Goal: Check status: Check status

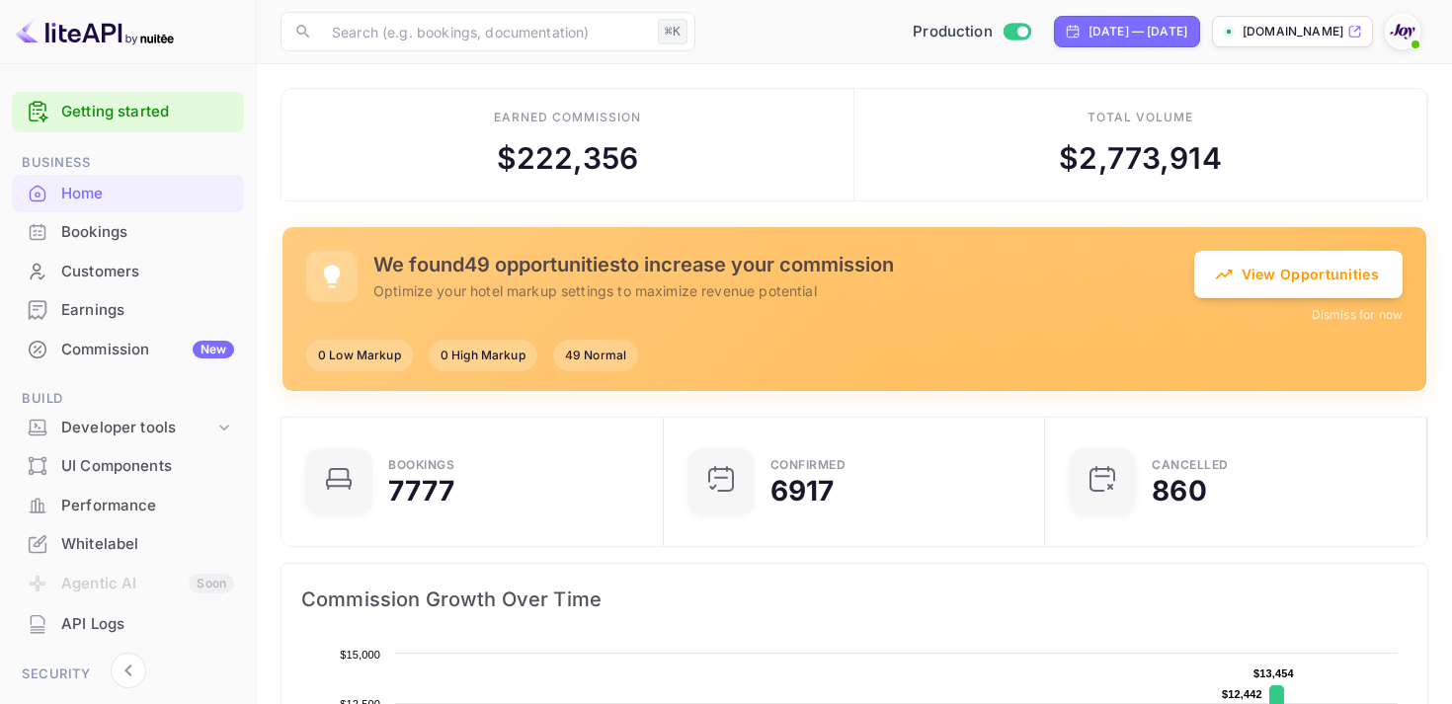
scroll to position [1, 1]
click at [96, 229] on div "Bookings" at bounding box center [147, 232] width 173 height 23
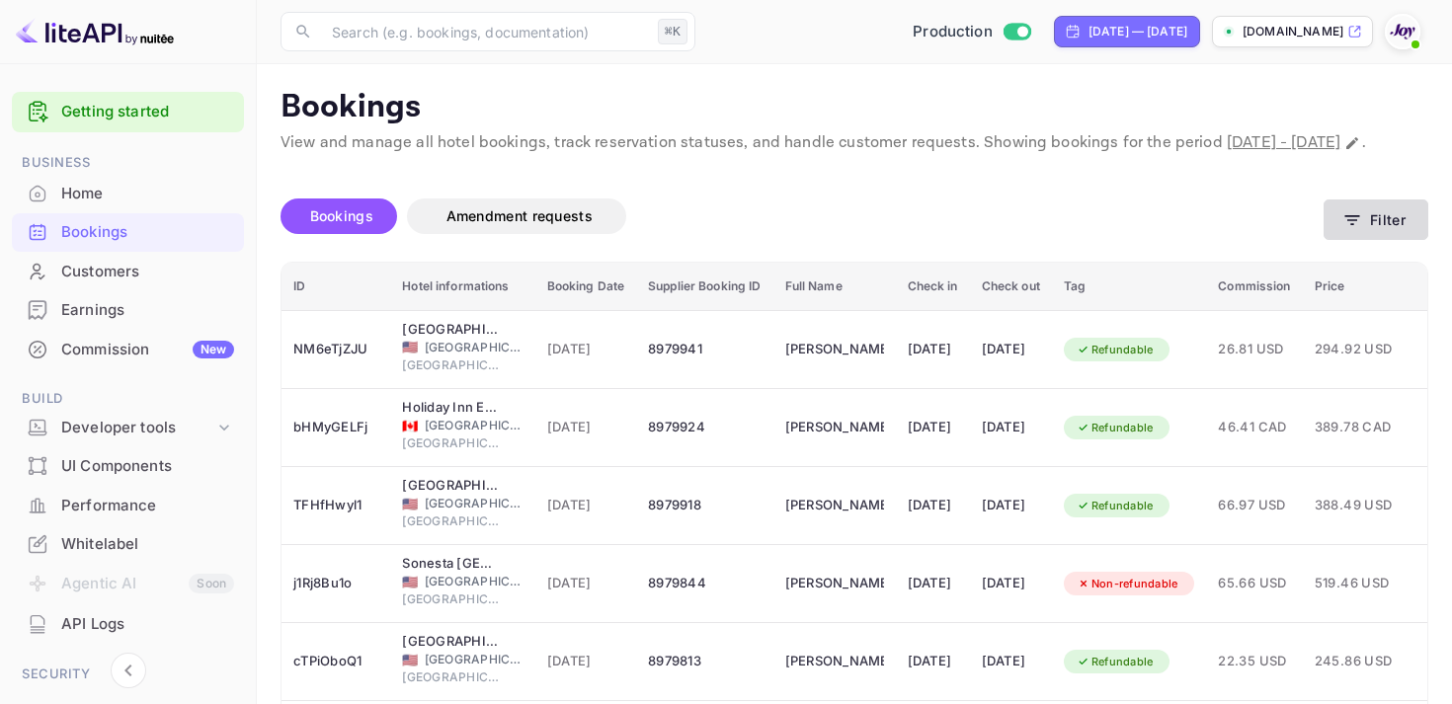
click at [1383, 240] on button "Filter" at bounding box center [1376, 220] width 105 height 40
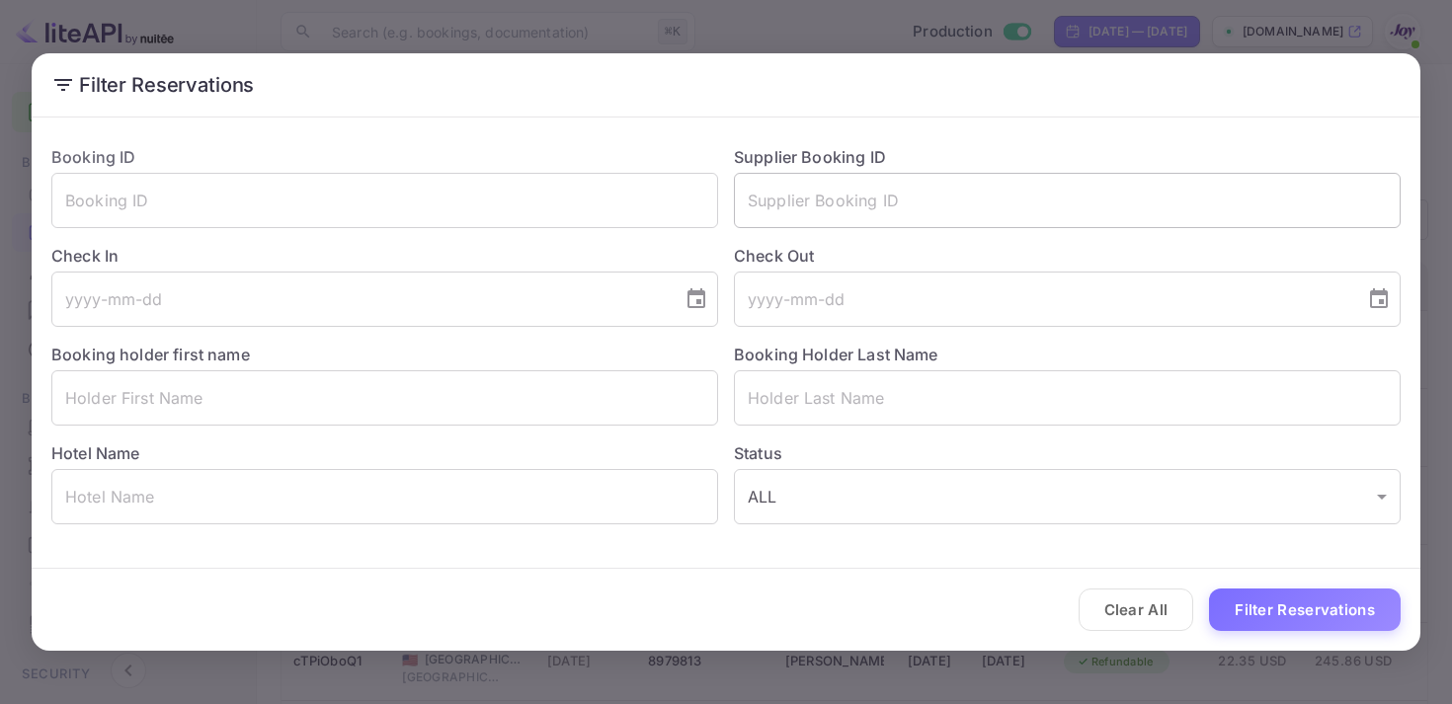
click at [827, 203] on input "text" at bounding box center [1067, 200] width 667 height 55
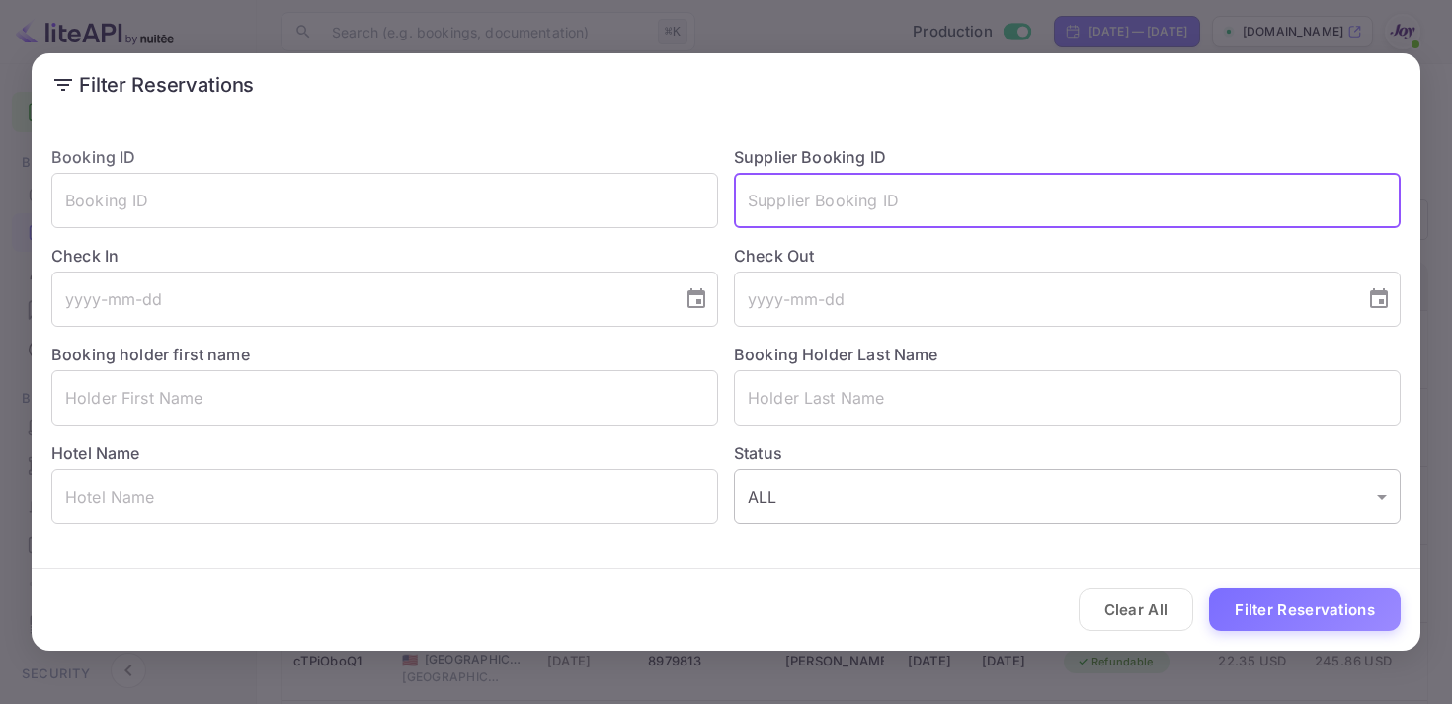
paste input "8665267"
type input "8665267"
click at [1299, 611] on button "Filter Reservations" at bounding box center [1305, 610] width 192 height 42
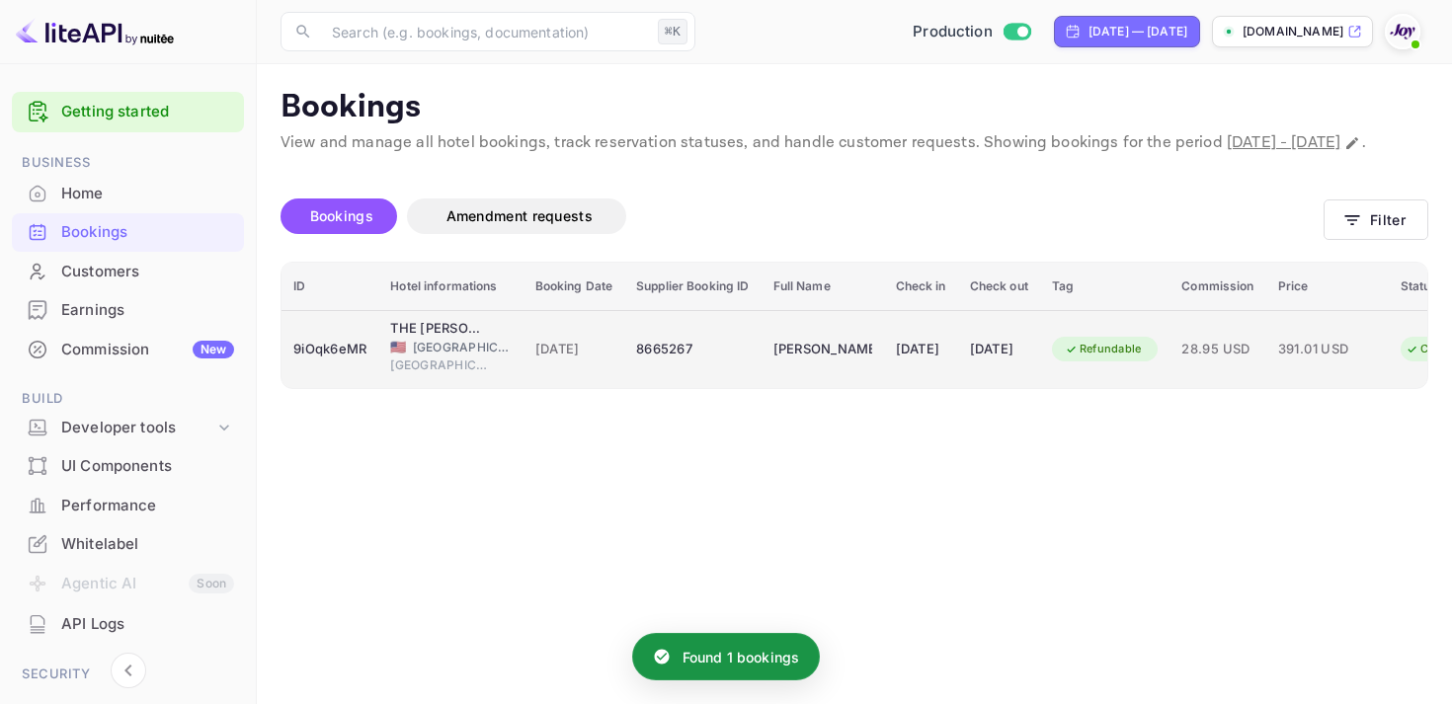
click at [818, 361] on div "[PERSON_NAME]" at bounding box center [822, 350] width 99 height 32
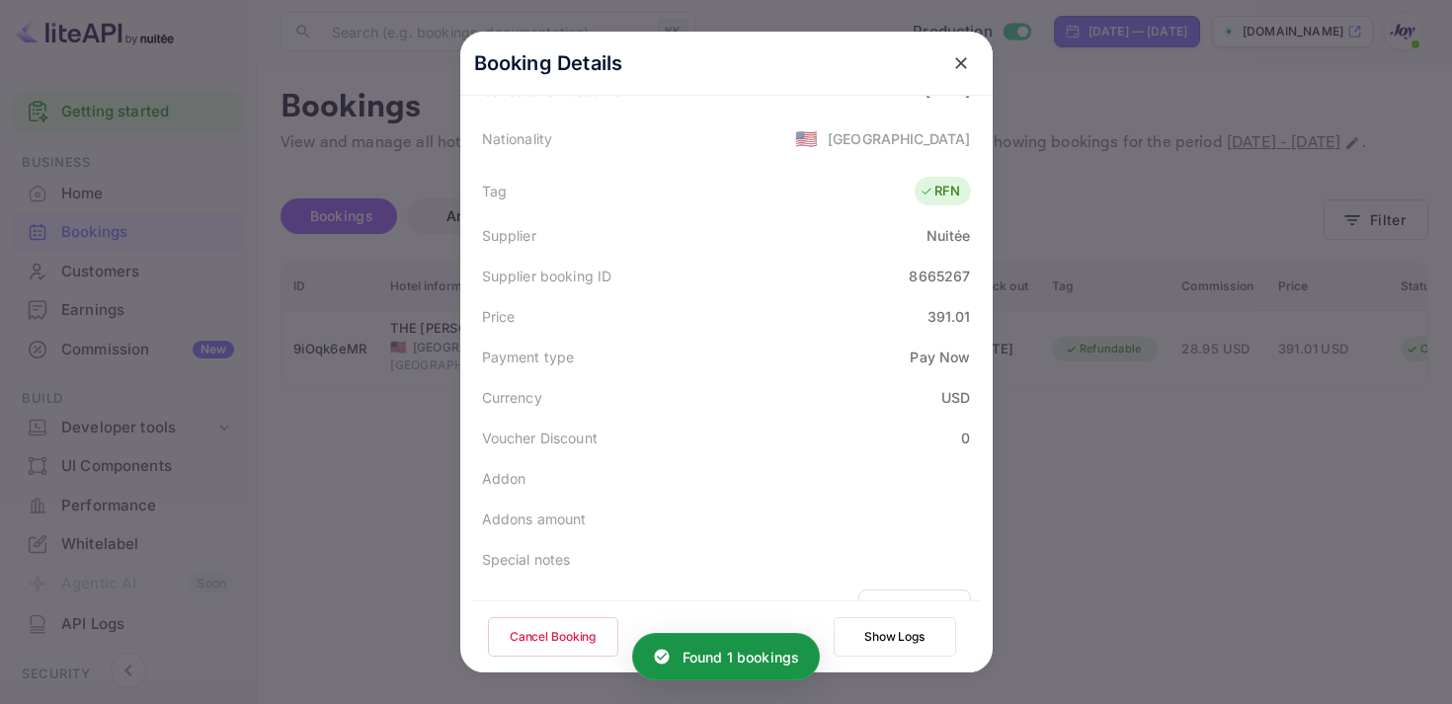
scroll to position [573, 0]
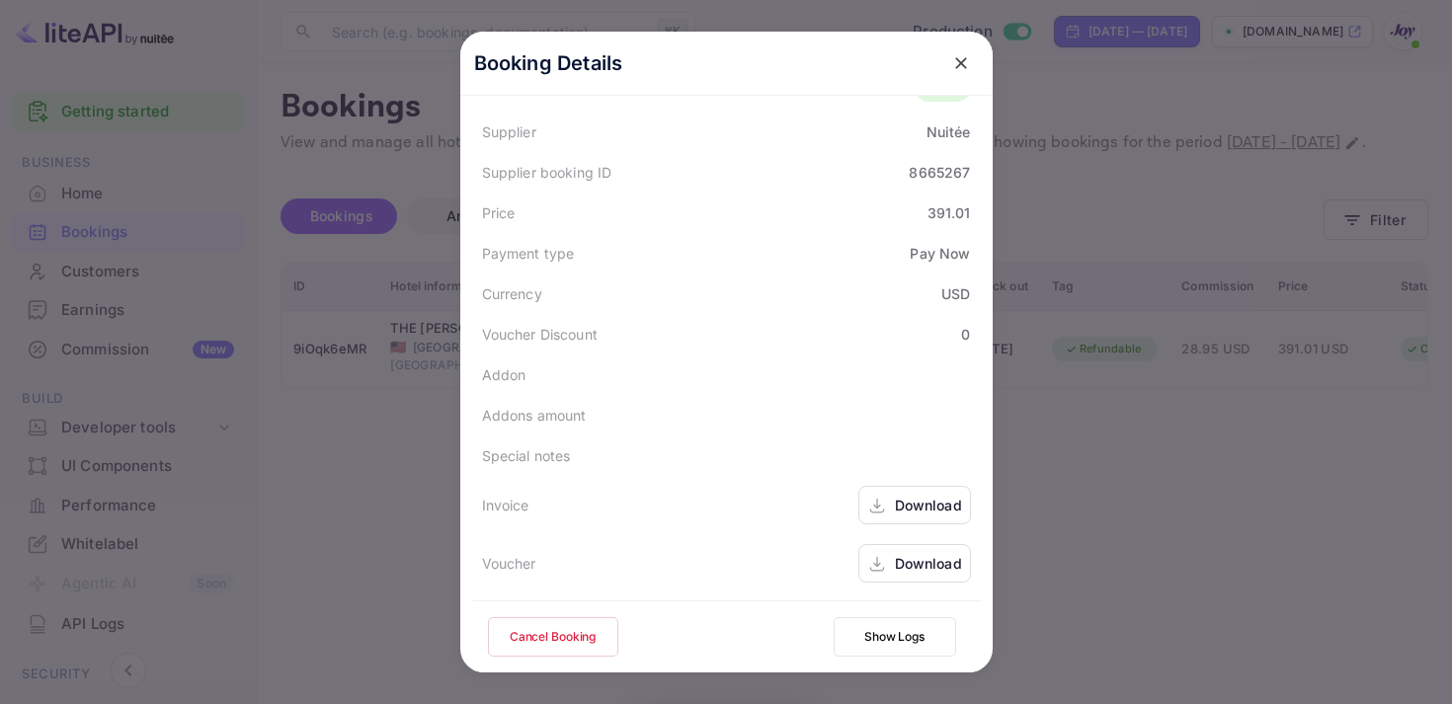
click at [888, 486] on div "Download" at bounding box center [914, 505] width 113 height 39
click at [900, 566] on div "Download" at bounding box center [928, 563] width 67 height 21
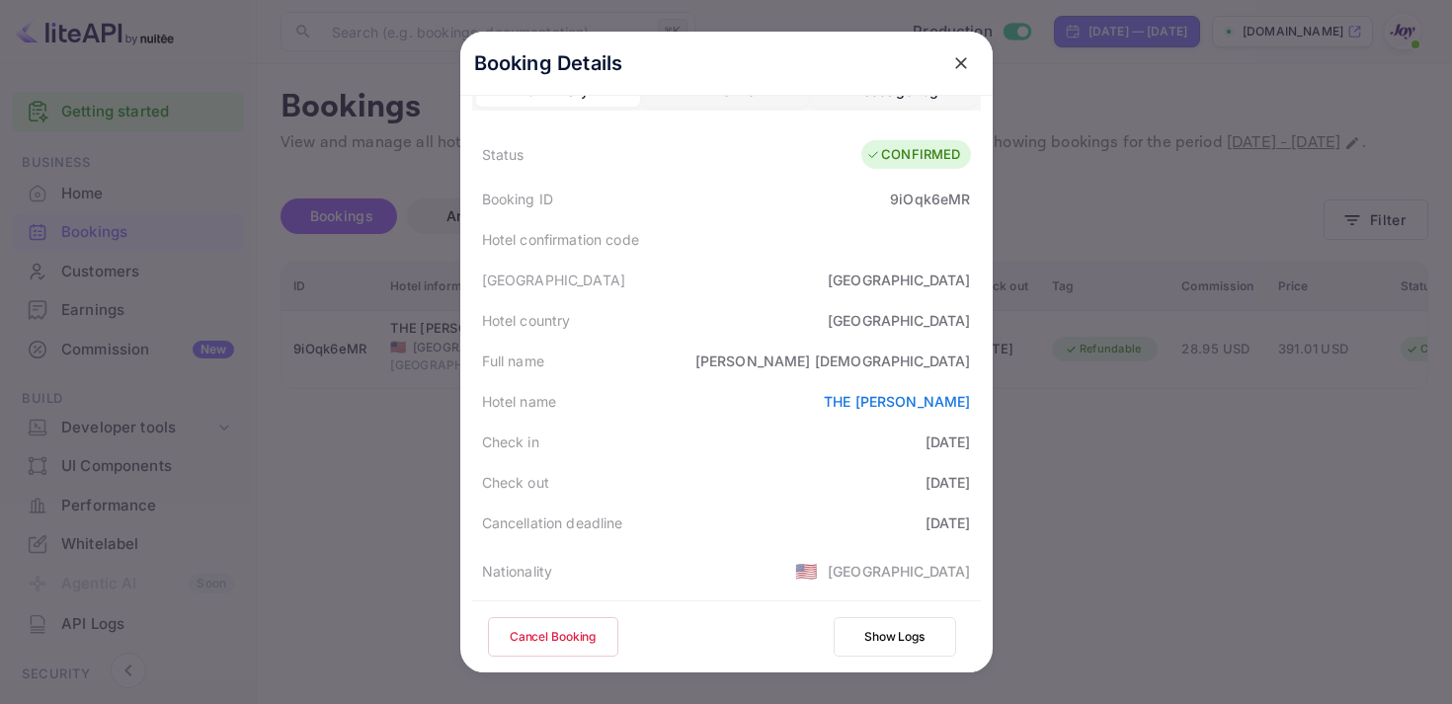
scroll to position [0, 0]
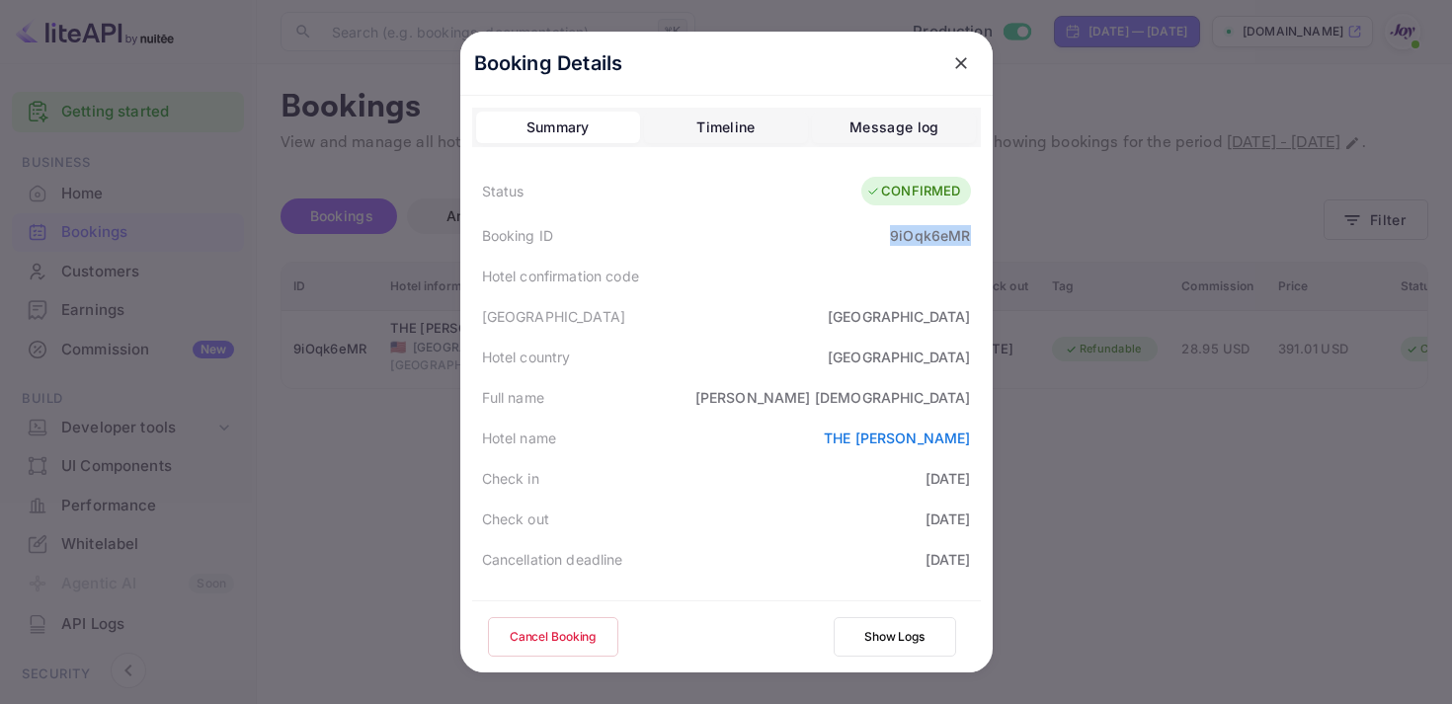
copy div "9iOqk6eMR"
drag, startPoint x: 889, startPoint y: 233, endPoint x: 979, endPoint y: 232, distance: 89.9
click at [979, 232] on div "Booking ID 9iOqk6eMR" at bounding box center [726, 235] width 509 height 40
click at [946, 59] on button "close" at bounding box center [961, 63] width 36 height 36
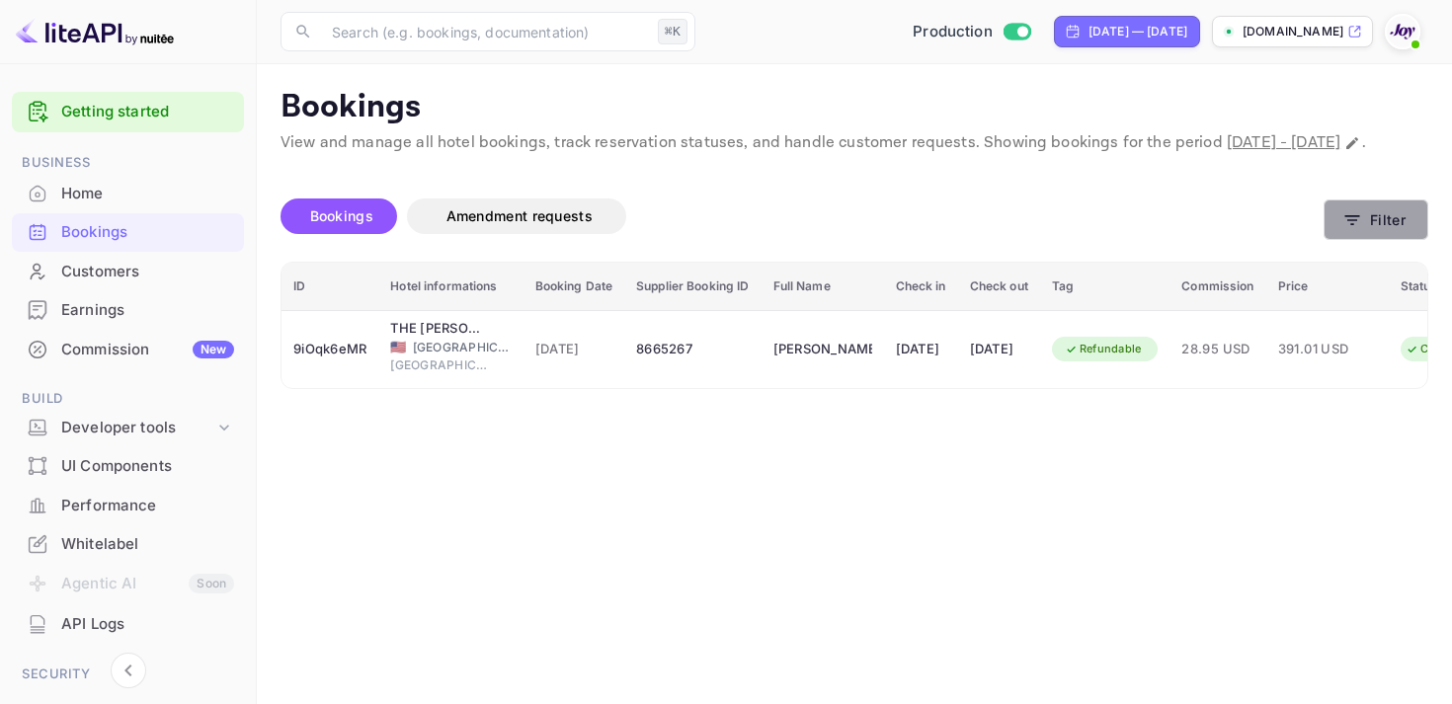
click at [1360, 240] on button "Filter" at bounding box center [1376, 220] width 105 height 40
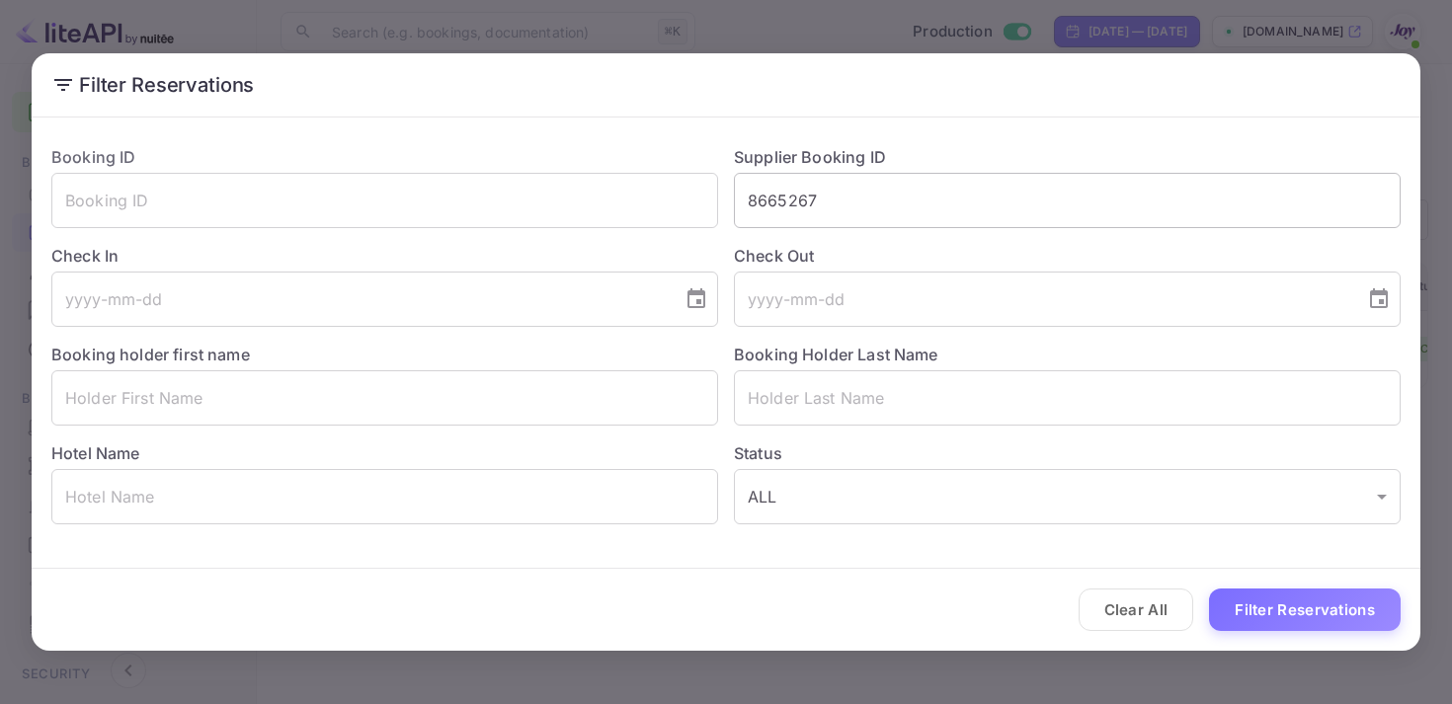
click at [794, 214] on input "8665267" at bounding box center [1067, 200] width 667 height 55
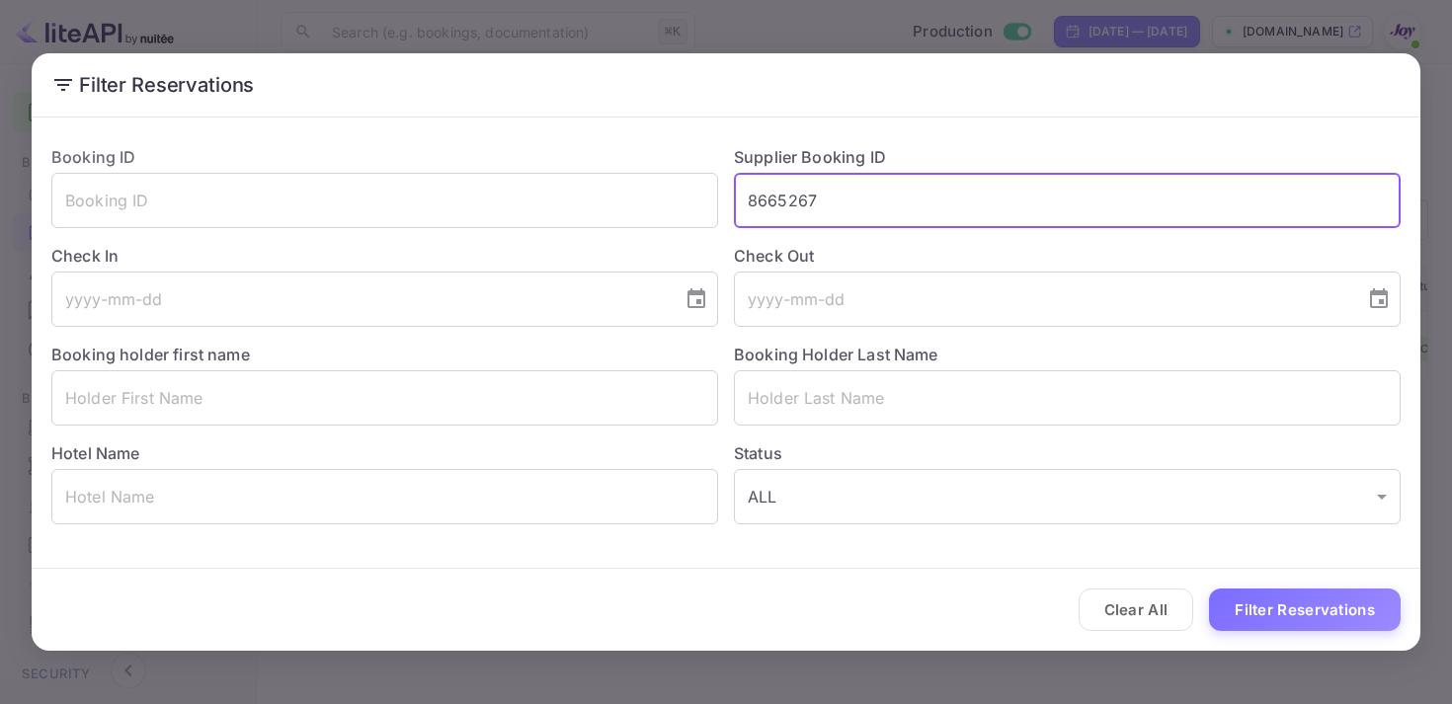
paste input "883662"
type input "8883662"
drag, startPoint x: 895, startPoint y: 183, endPoint x: 693, endPoint y: 169, distance: 202.0
click at [700, 170] on div "Booking ID ​ Supplier Booking ID 8883662 ​ Check In ​ Check Out ​ Booking holde…" at bounding box center [718, 326] width 1365 height 395
drag, startPoint x: 737, startPoint y: 205, endPoint x: 873, endPoint y: 227, distance: 138.0
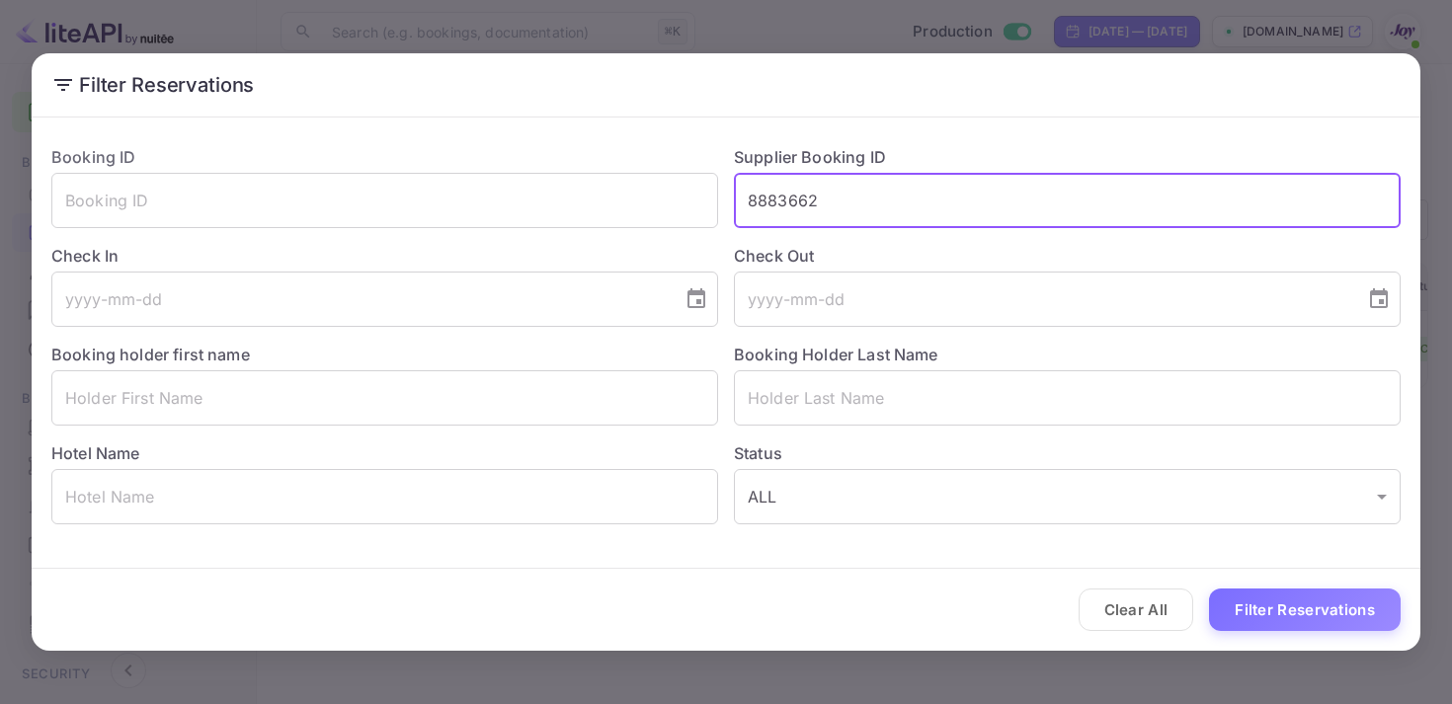
click at [873, 227] on input "8883662" at bounding box center [1067, 200] width 667 height 55
paste input "8883662"
type input "8883662"
click at [1291, 603] on button "Filter Reservations" at bounding box center [1305, 610] width 192 height 42
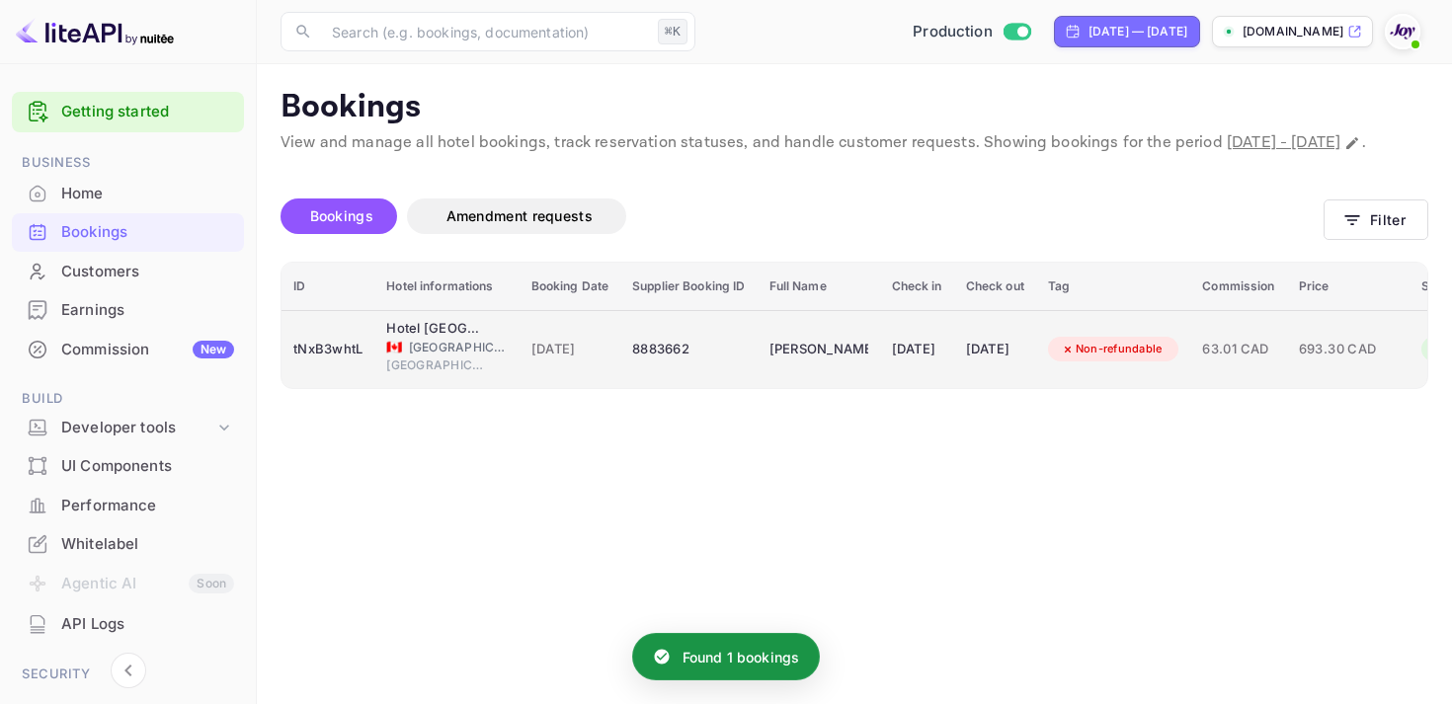
click at [1286, 375] on td "63.01 CAD" at bounding box center [1238, 349] width 96 height 78
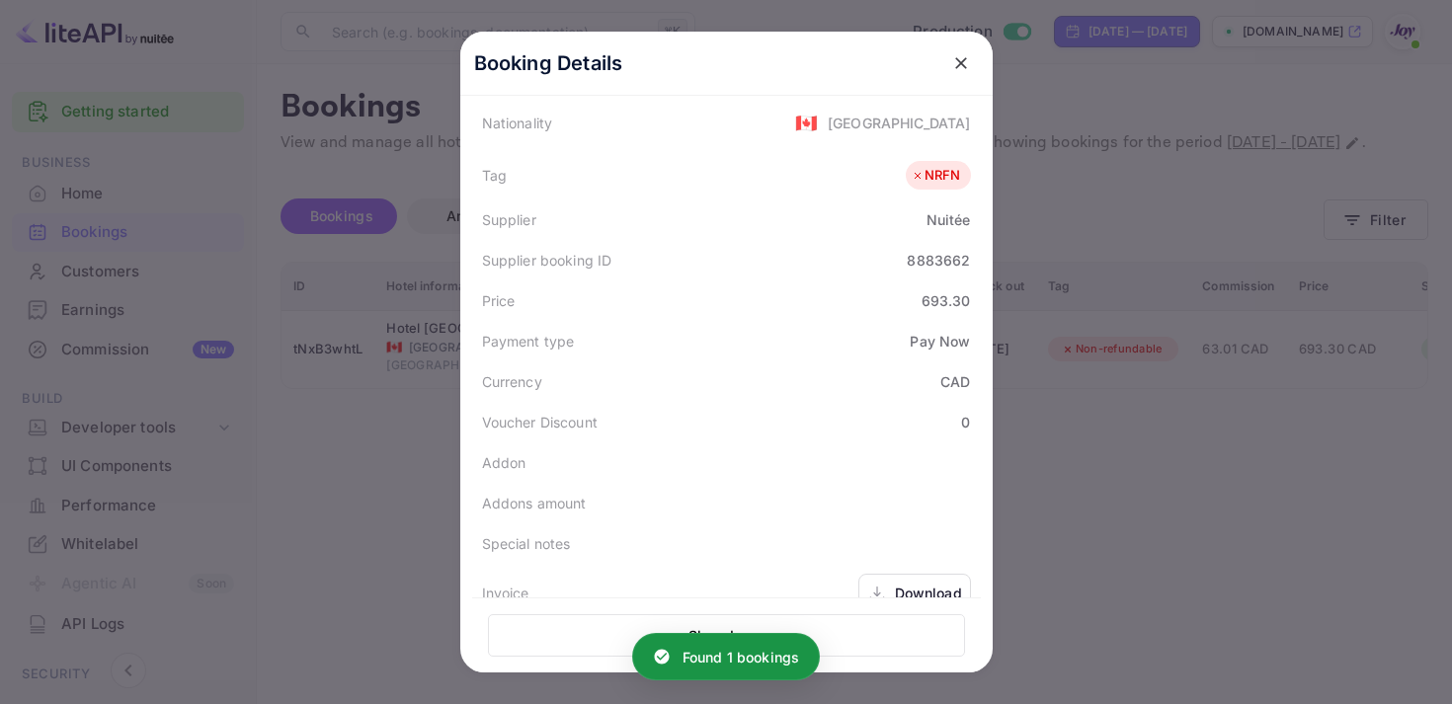
scroll to position [576, 0]
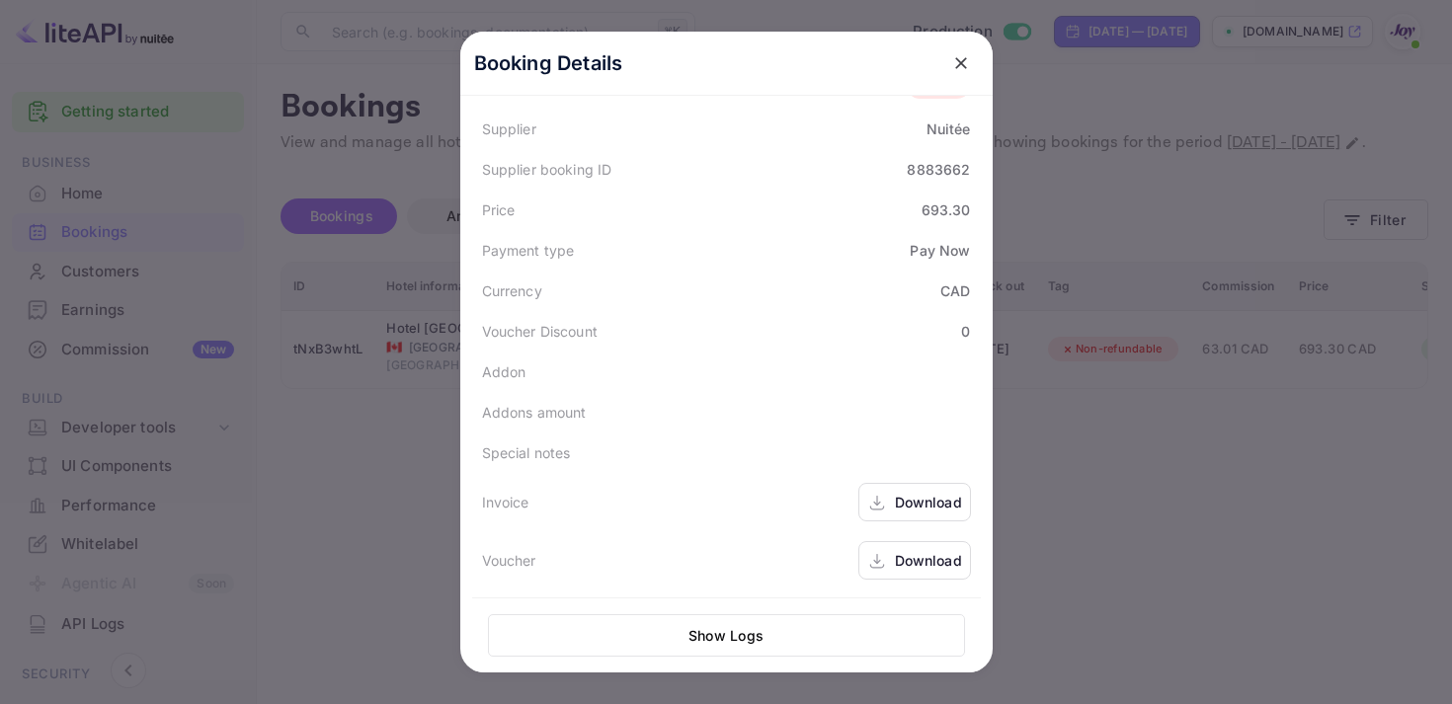
click at [891, 495] on div "Download" at bounding box center [914, 502] width 113 height 39
click at [901, 559] on div "Download" at bounding box center [928, 560] width 67 height 21
click at [949, 70] on button "close" at bounding box center [961, 63] width 36 height 36
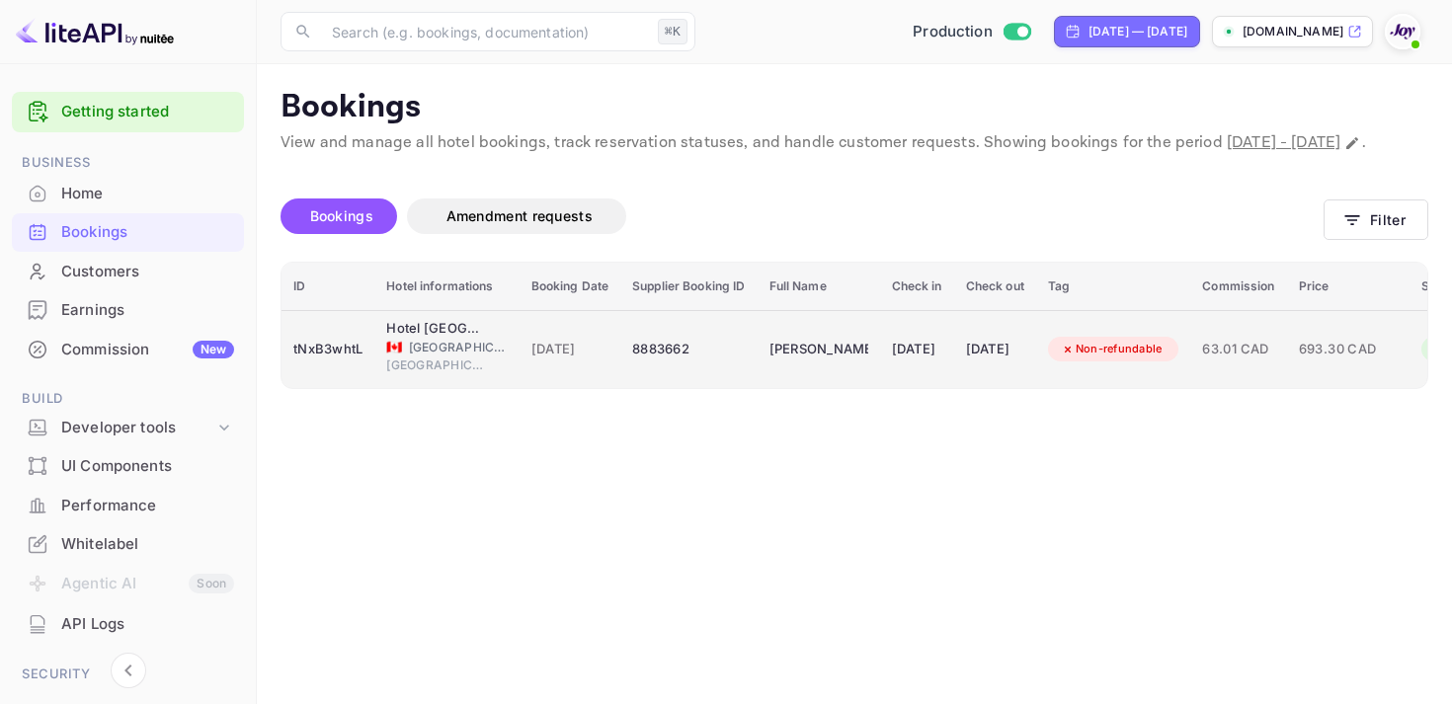
click at [1168, 388] on td "Non-refundable" at bounding box center [1113, 349] width 155 height 78
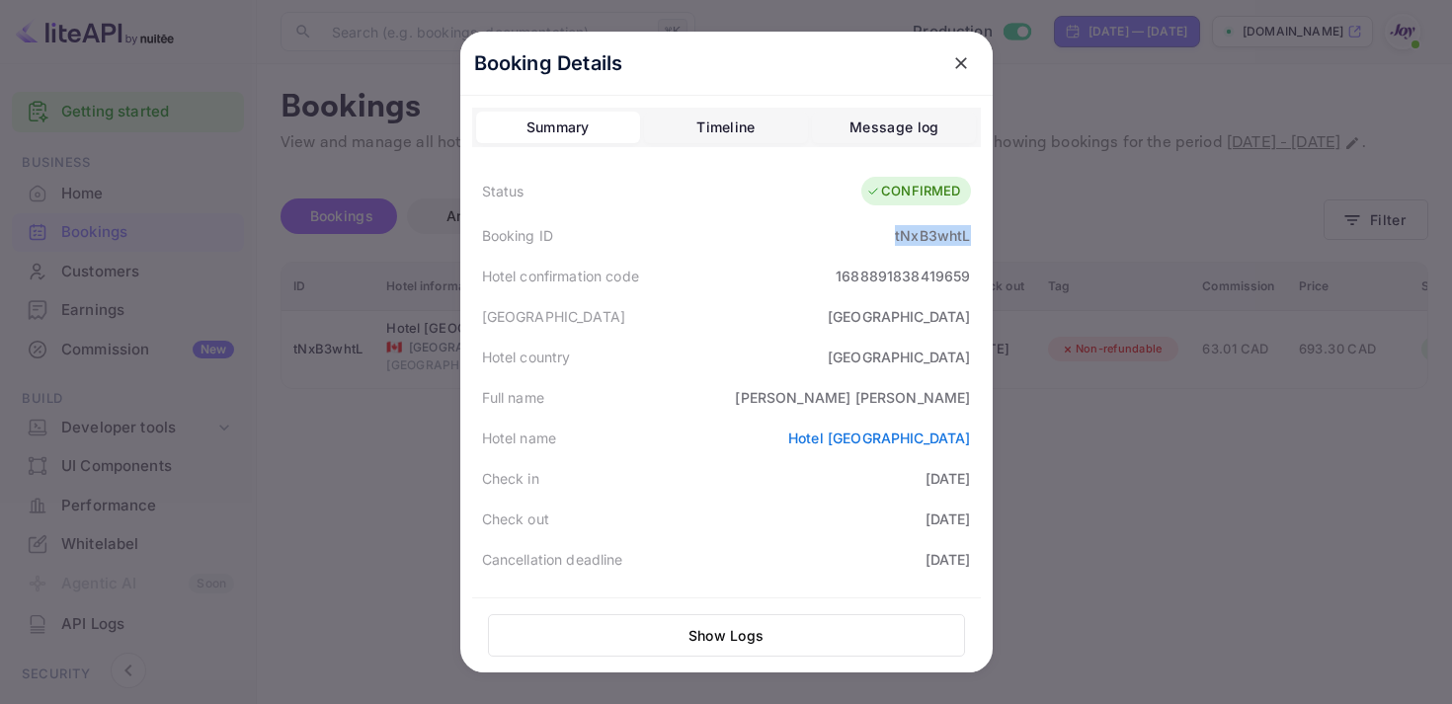
copy div "tNxB3whtL"
drag, startPoint x: 891, startPoint y: 235, endPoint x: 982, endPoint y: 235, distance: 90.9
click at [982, 235] on div "Booking Details Summary Timeline Message log Status CONFIRMED Booking ID tNxB3w…" at bounding box center [726, 399] width 532 height 735
click at [968, 48] on button "close" at bounding box center [961, 63] width 36 height 36
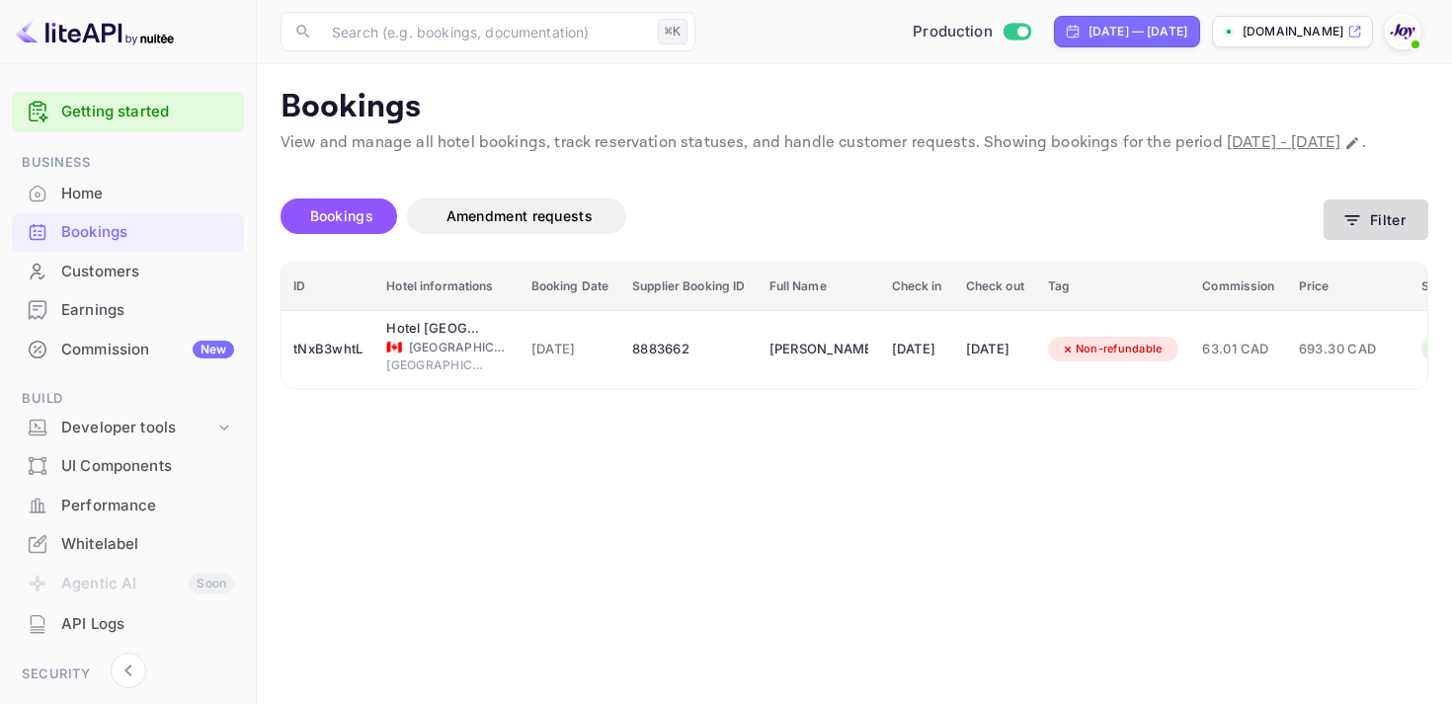
click at [1372, 228] on button "Filter" at bounding box center [1376, 220] width 105 height 40
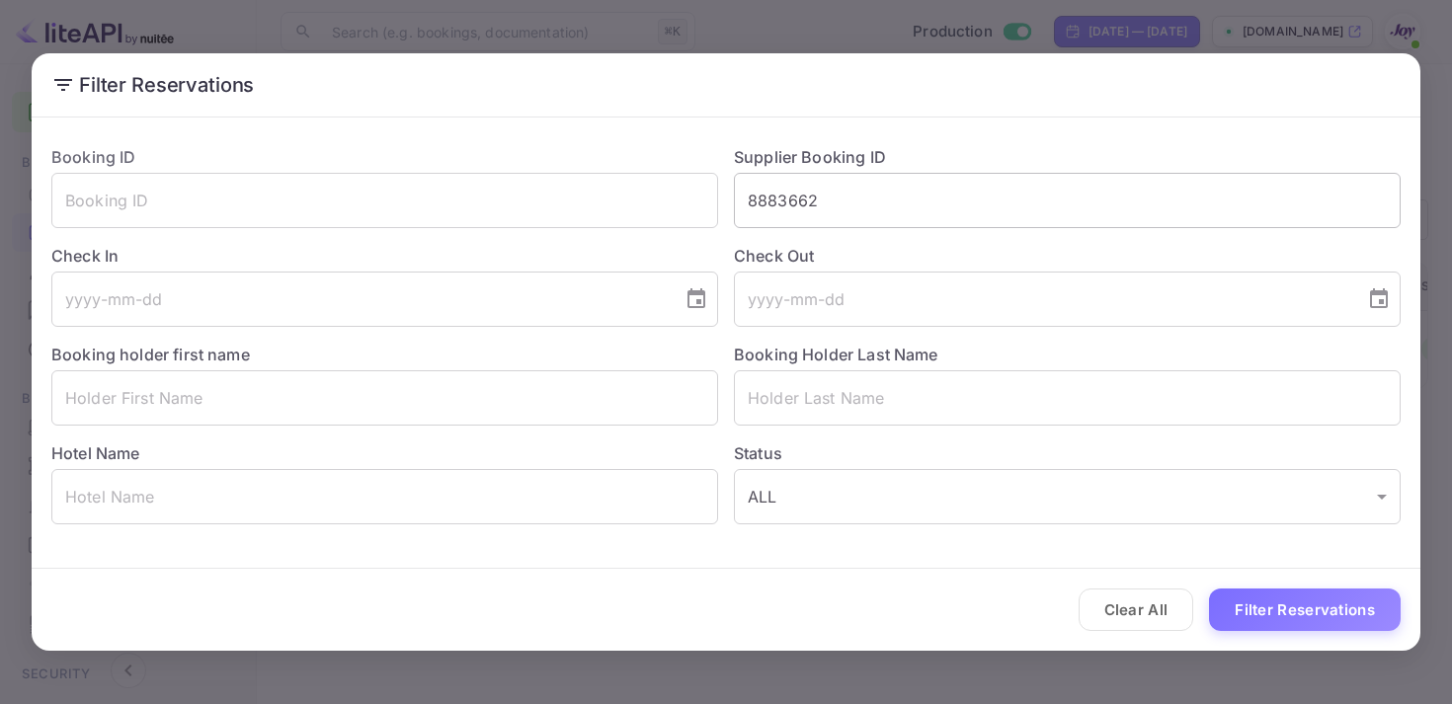
click at [779, 198] on input "8883662" at bounding box center [1067, 200] width 667 height 55
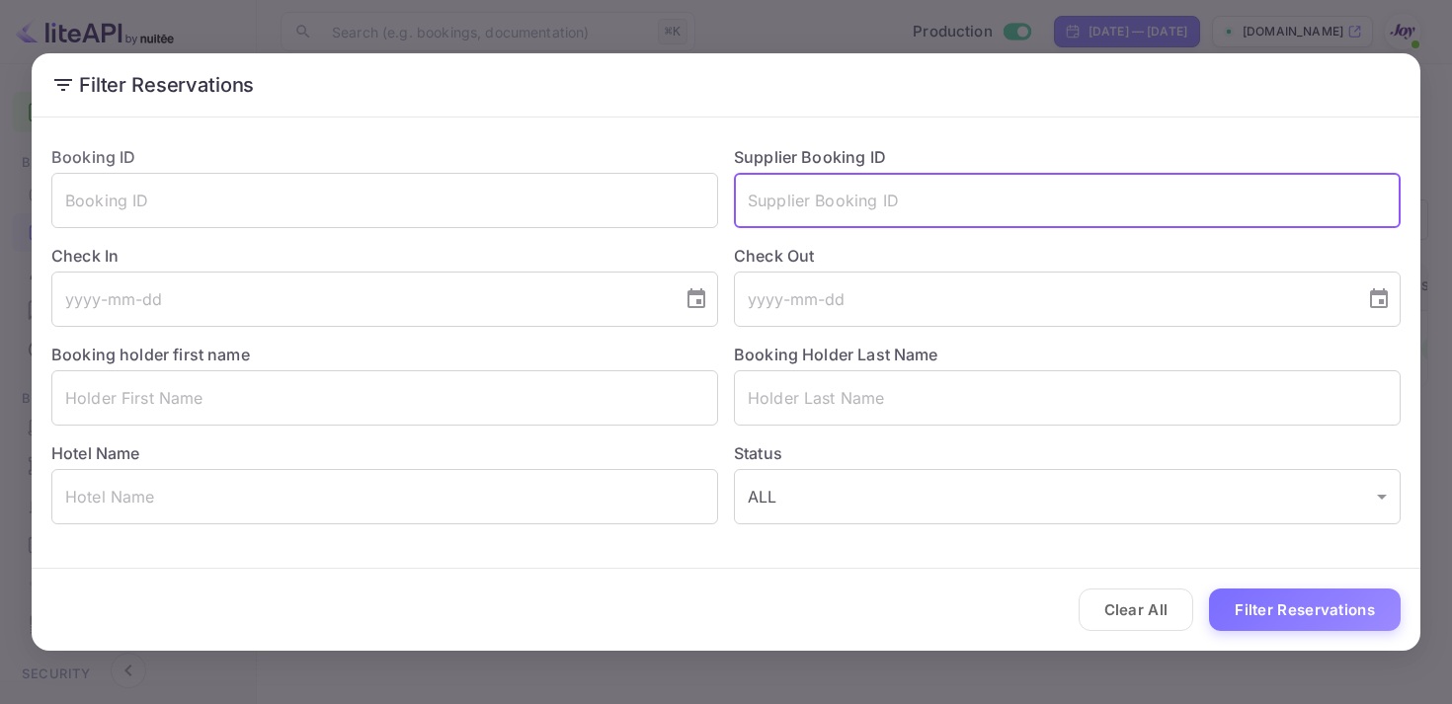
paste input "8979563"
type input "8979563"
click at [1297, 618] on button "Filter Reservations" at bounding box center [1305, 610] width 192 height 42
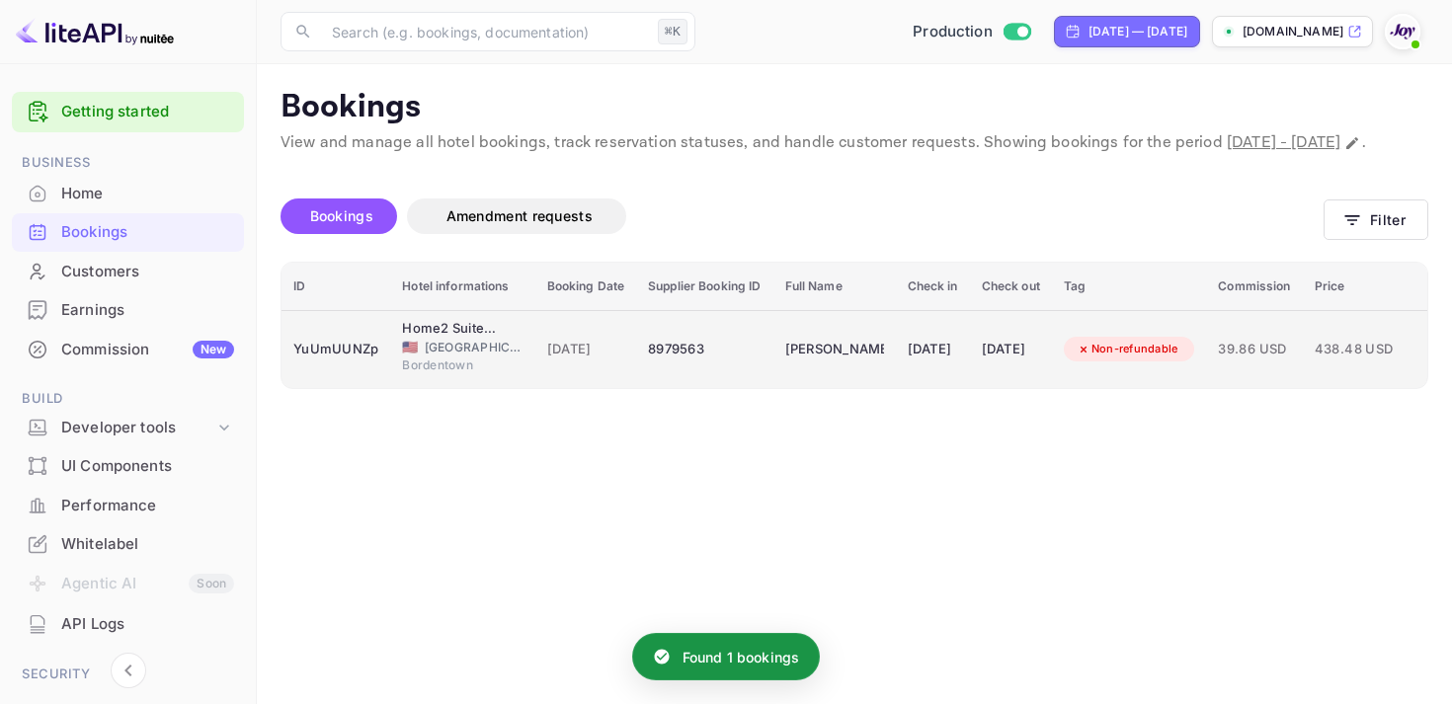
click at [970, 367] on td "[DATE]" at bounding box center [933, 349] width 74 height 78
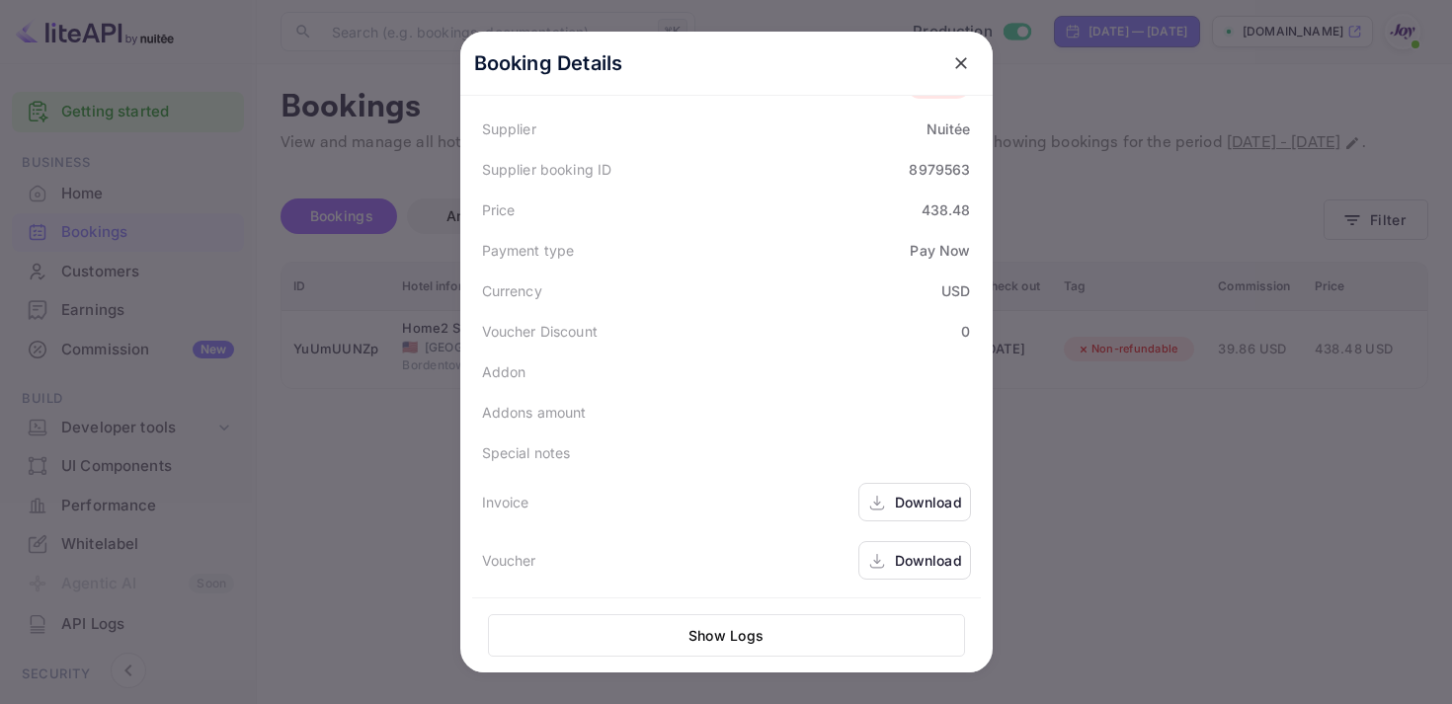
click at [908, 507] on div "Download" at bounding box center [928, 502] width 67 height 21
click at [891, 564] on div "Download" at bounding box center [914, 560] width 113 height 39
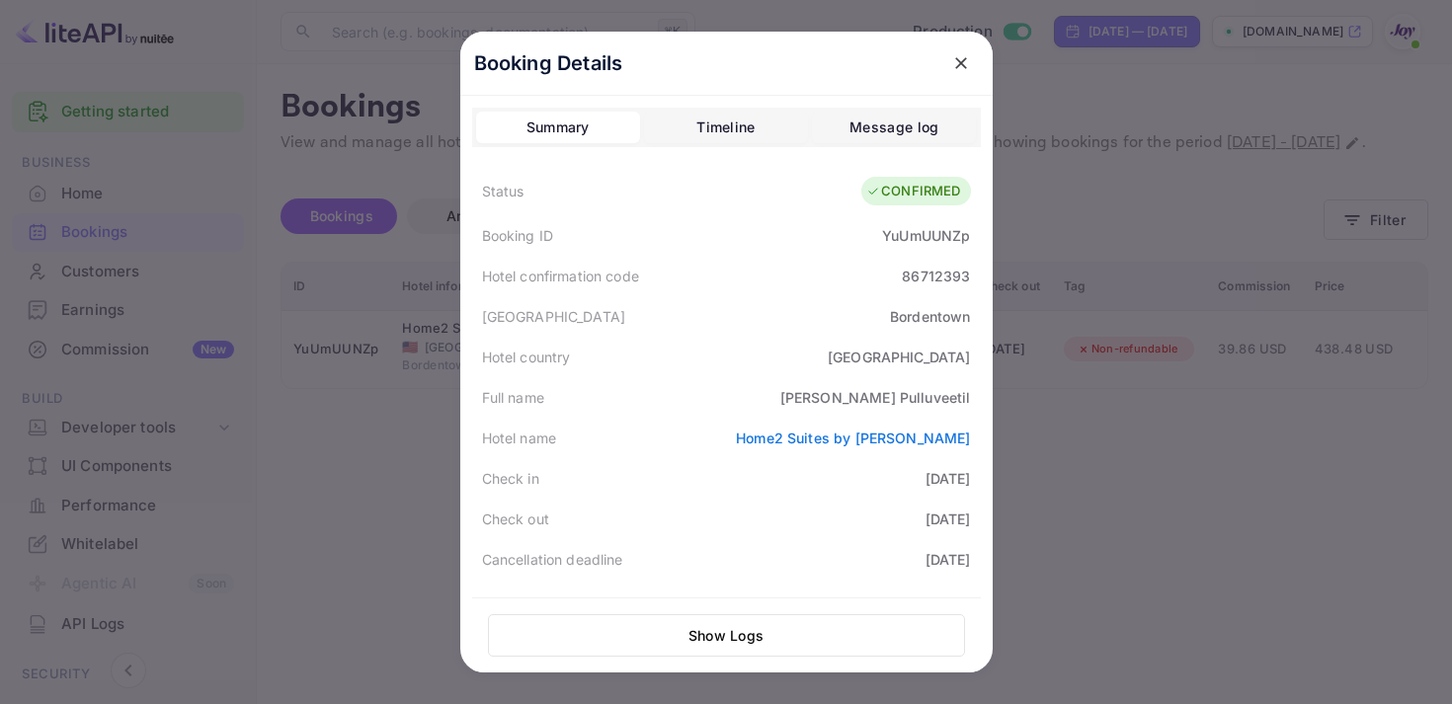
click at [928, 238] on div "YuUmUUNZp" at bounding box center [926, 235] width 88 height 21
copy div "YuUmUUNZp"
click at [961, 59] on icon "close" at bounding box center [961, 63] width 20 height 20
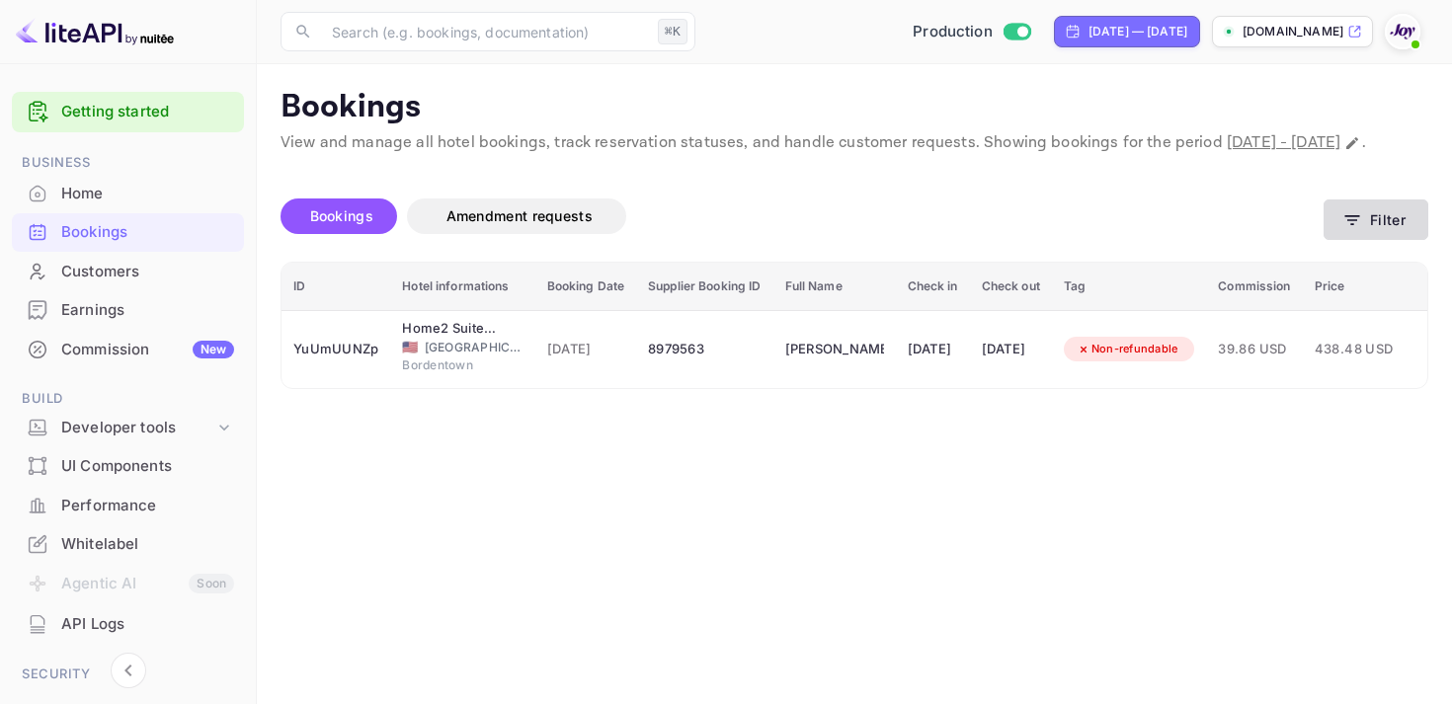
click at [1384, 240] on button "Filter" at bounding box center [1376, 220] width 105 height 40
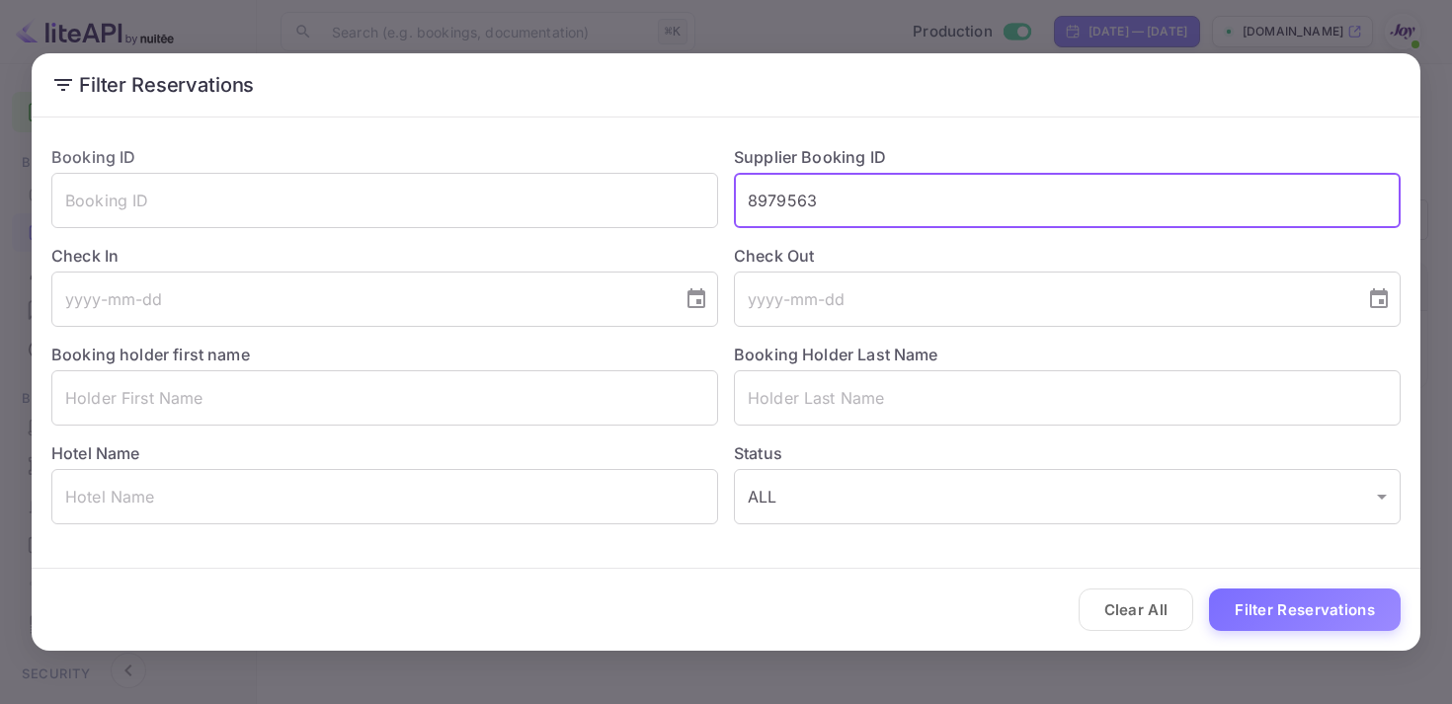
click at [770, 203] on input "8979563" at bounding box center [1067, 200] width 667 height 55
paste input "8548759"
type input "8548759"
click at [1315, 621] on button "Filter Reservations" at bounding box center [1305, 610] width 192 height 42
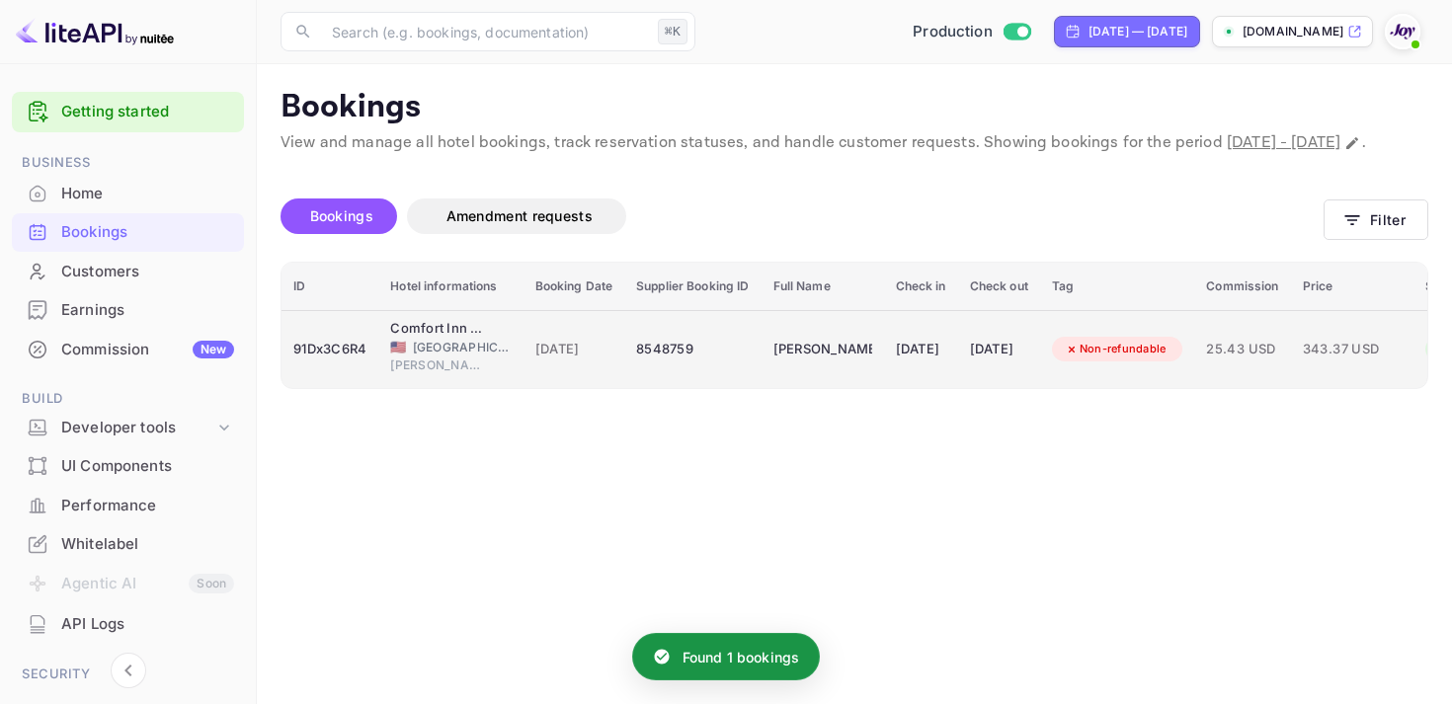
click at [749, 379] on td "8548759" at bounding box center [692, 349] width 136 height 78
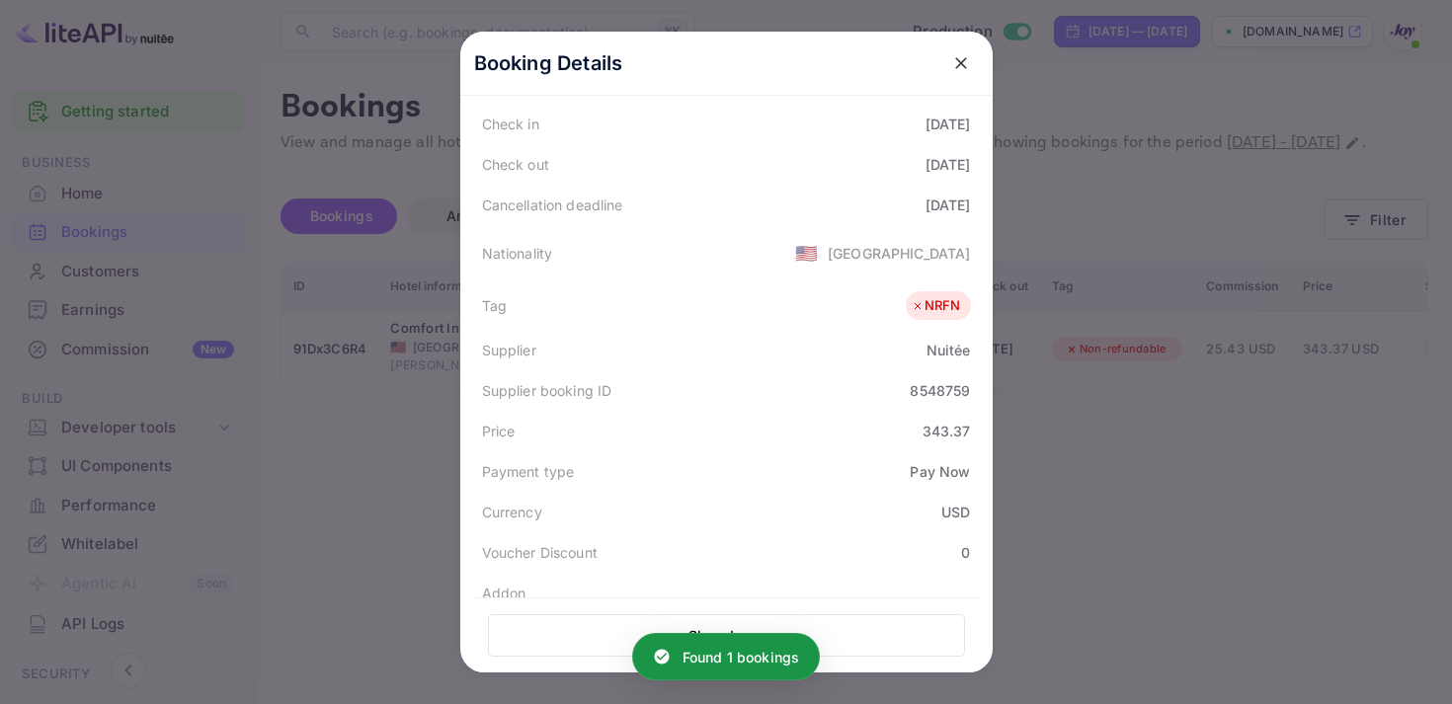
scroll to position [576, 0]
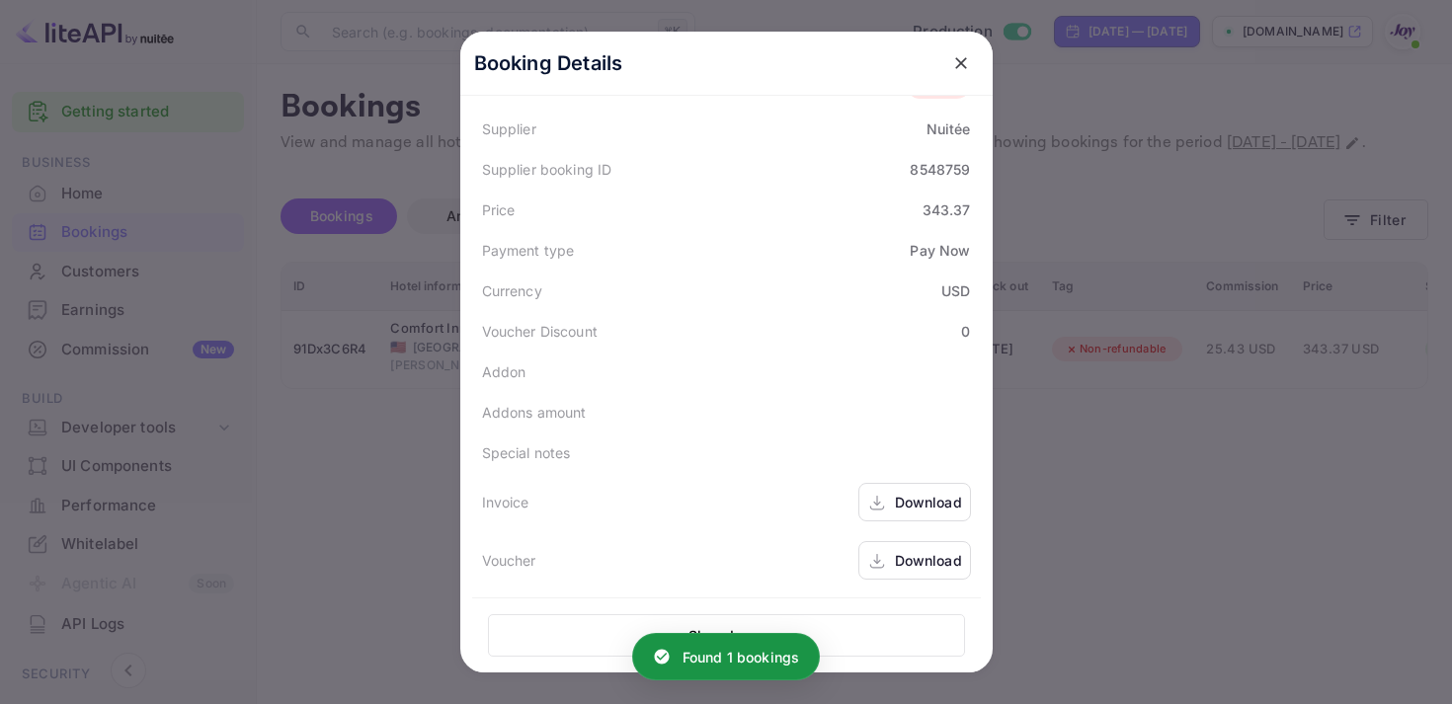
click at [899, 492] on div "Download" at bounding box center [928, 502] width 67 height 21
click at [896, 551] on div "Download" at bounding box center [928, 560] width 67 height 21
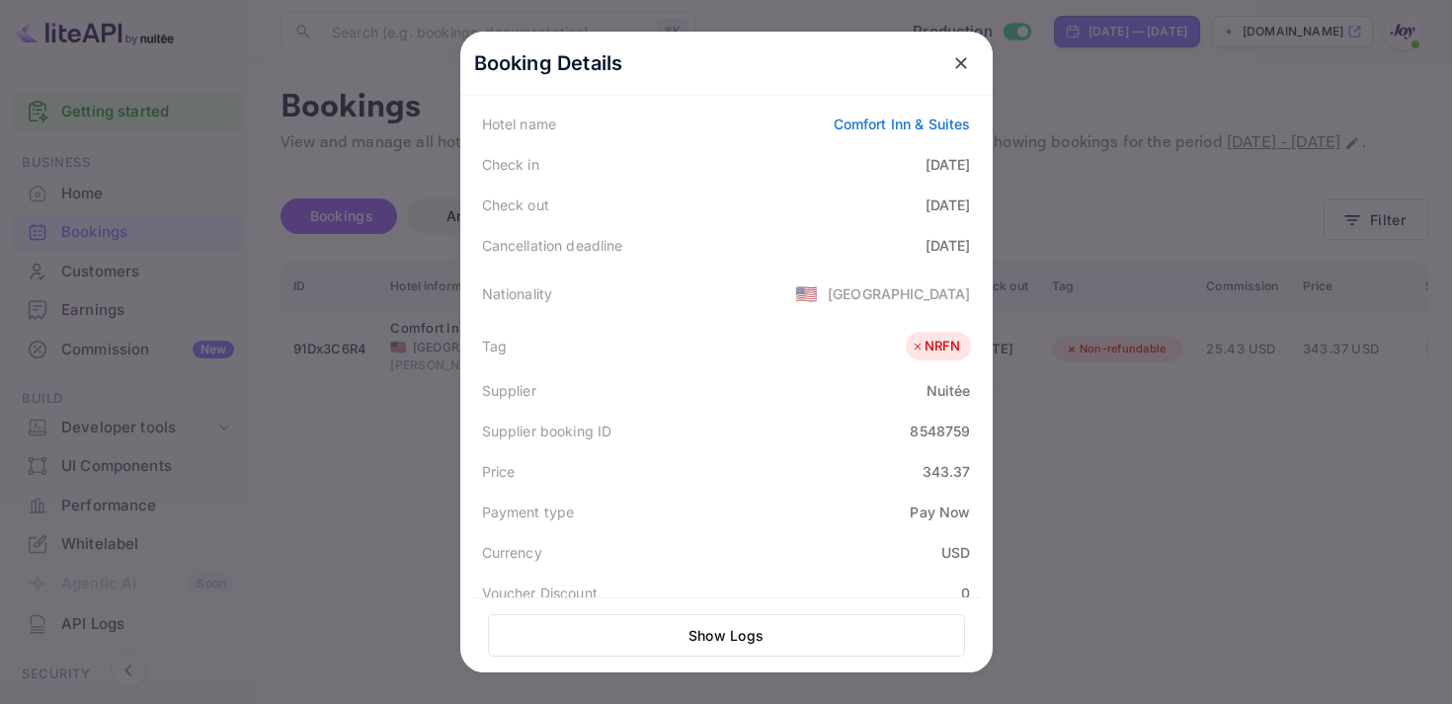
scroll to position [298, 0]
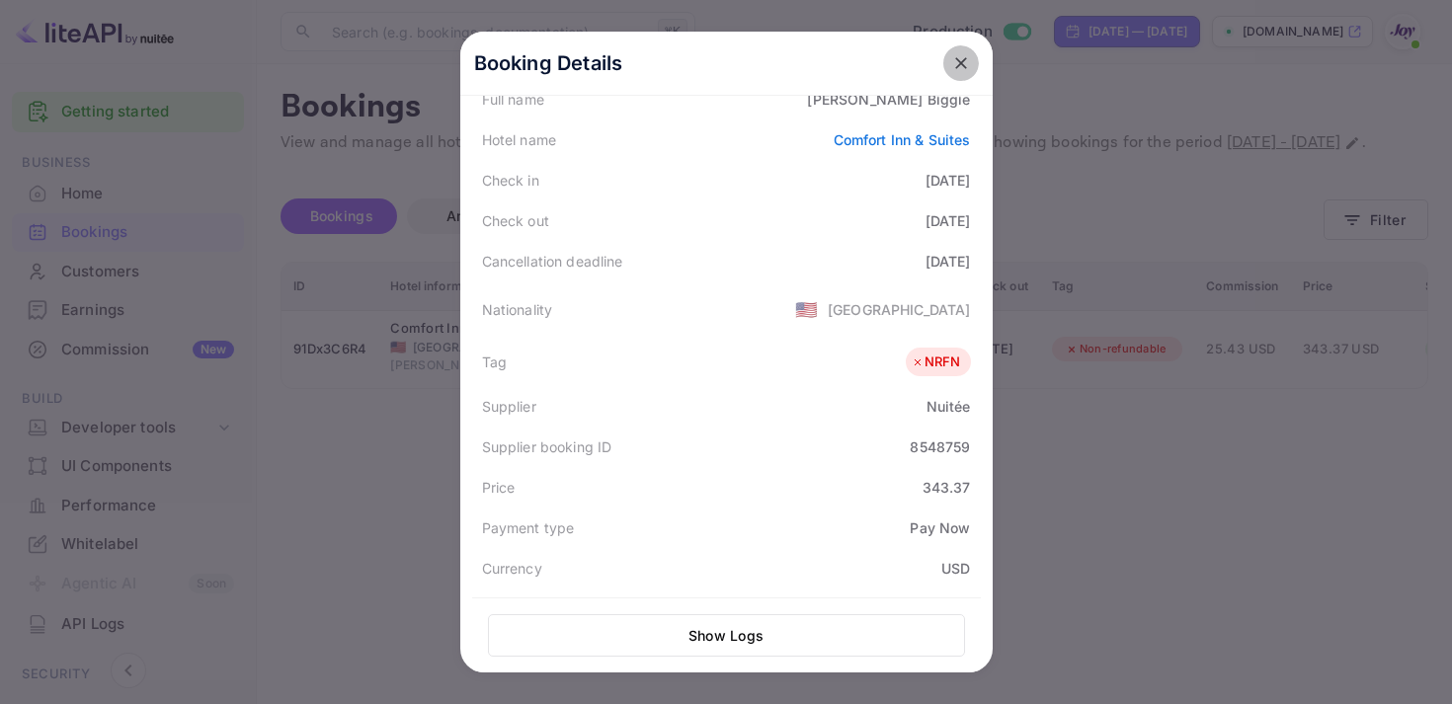
click at [968, 61] on icon "close" at bounding box center [961, 63] width 20 height 20
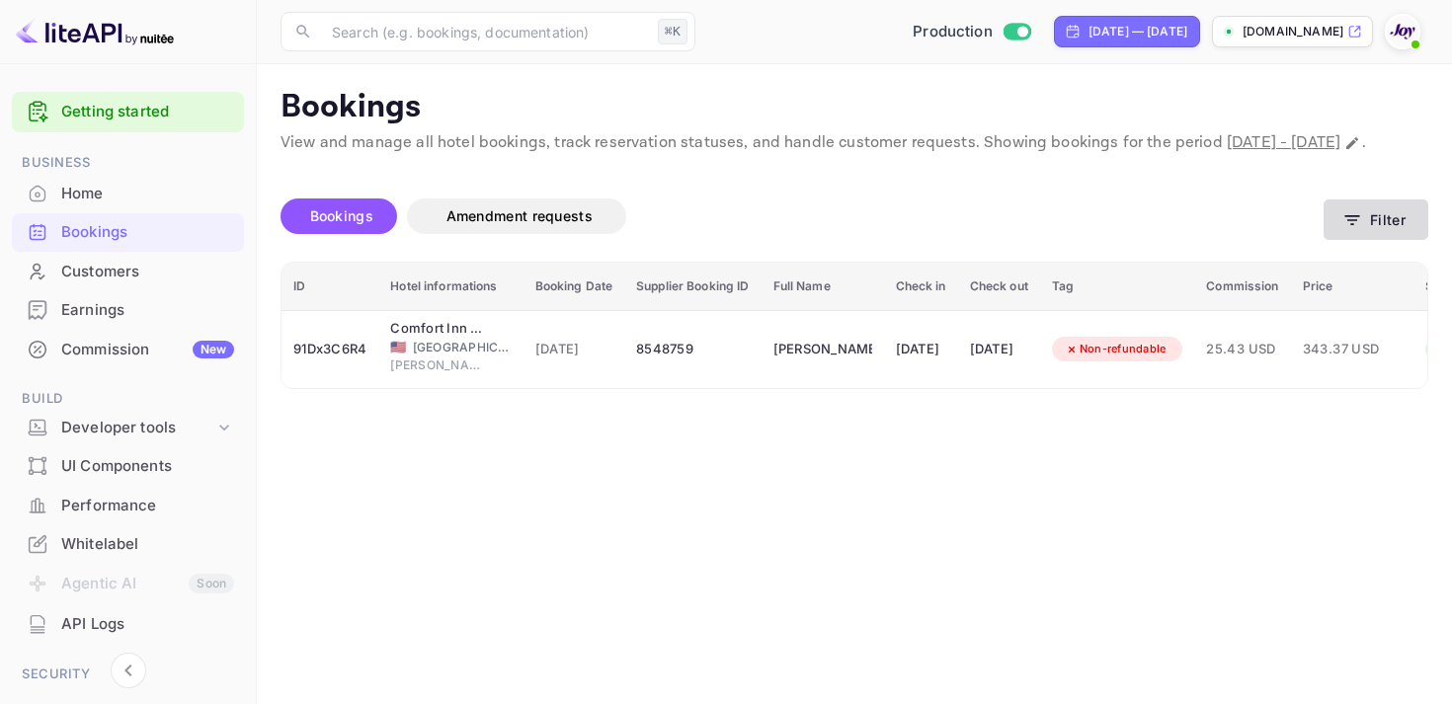
click at [1360, 230] on icon "button" at bounding box center [1352, 220] width 20 height 20
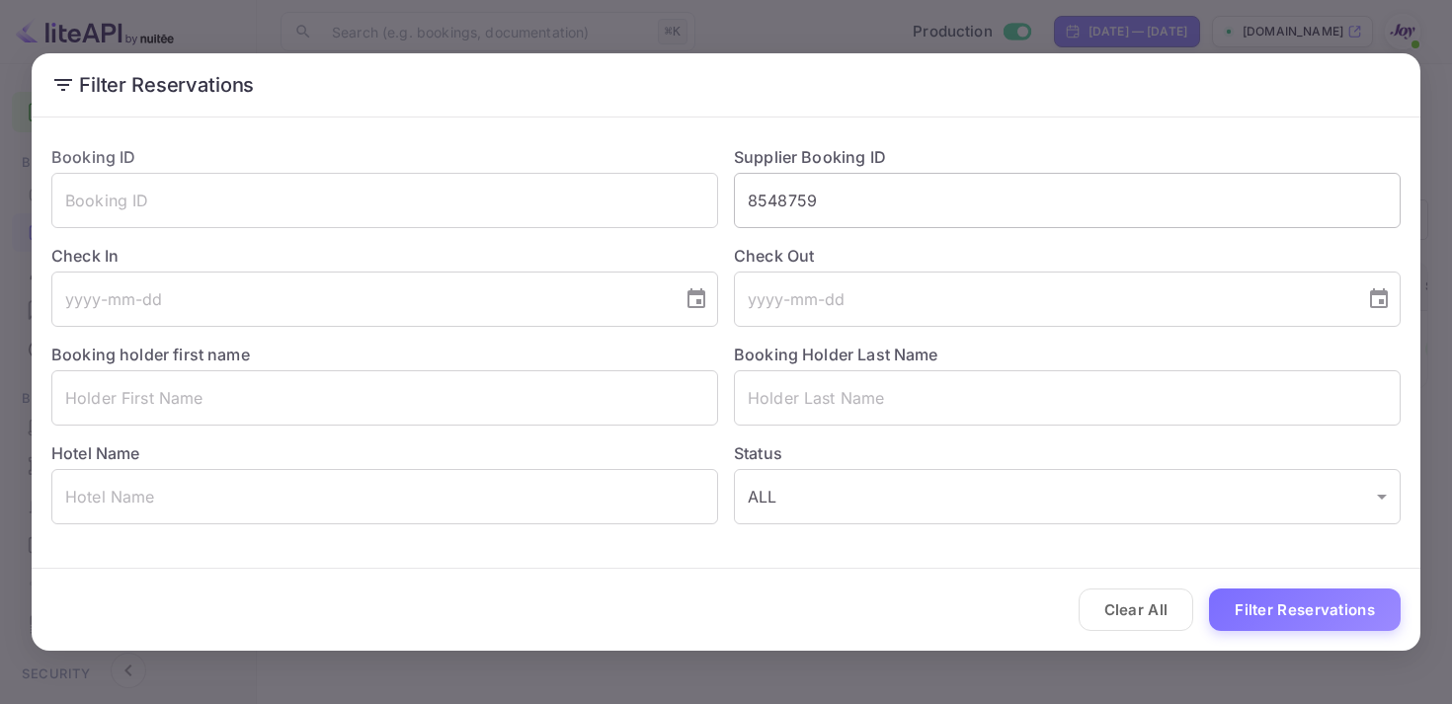
click at [804, 206] on input "8548759" at bounding box center [1067, 200] width 667 height 55
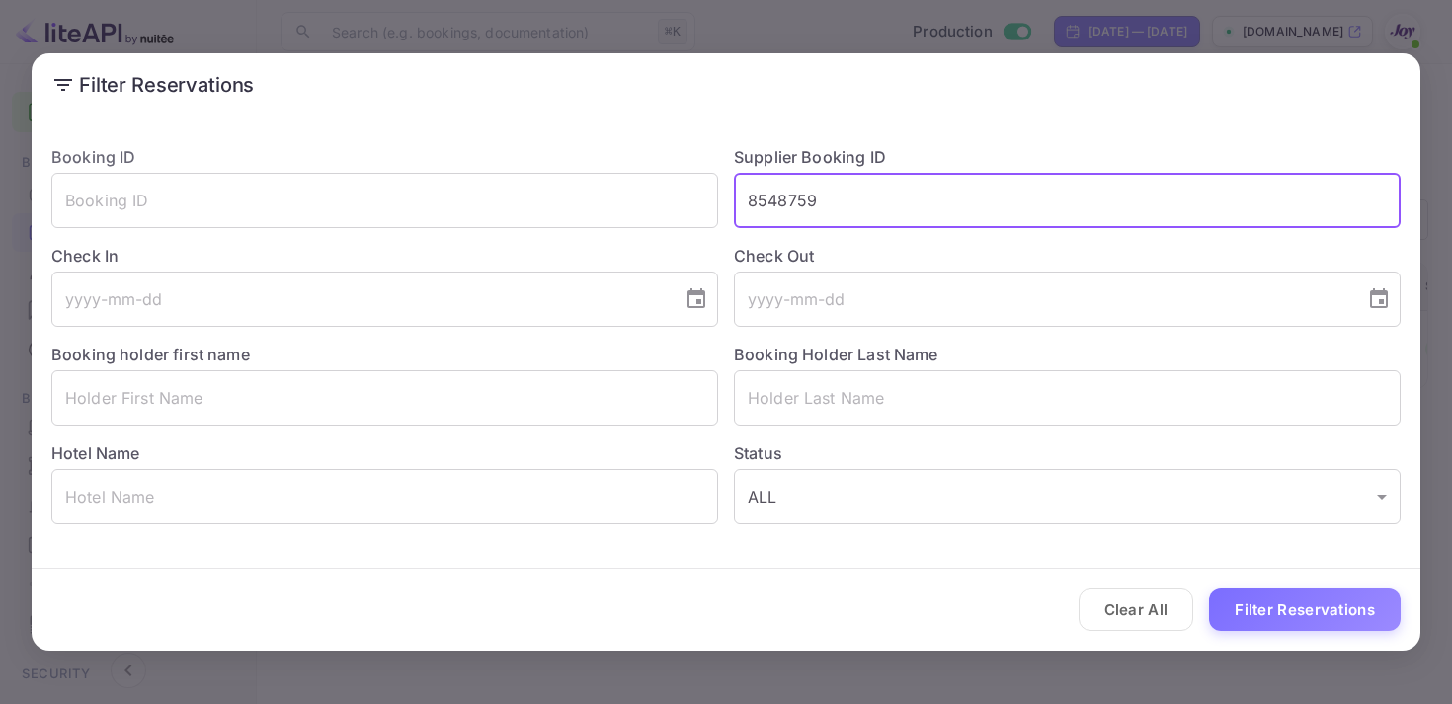
click at [804, 206] on input "8548759" at bounding box center [1067, 200] width 667 height 55
paste input "9370010"
type input "9370010"
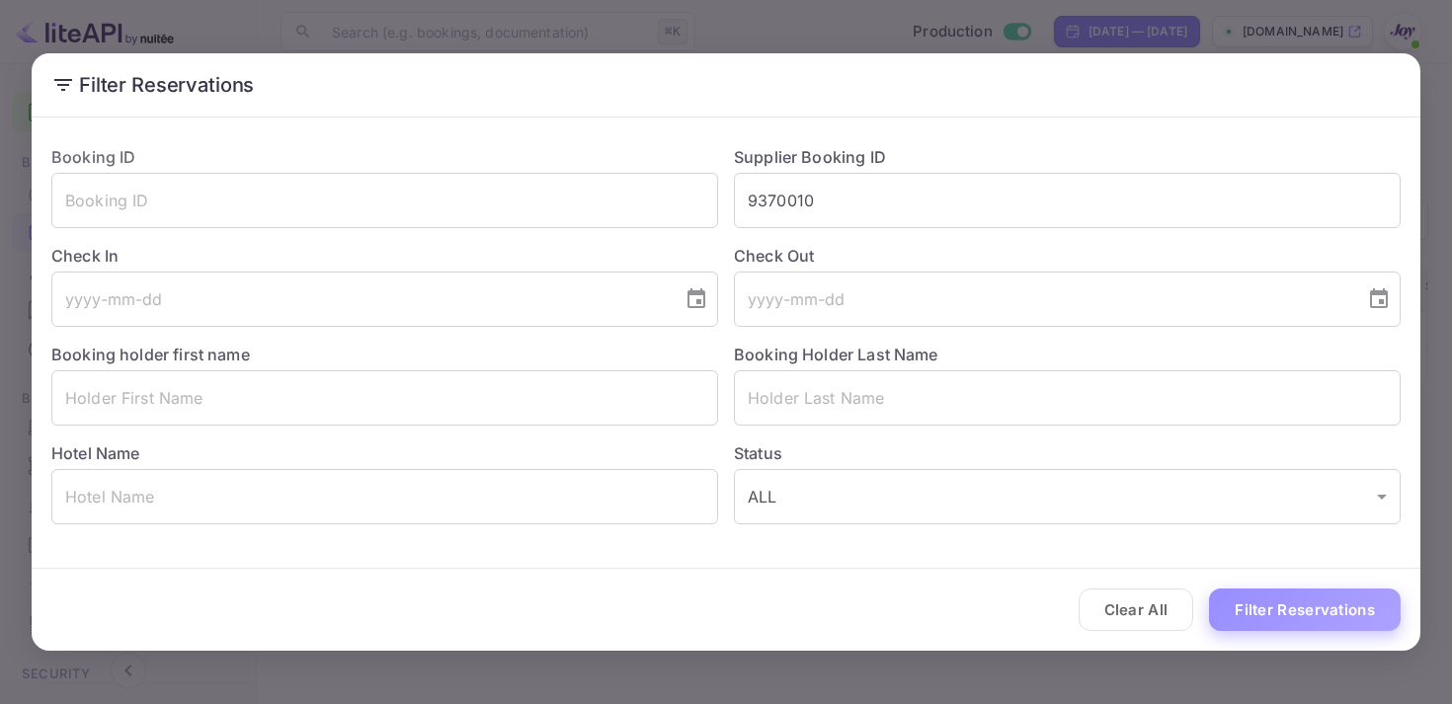
click at [1262, 609] on button "Filter Reservations" at bounding box center [1305, 610] width 192 height 42
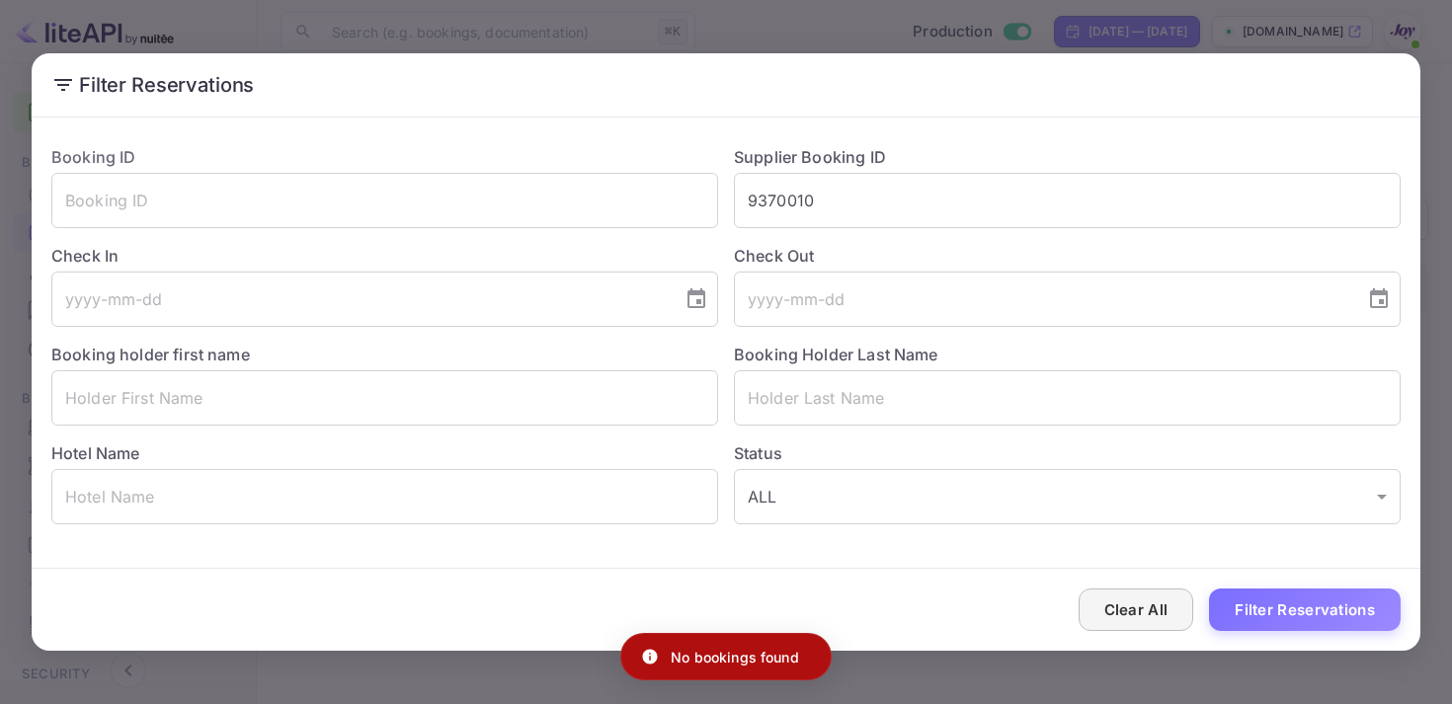
click at [1145, 609] on button "Clear All" at bounding box center [1137, 610] width 116 height 42
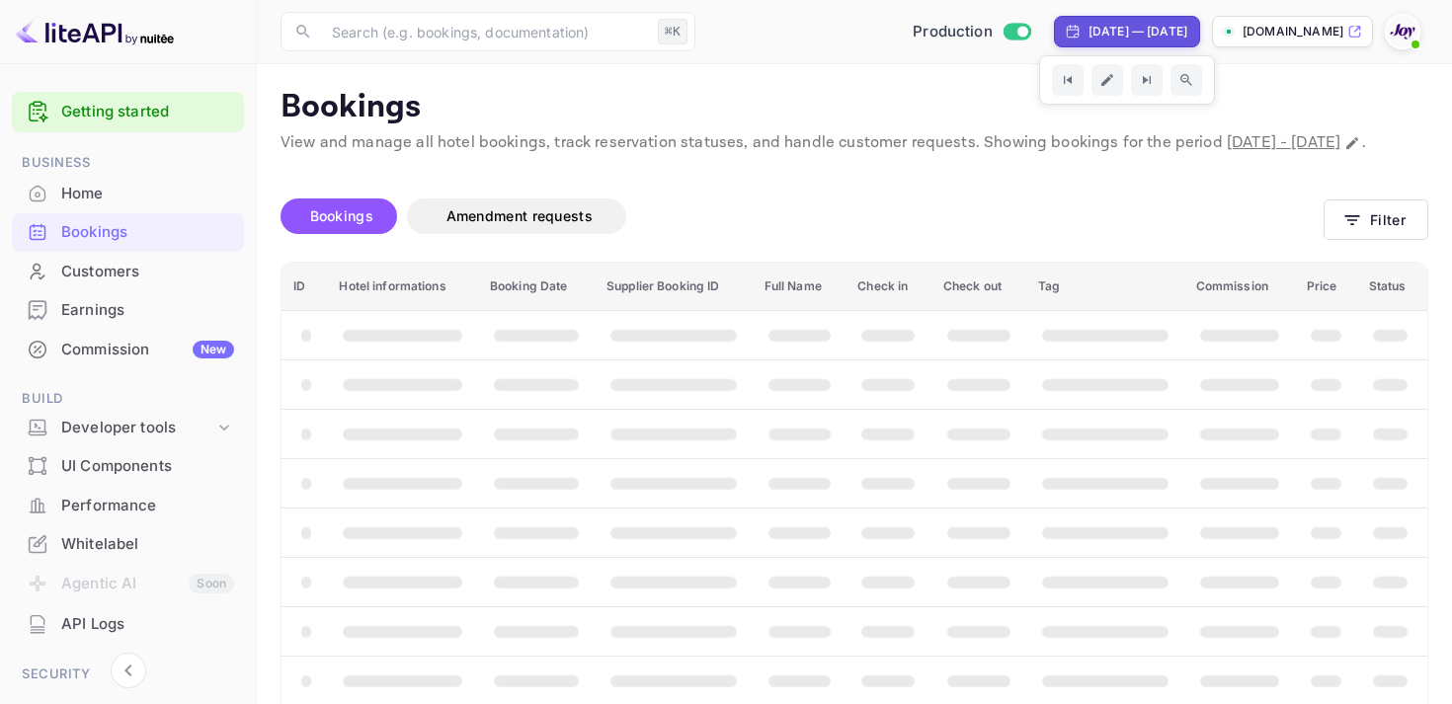
click at [1088, 35] on div "[DATE] — [DATE]" at bounding box center [1137, 32] width 99 height 18
select select "6"
select select "2025"
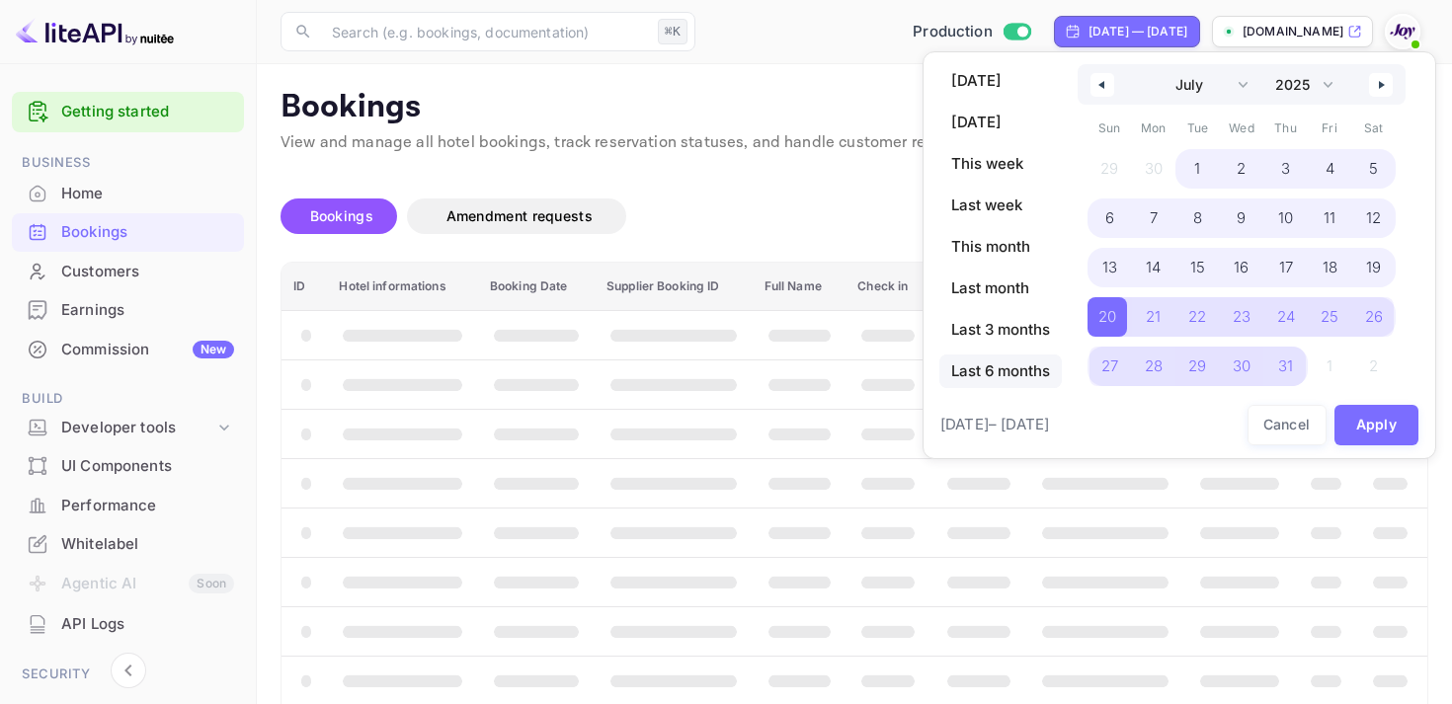
click at [1004, 362] on span "Last 6 months" at bounding box center [1000, 372] width 122 height 34
select select "2"
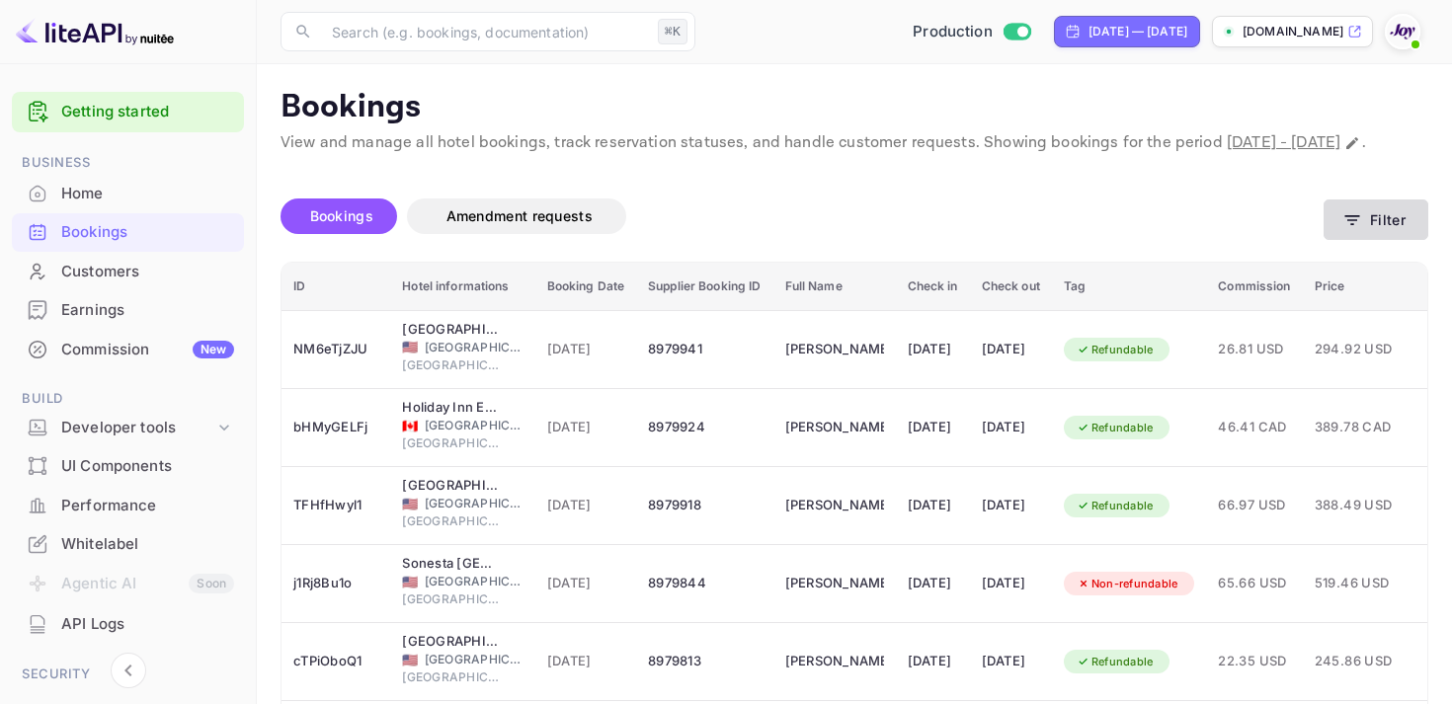
click at [1368, 223] on button "Filter" at bounding box center [1376, 220] width 105 height 40
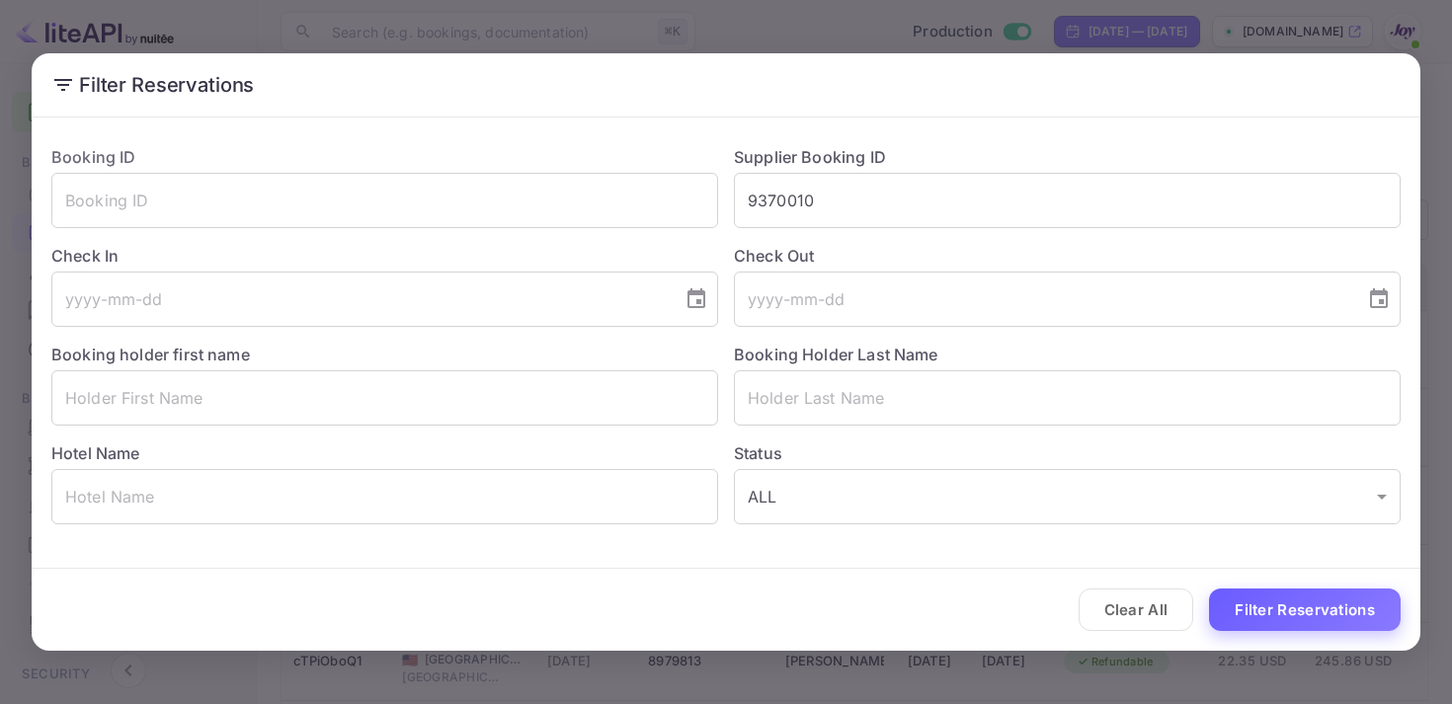
click at [1245, 614] on button "Filter Reservations" at bounding box center [1305, 610] width 192 height 42
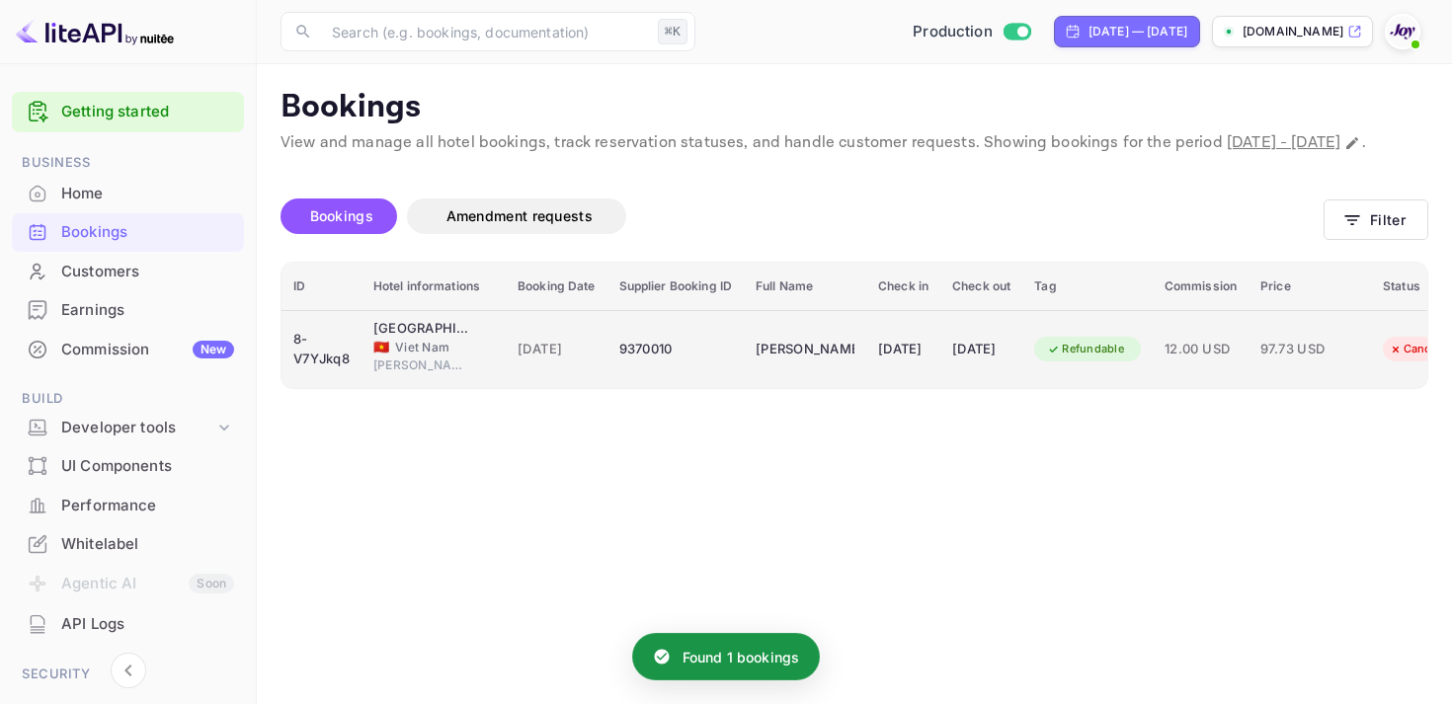
click at [1010, 364] on div "[DATE]" at bounding box center [981, 350] width 58 height 32
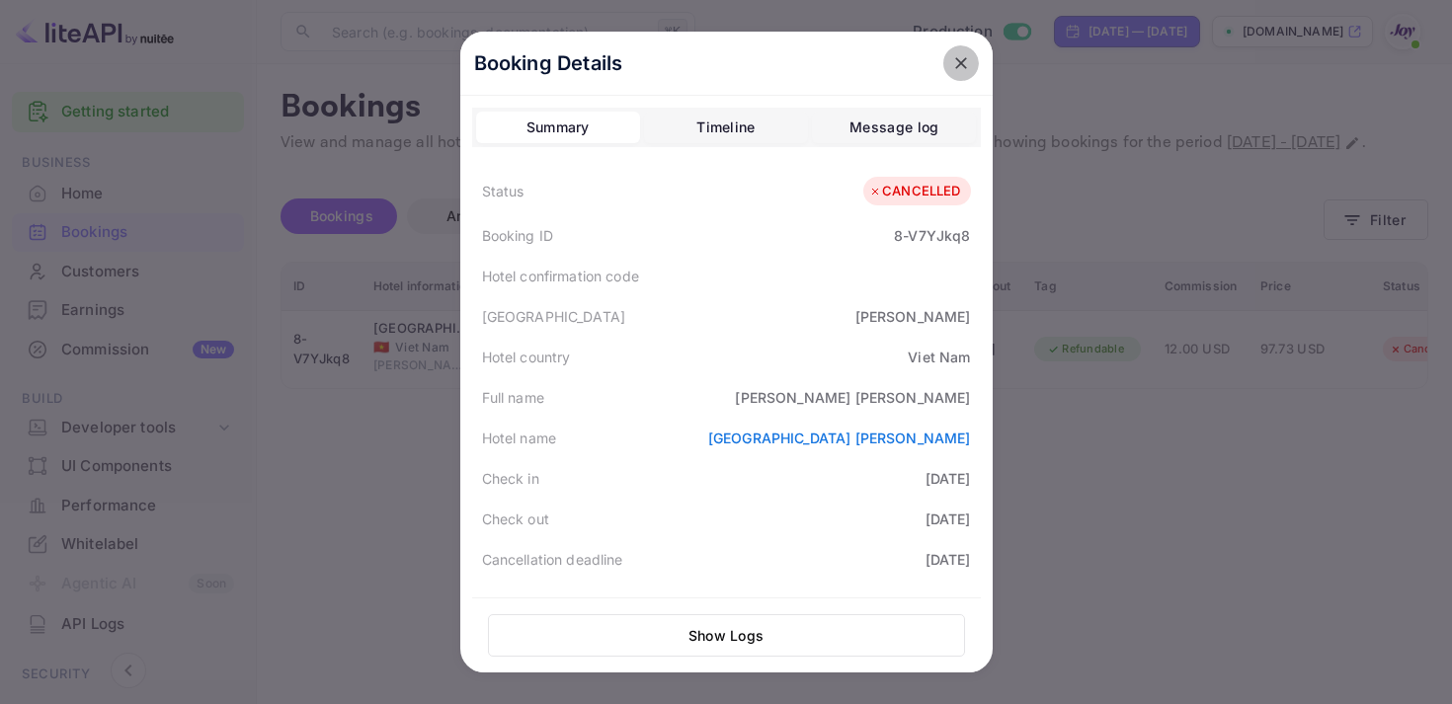
click at [964, 60] on icon "close" at bounding box center [961, 63] width 20 height 20
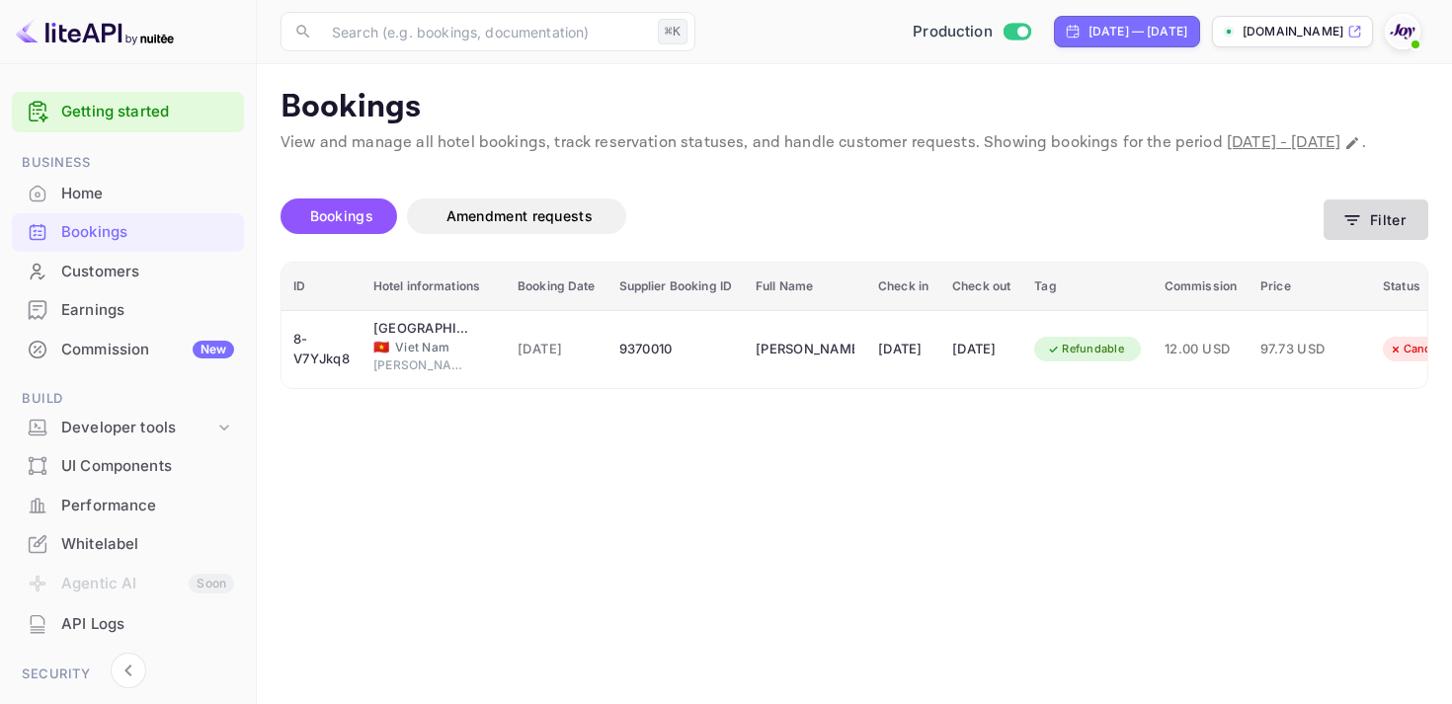
click at [1357, 230] on icon "button" at bounding box center [1352, 220] width 20 height 20
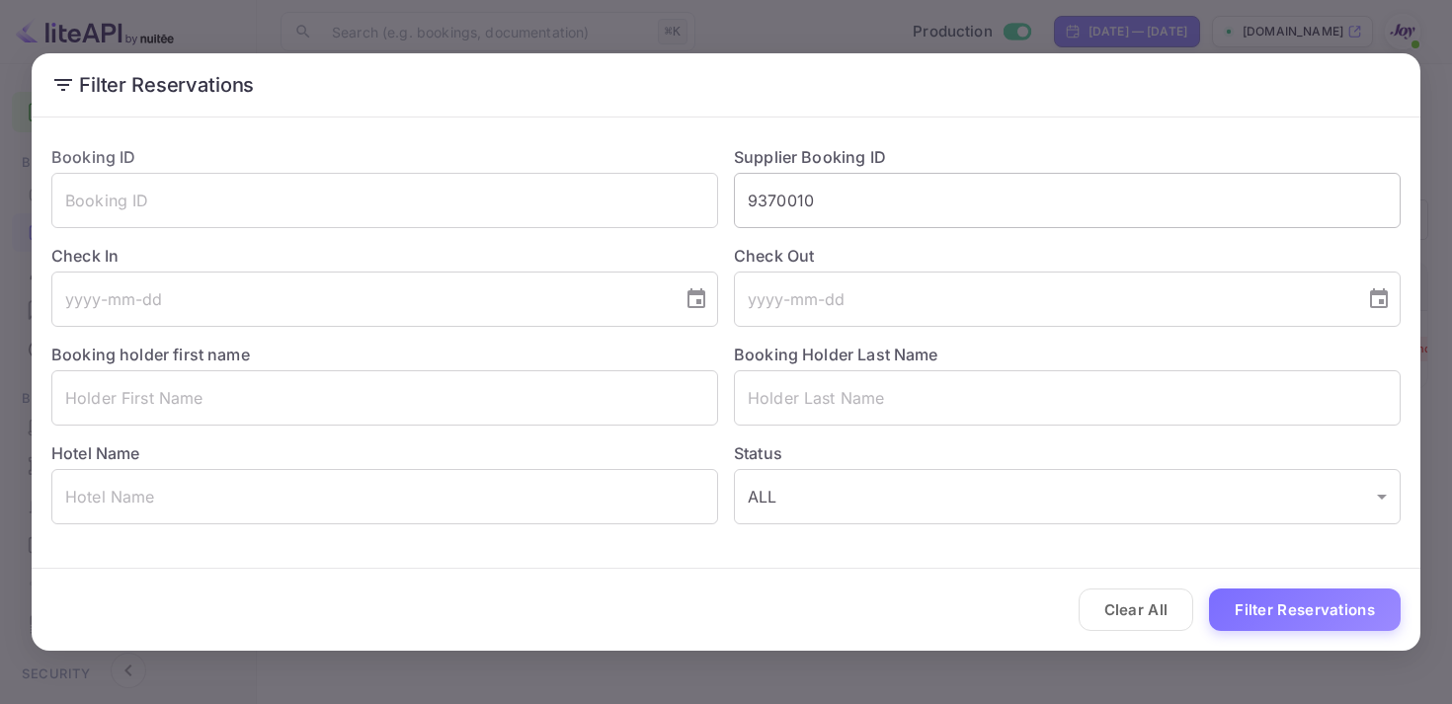
click at [786, 208] on input "9370010" at bounding box center [1067, 200] width 667 height 55
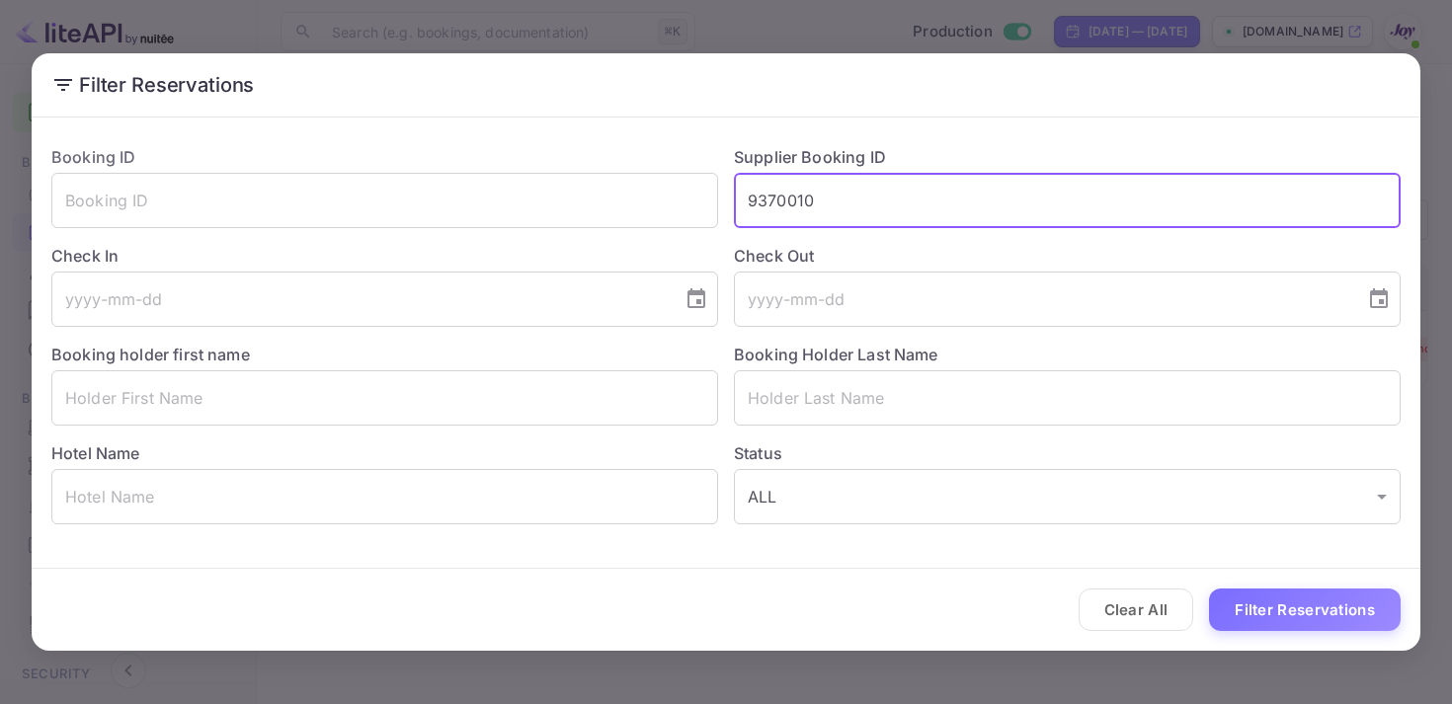
click at [786, 208] on input "9370010" at bounding box center [1067, 200] width 667 height 55
paste input "9371601"
type input "9371601"
click at [1338, 621] on button "Filter Reservations" at bounding box center [1305, 610] width 192 height 42
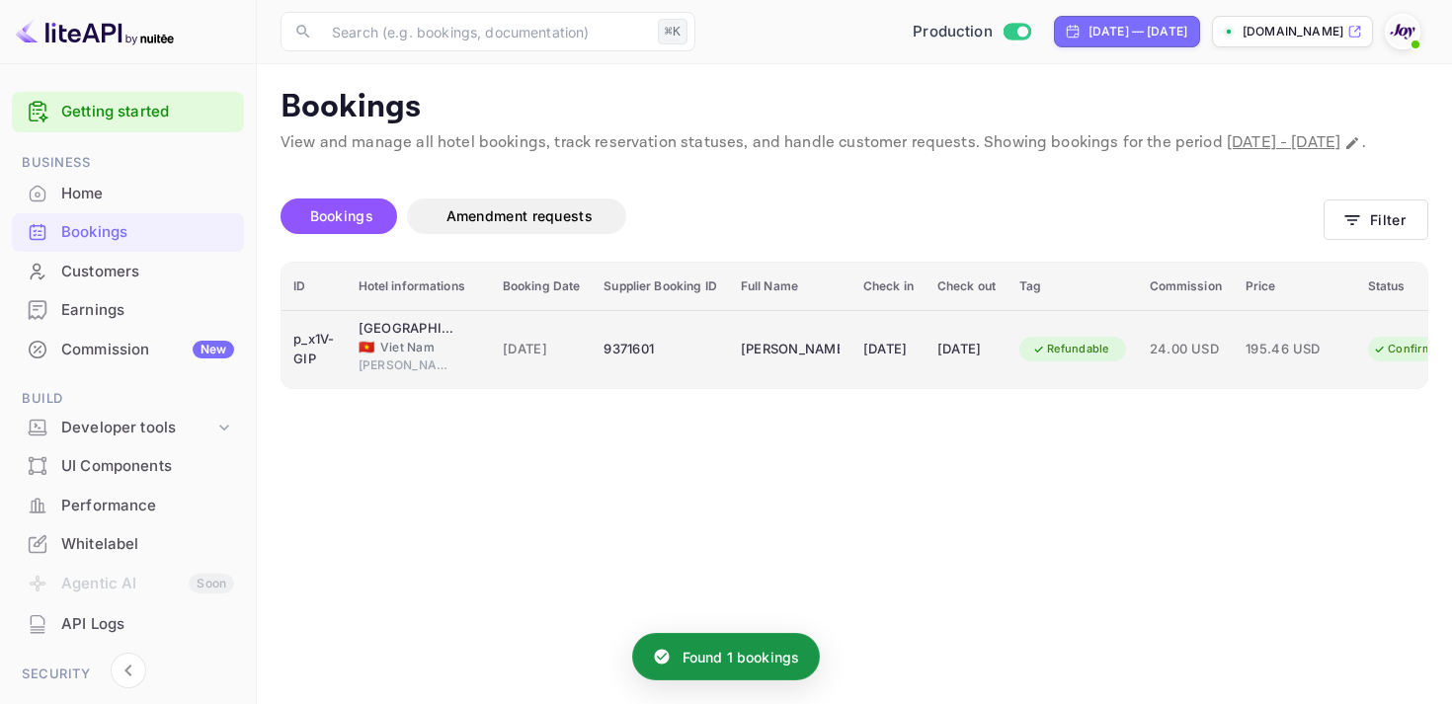
click at [1007, 388] on td "[DATE]" at bounding box center [966, 349] width 82 height 78
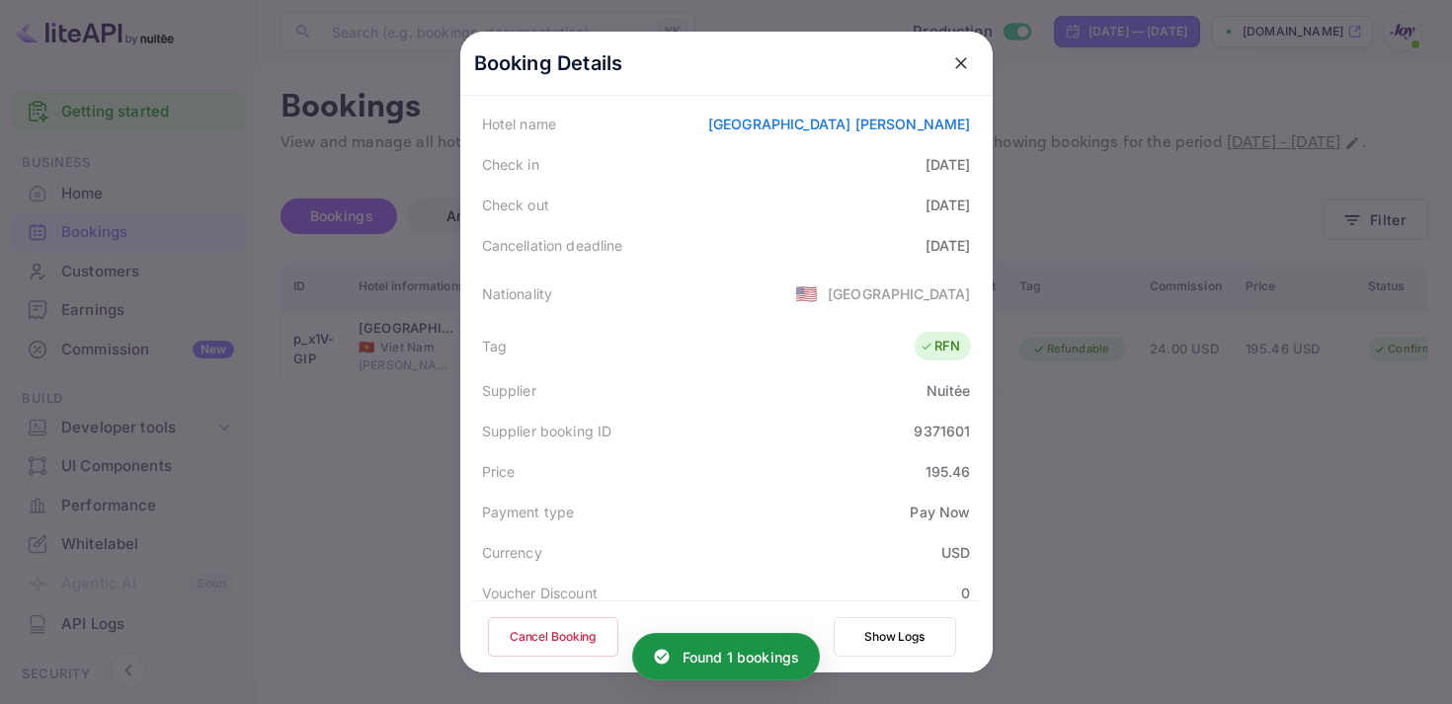
scroll to position [573, 0]
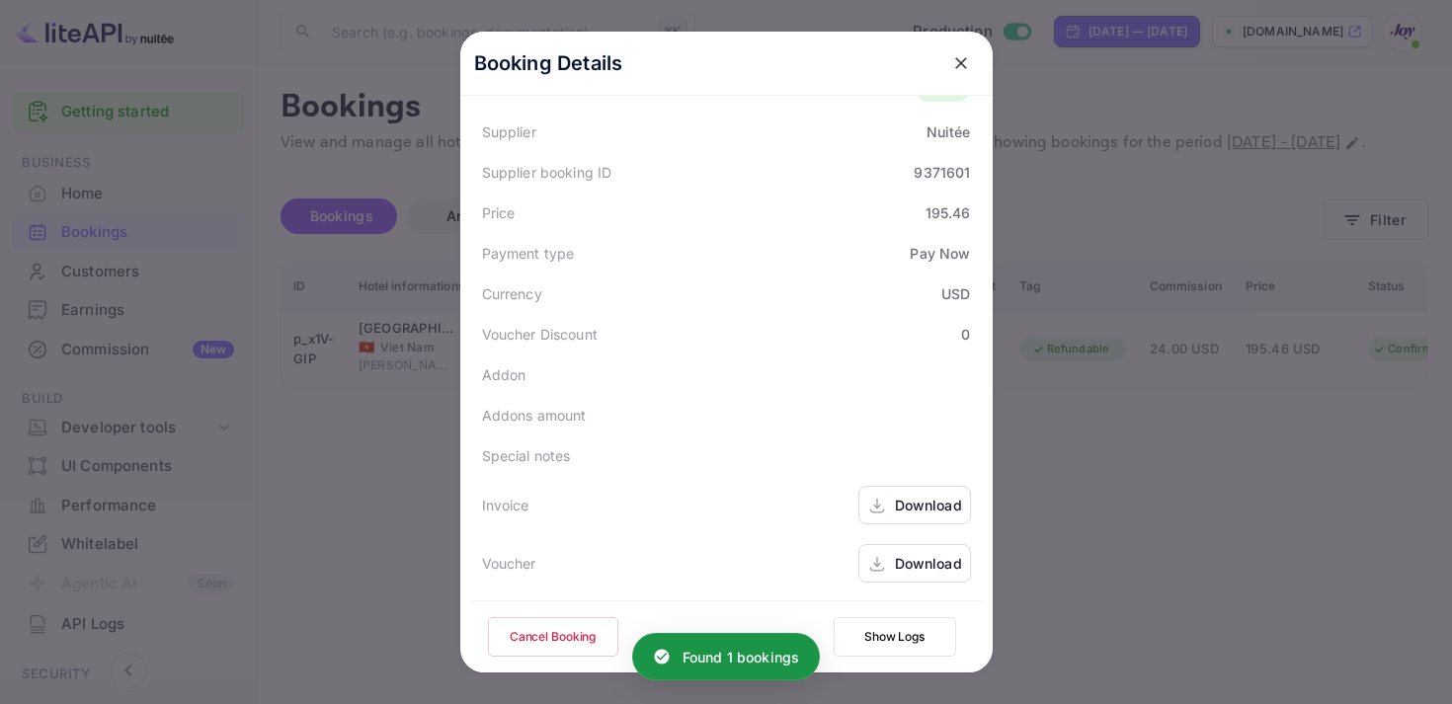
click at [893, 511] on div "Download" at bounding box center [914, 505] width 113 height 39
click at [922, 551] on div "Download" at bounding box center [914, 563] width 113 height 39
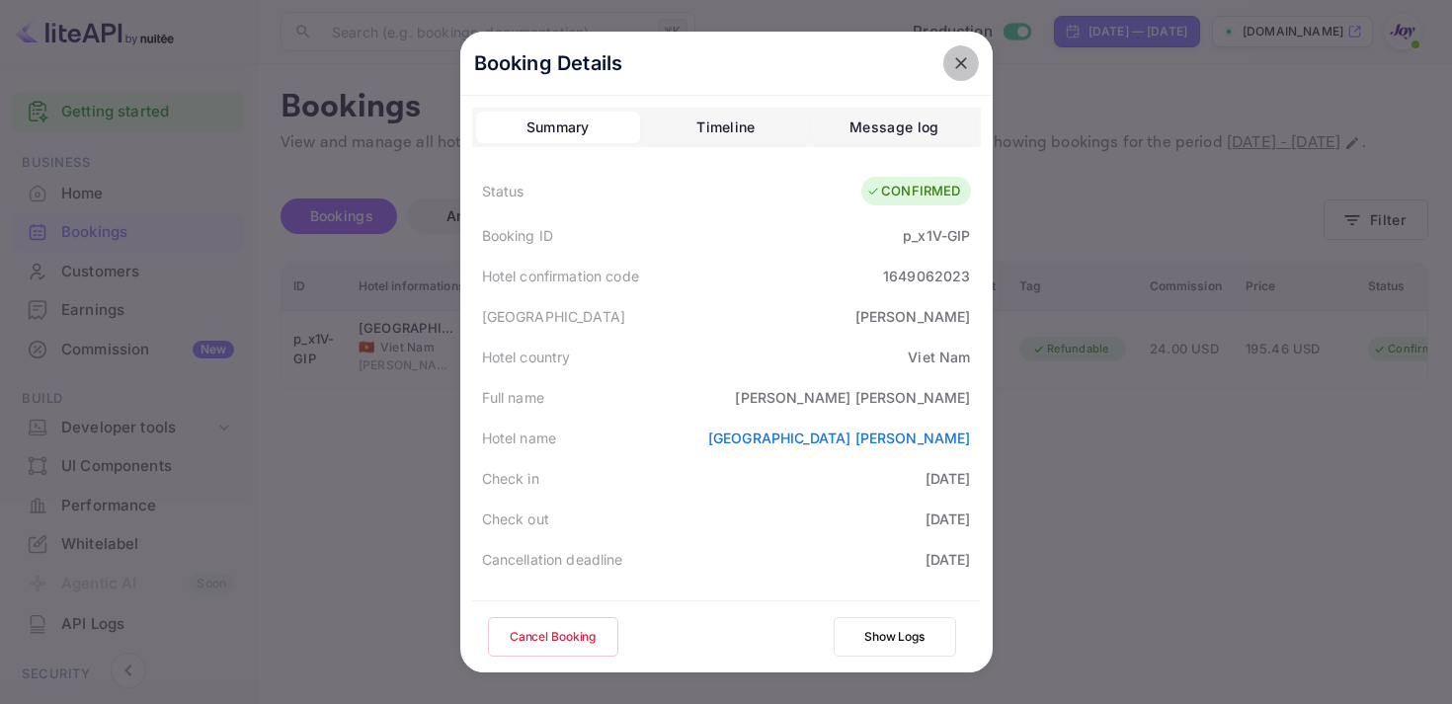
click at [953, 59] on icon "close" at bounding box center [961, 63] width 20 height 20
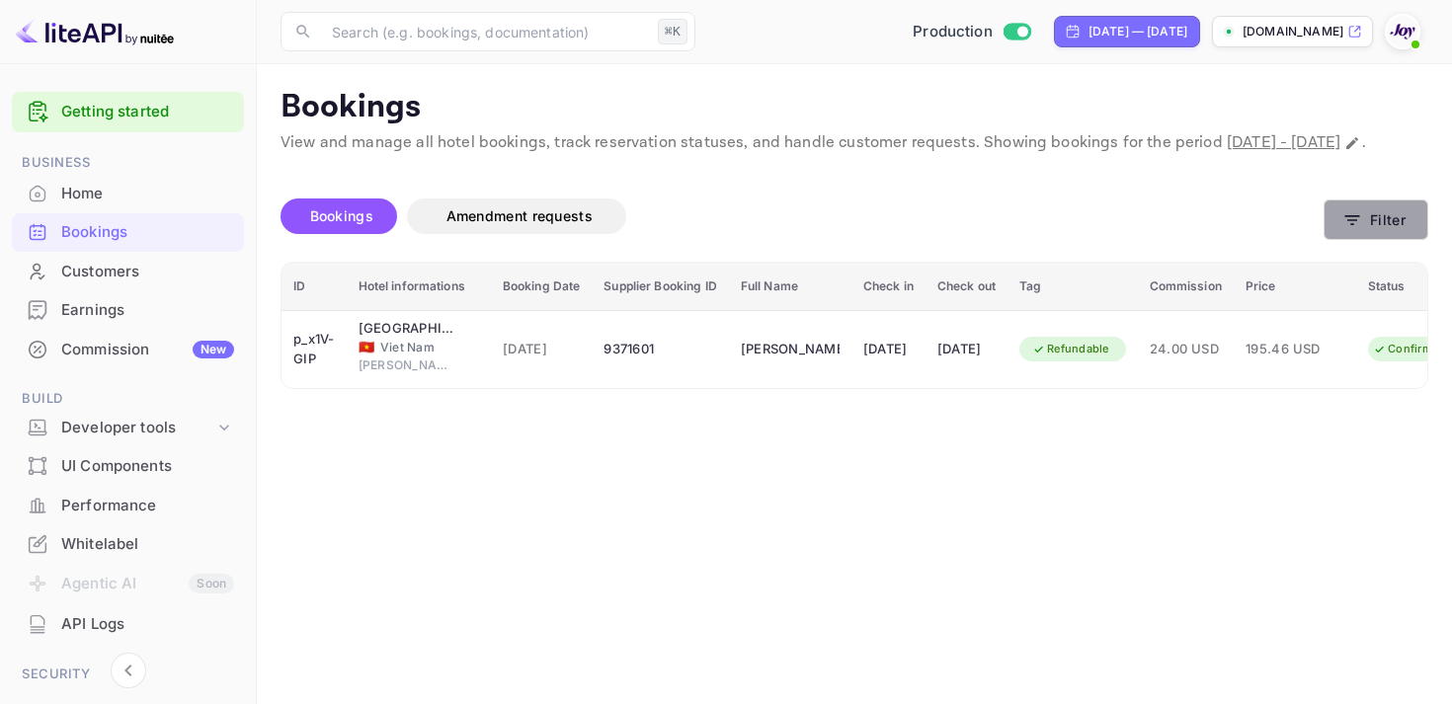
click at [1339, 236] on button "Filter" at bounding box center [1376, 220] width 105 height 40
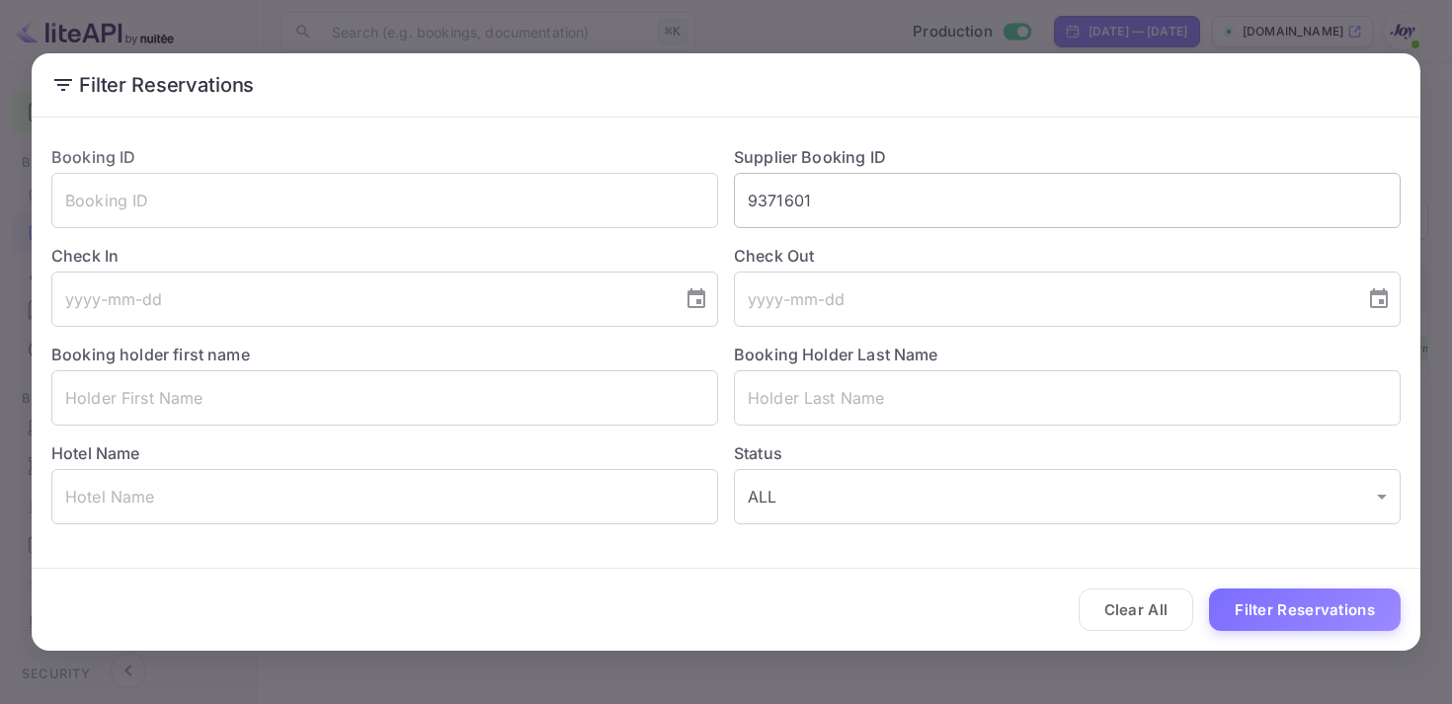
click at [799, 197] on input "9371601" at bounding box center [1067, 200] width 667 height 55
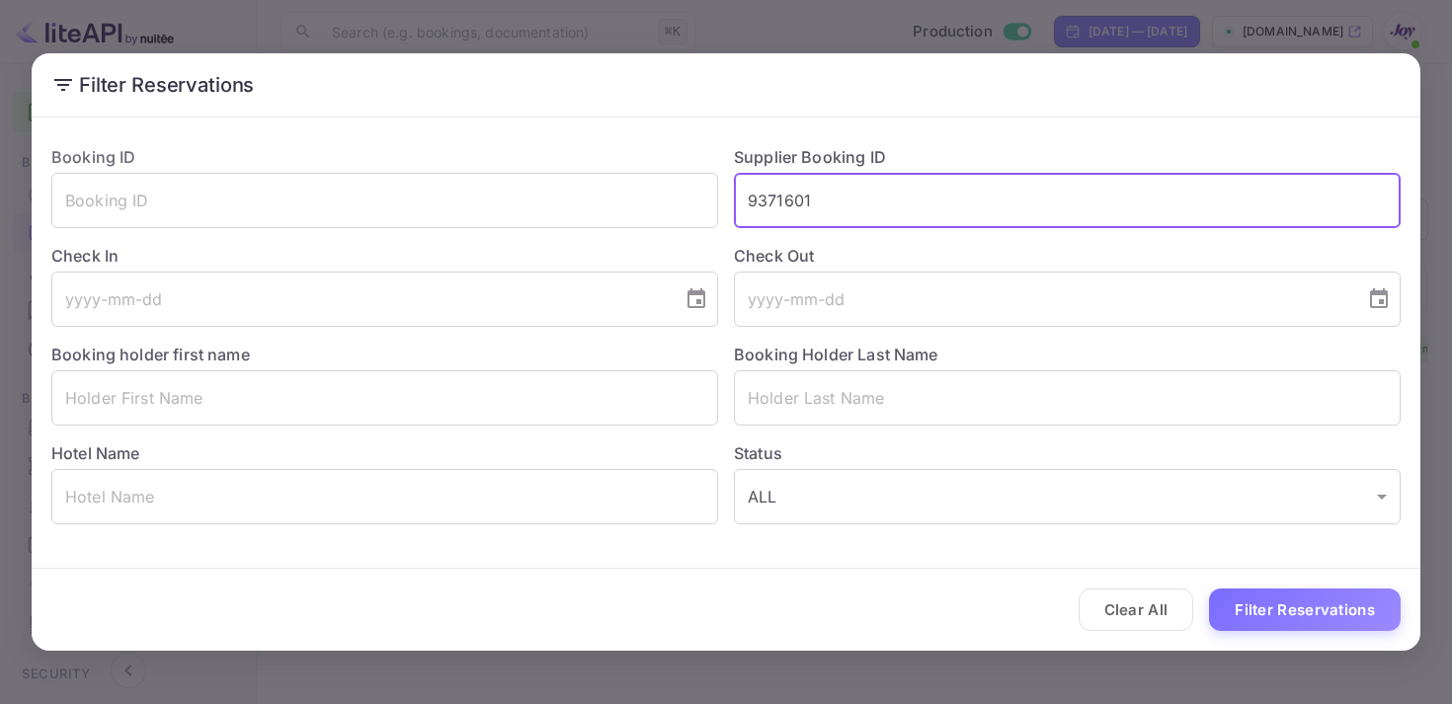
click at [799, 197] on input "9371601" at bounding box center [1067, 200] width 667 height 55
paste input "8537281"
type input "8537281"
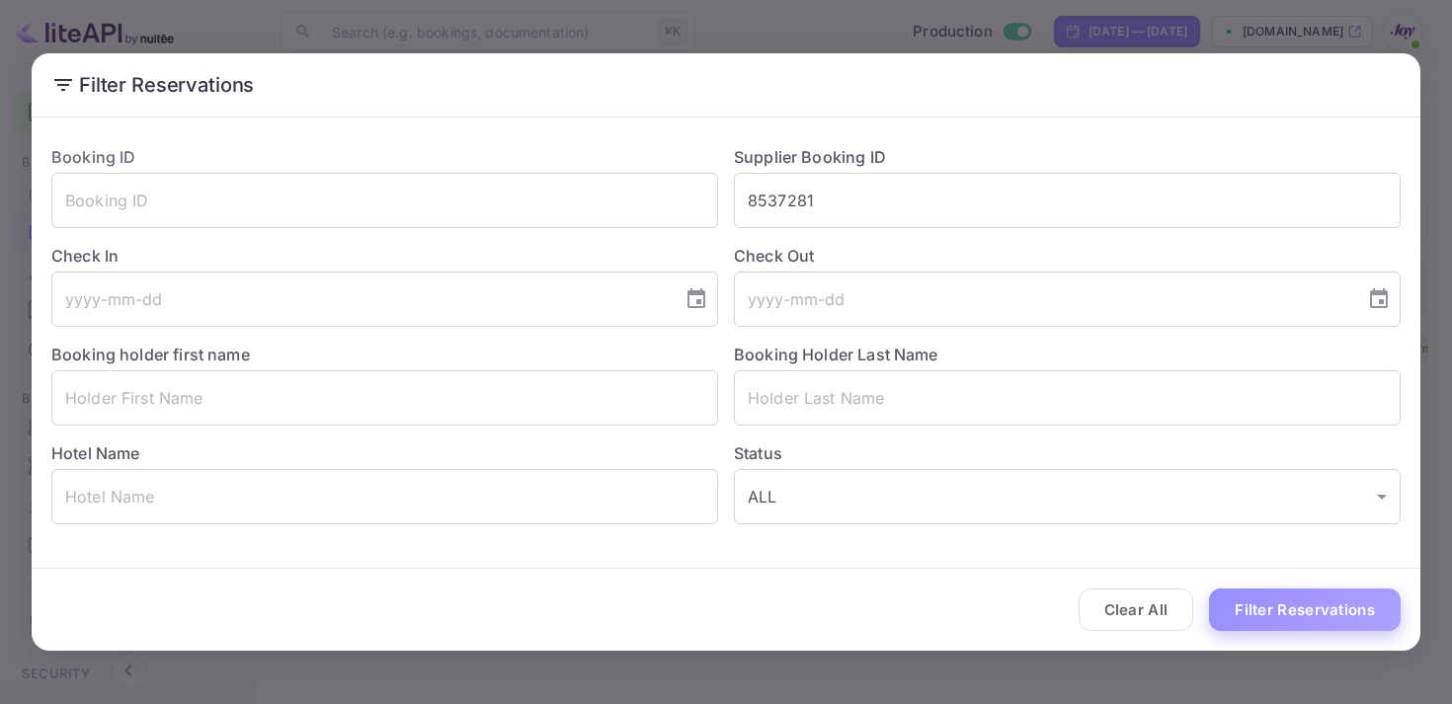
click at [1293, 612] on button "Filter Reservations" at bounding box center [1305, 610] width 192 height 42
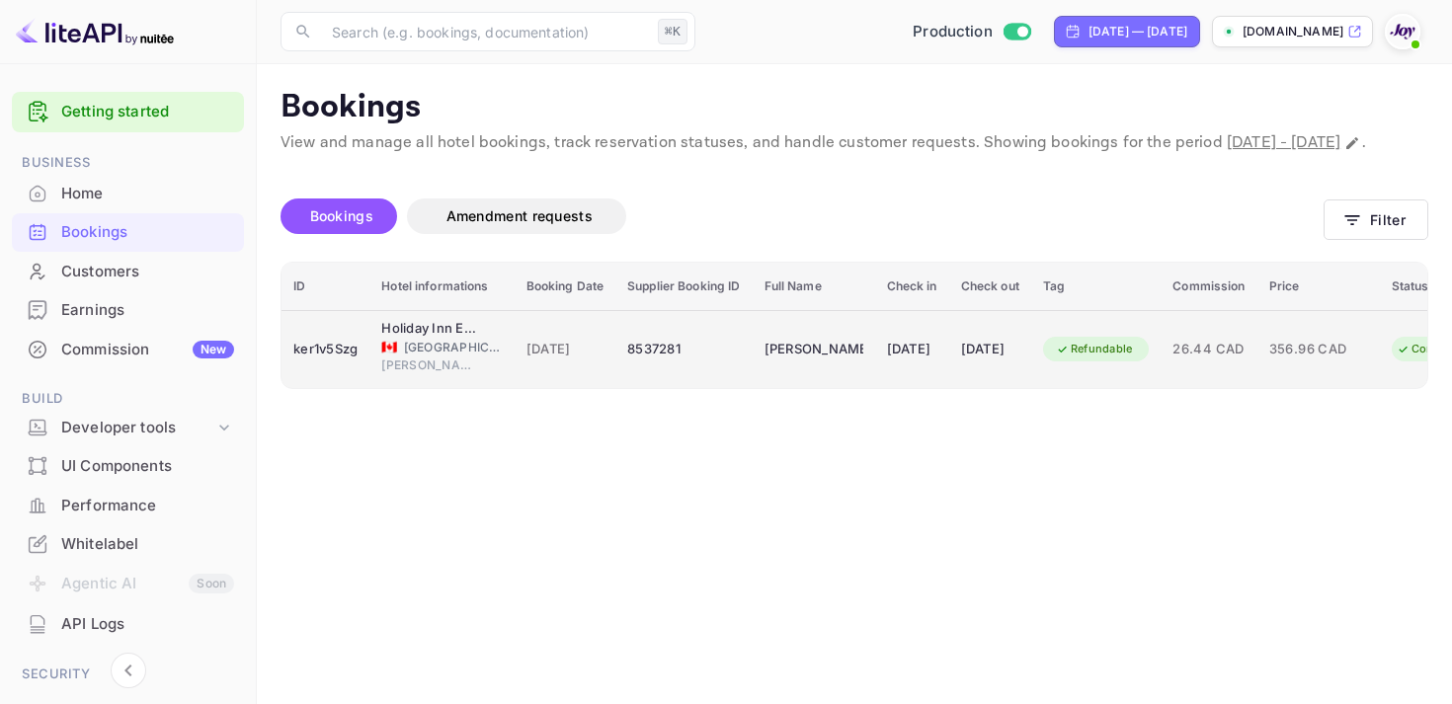
click at [921, 365] on div "[DATE]" at bounding box center [912, 350] width 50 height 32
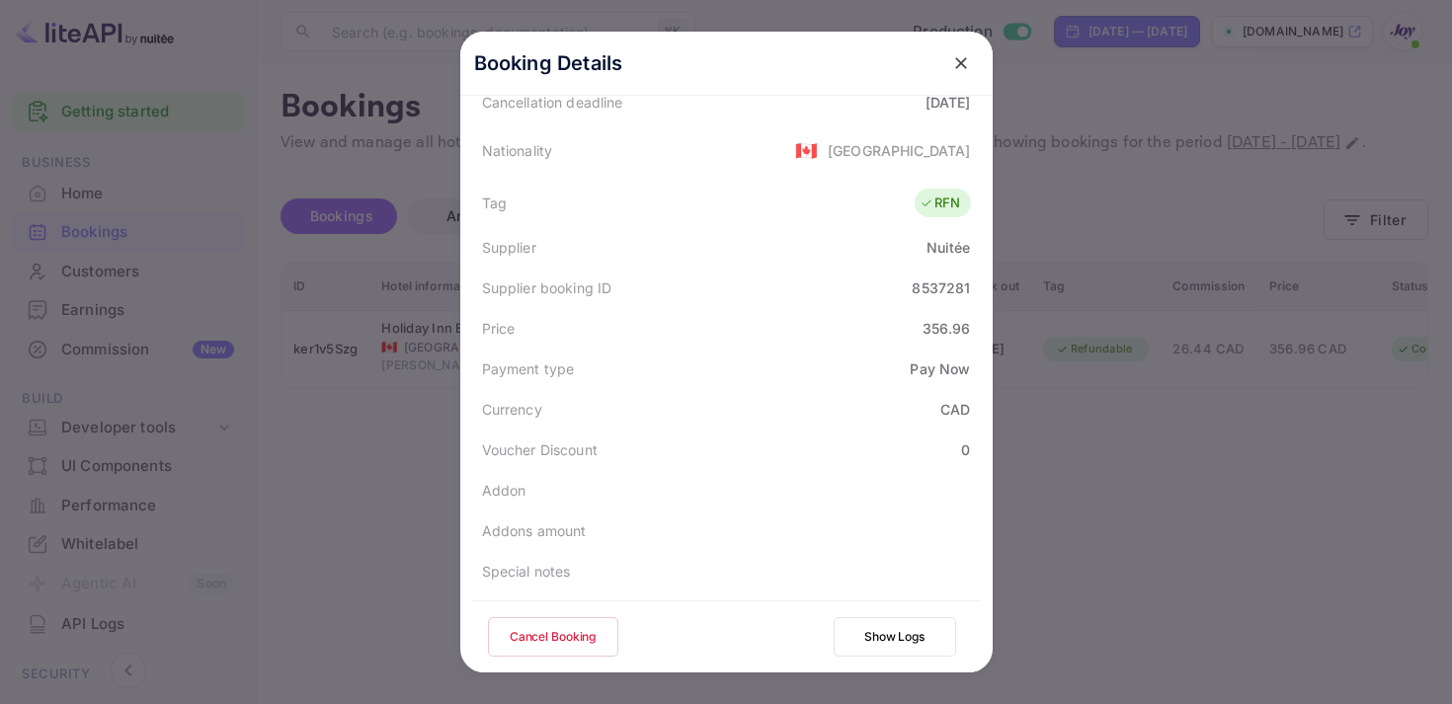
scroll to position [573, 0]
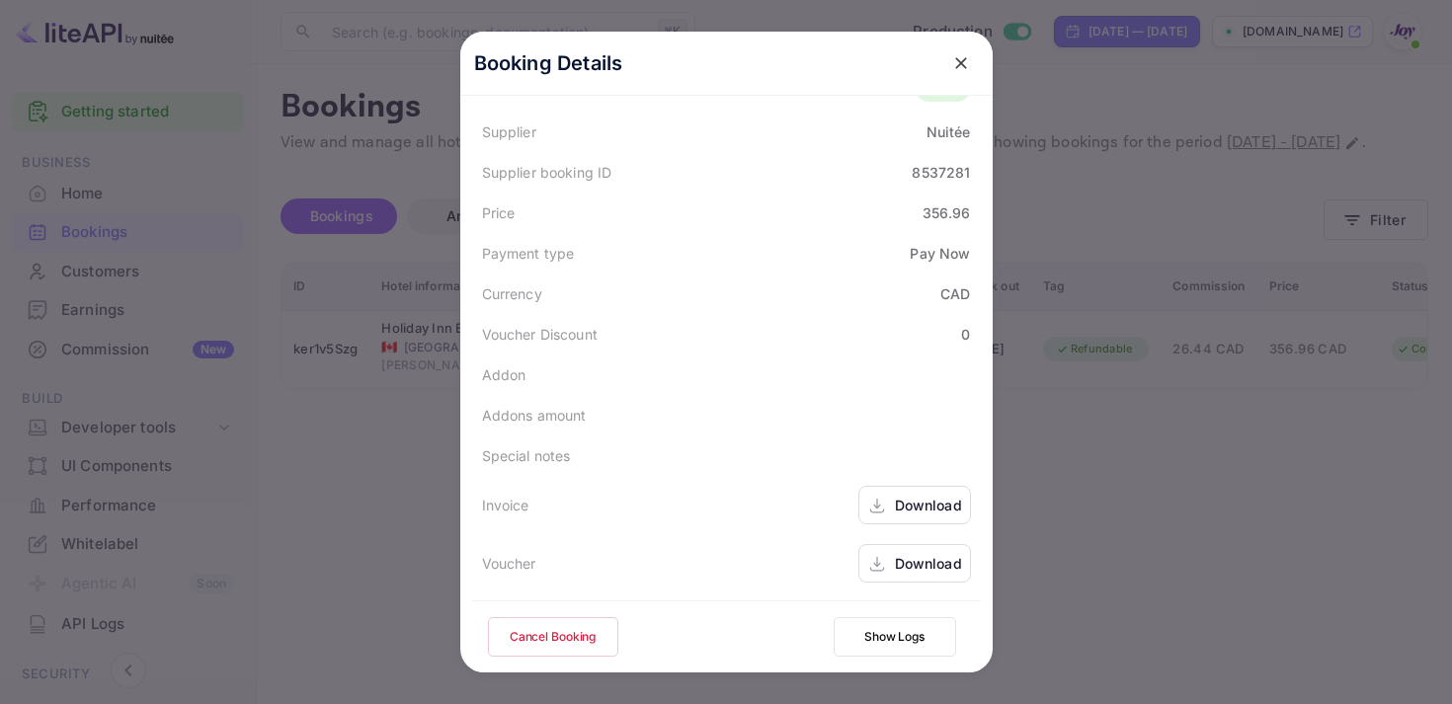
click at [891, 515] on div "Download" at bounding box center [914, 505] width 113 height 39
click at [922, 565] on div "Download" at bounding box center [928, 563] width 67 height 21
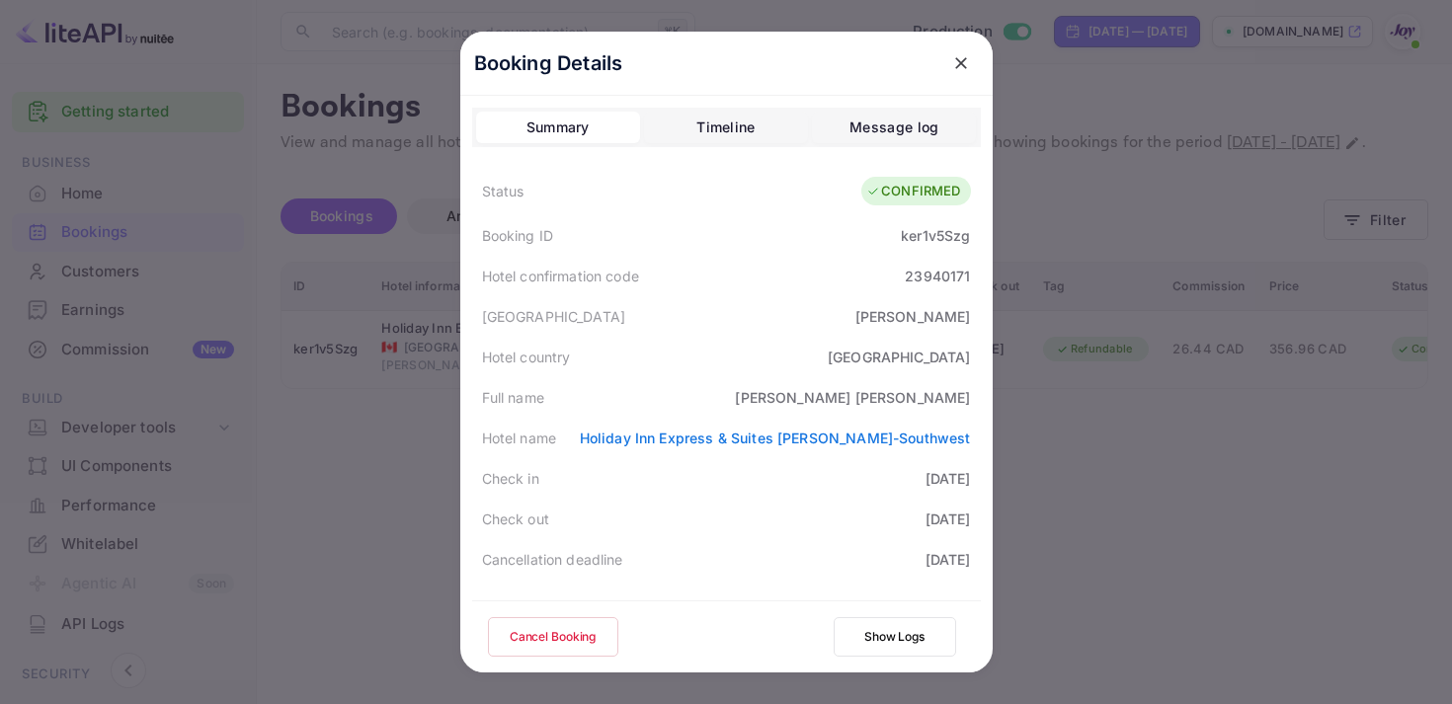
scroll to position [21, 0]
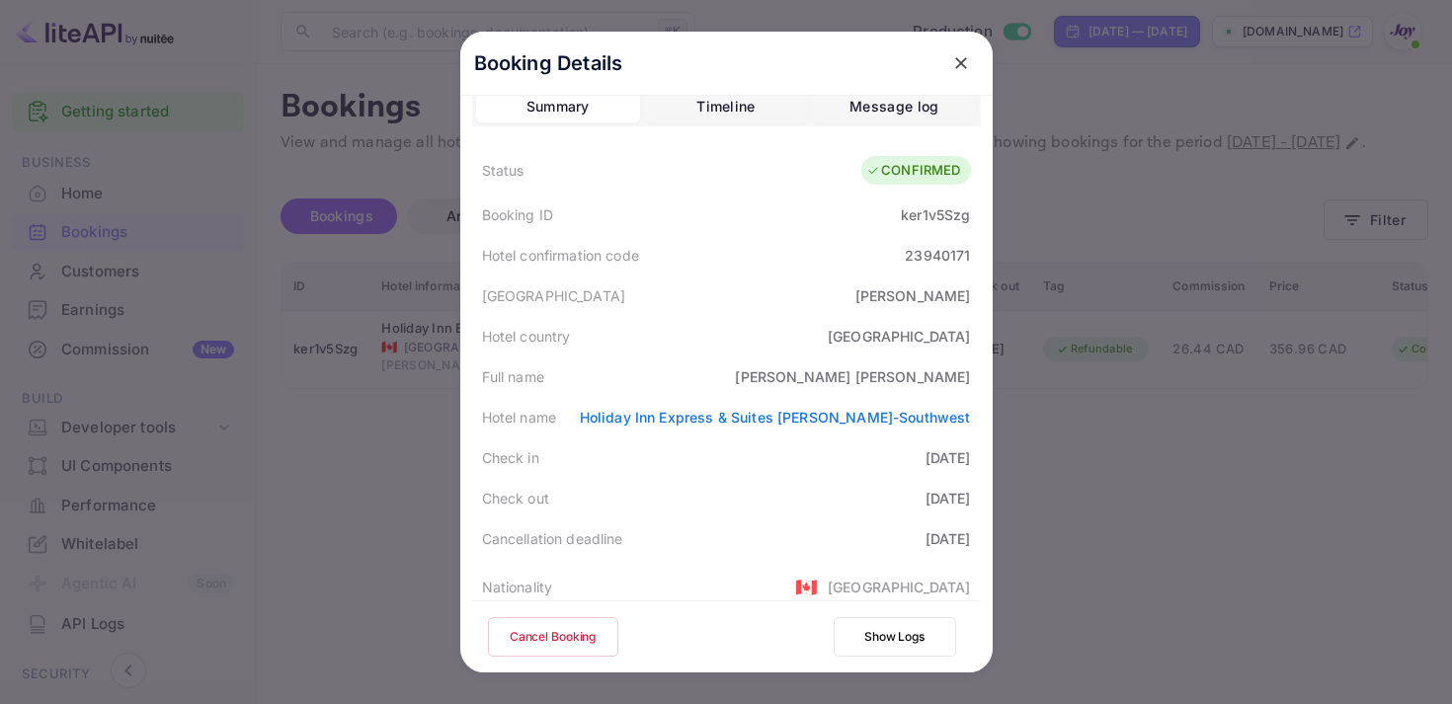
click at [964, 64] on icon "close" at bounding box center [961, 63] width 20 height 20
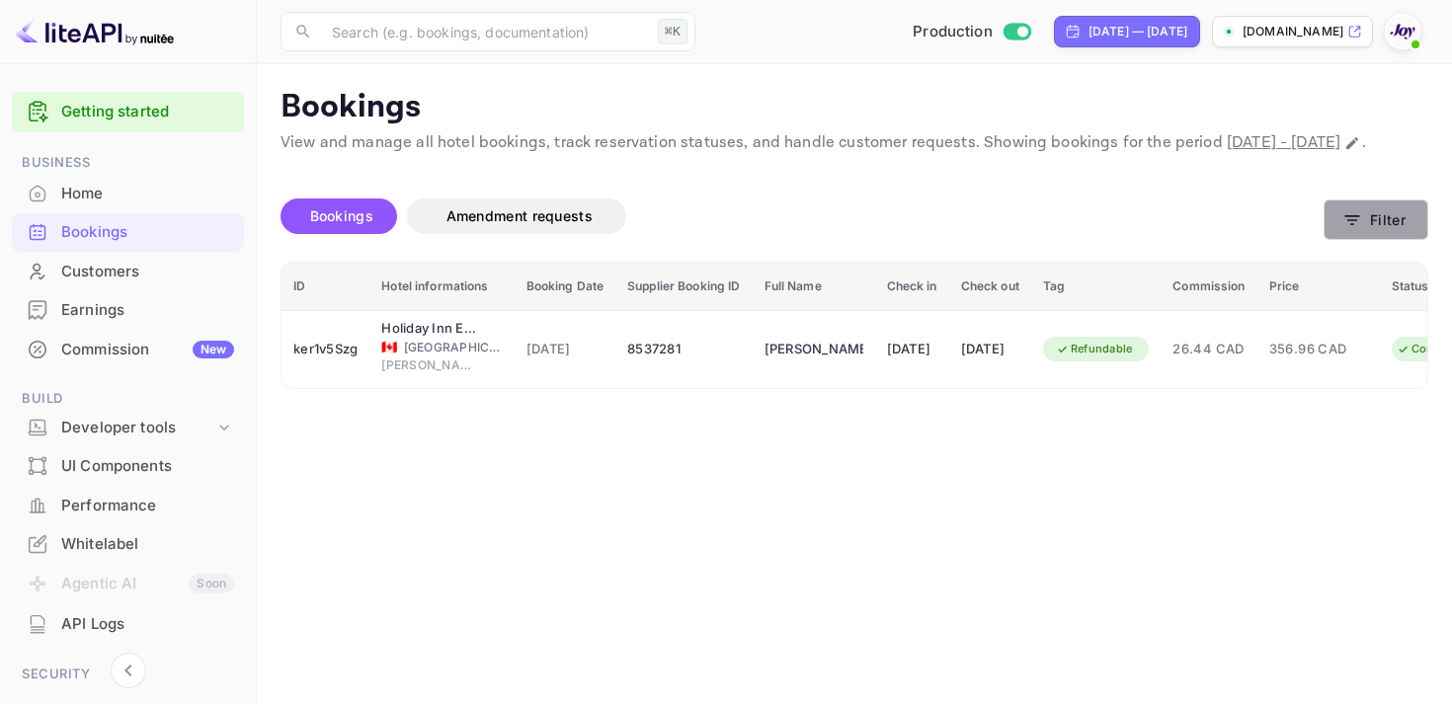
click at [1341, 240] on button "Filter" at bounding box center [1376, 220] width 105 height 40
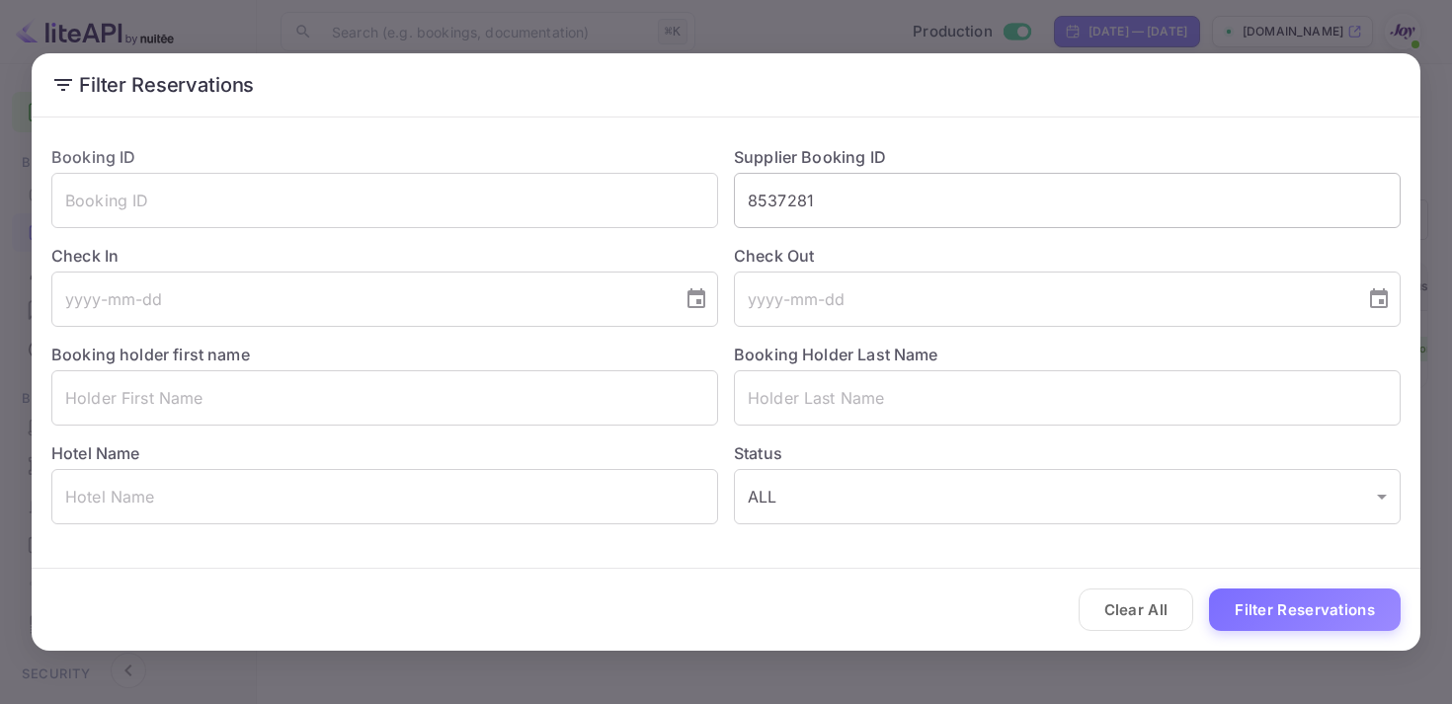
click at [747, 202] on input "8537281" at bounding box center [1067, 200] width 667 height 55
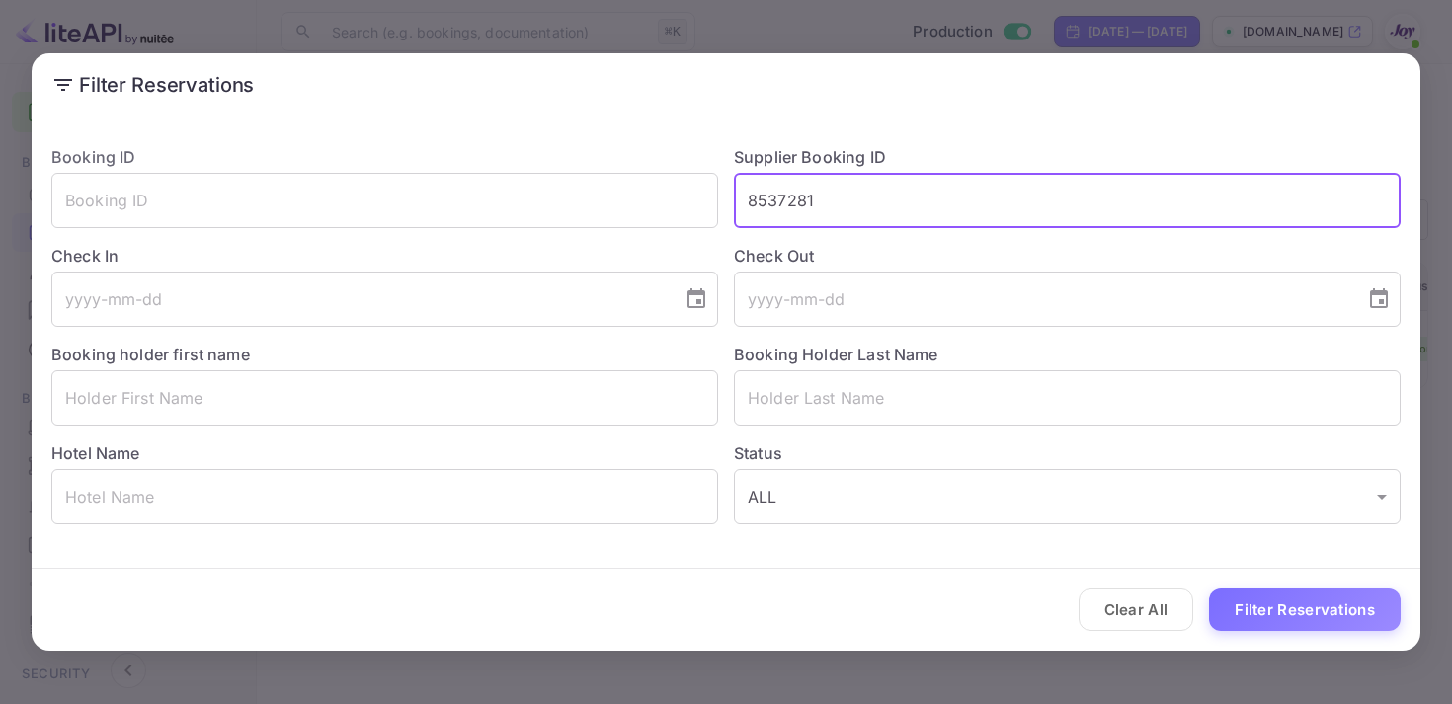
click at [747, 202] on input "8537281" at bounding box center [1067, 200] width 667 height 55
paste input "9060745"
type input "9060745"
click at [1335, 609] on button "Filter Reservations" at bounding box center [1305, 610] width 192 height 42
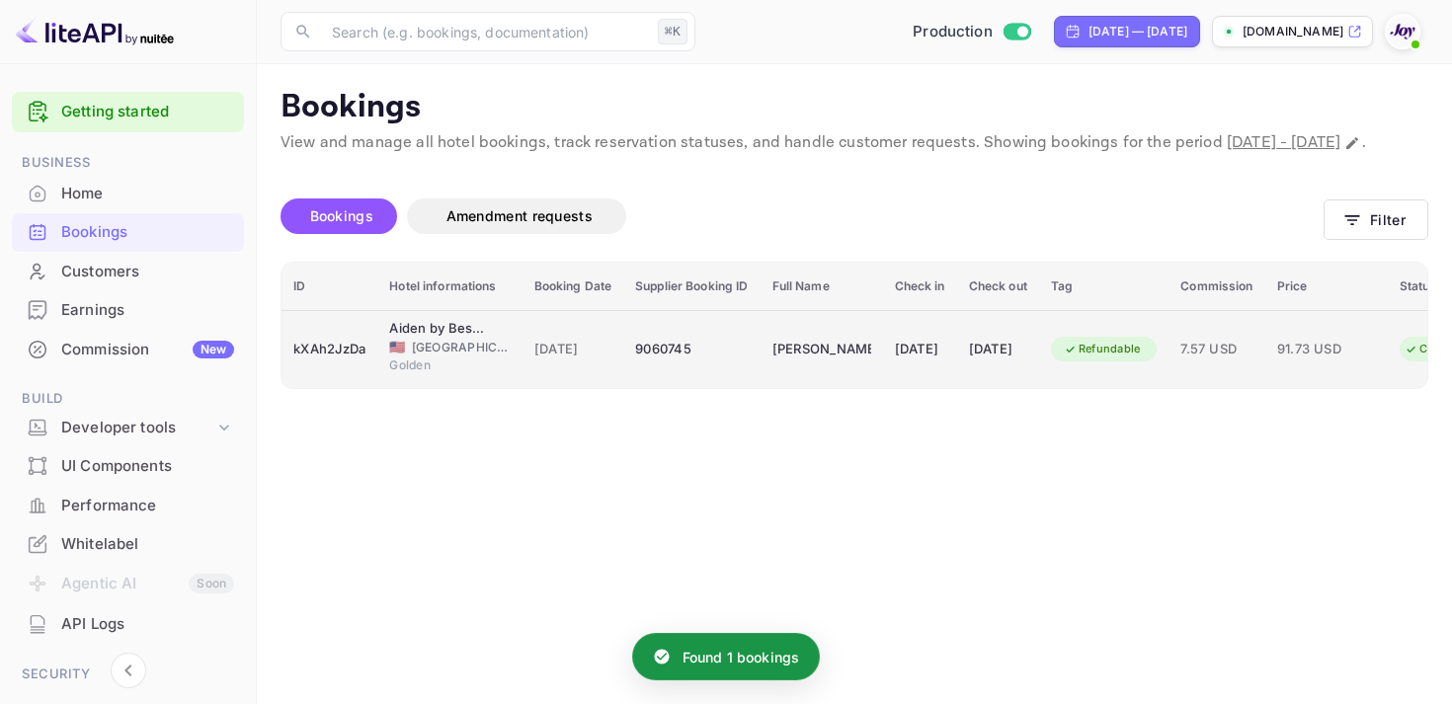
click at [1027, 365] on div "[DATE]" at bounding box center [998, 350] width 58 height 32
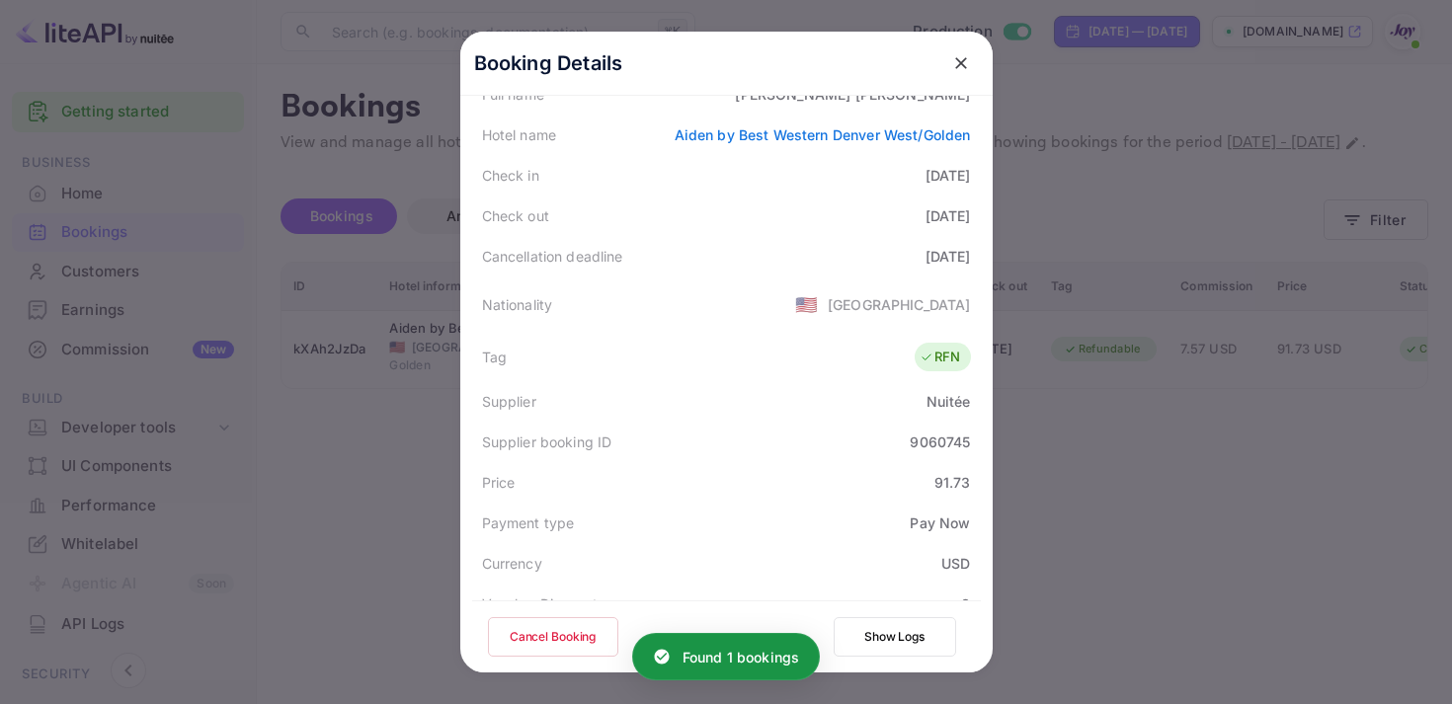
scroll to position [573, 0]
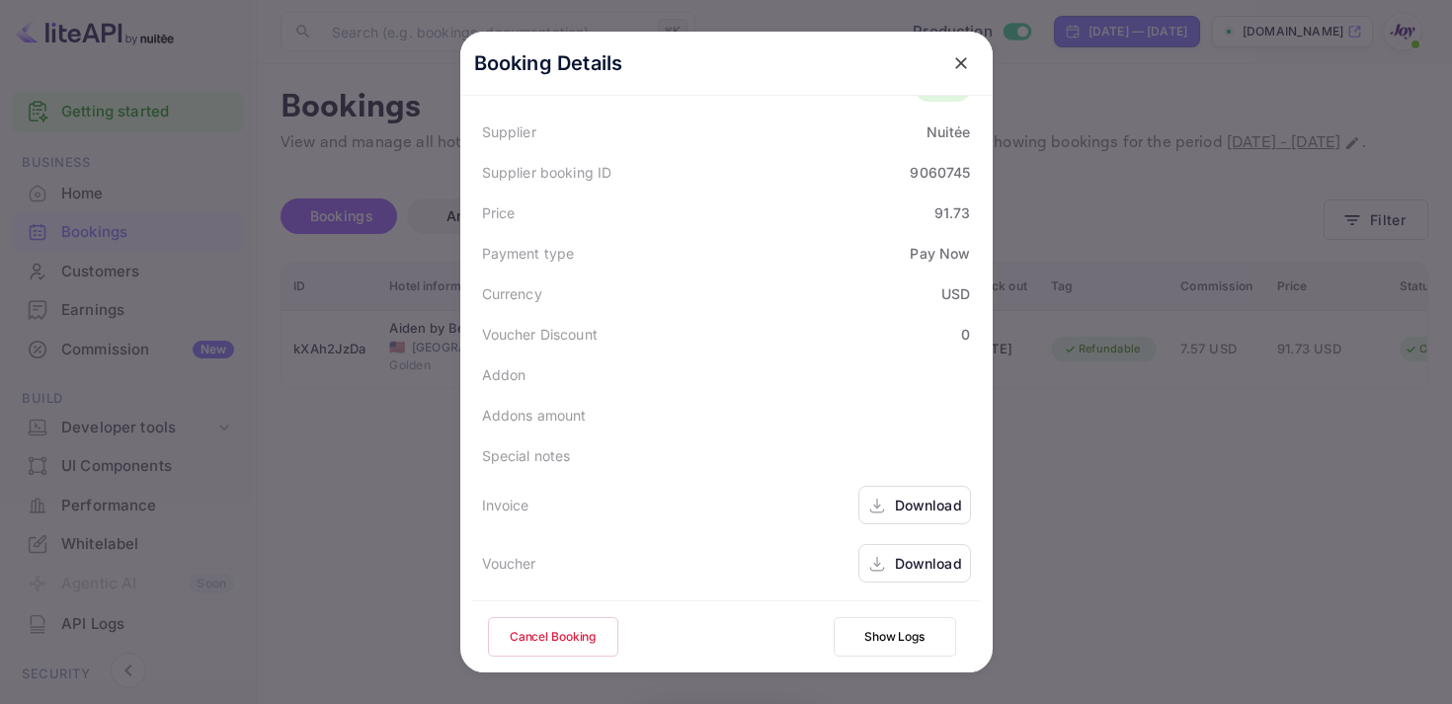
click at [889, 510] on div "Download" at bounding box center [914, 505] width 113 height 39
click at [897, 566] on div "Download" at bounding box center [928, 563] width 67 height 21
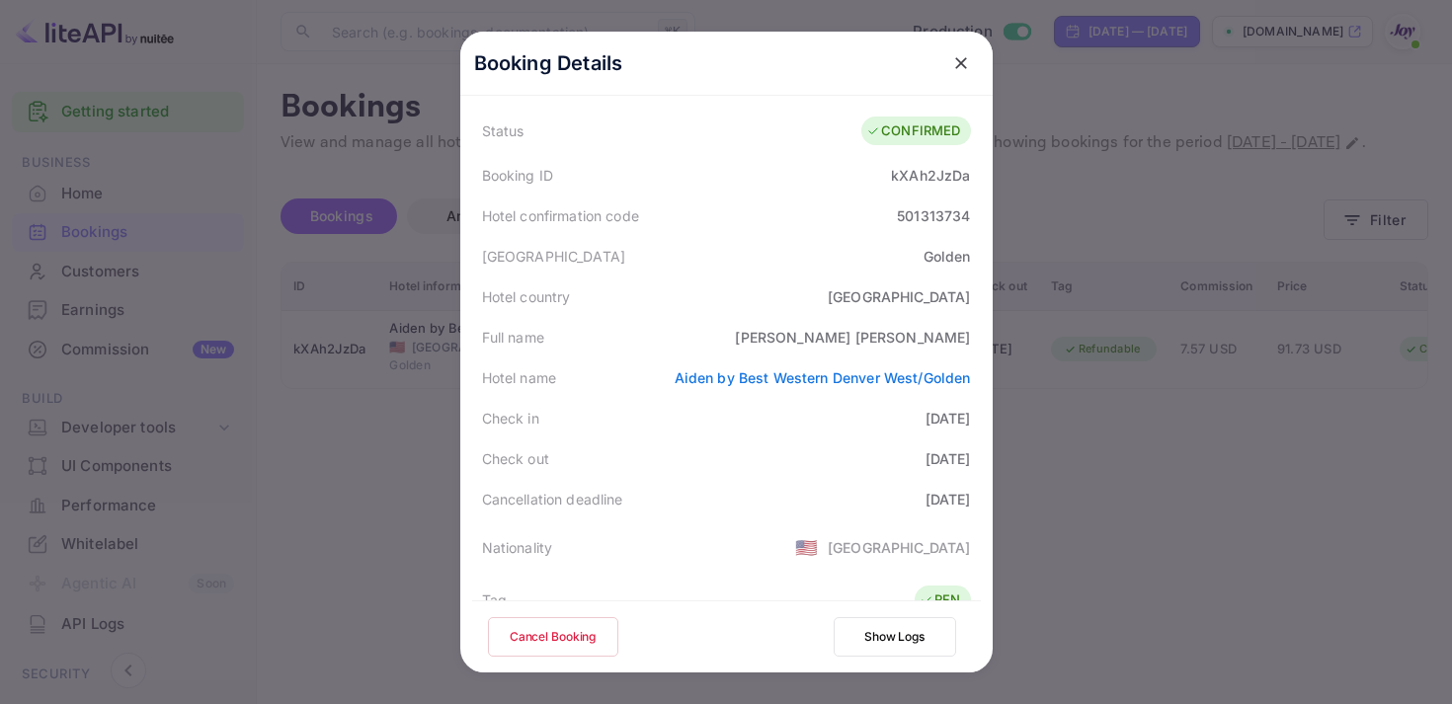
scroll to position [69, 0]
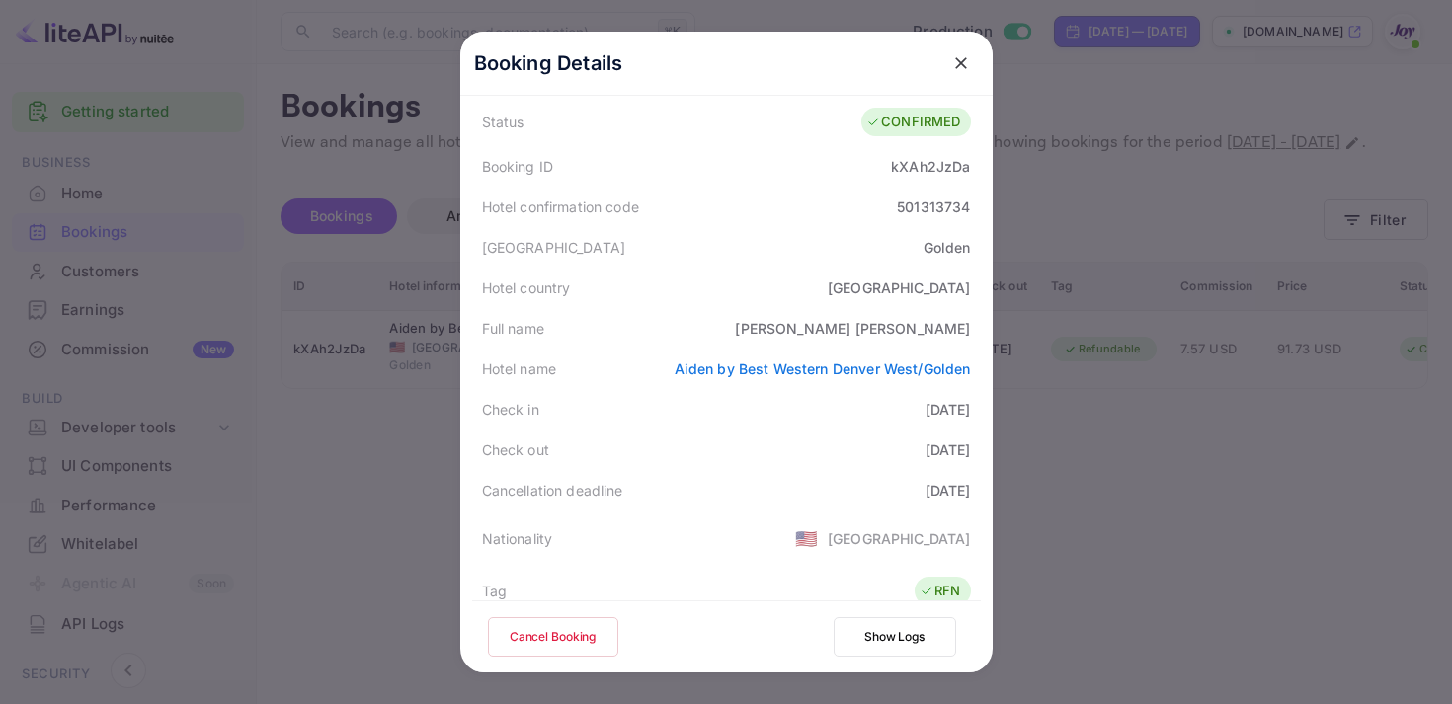
click at [959, 42] on div "Booking Details" at bounding box center [726, 64] width 532 height 64
click at [960, 58] on icon "close" at bounding box center [961, 63] width 20 height 20
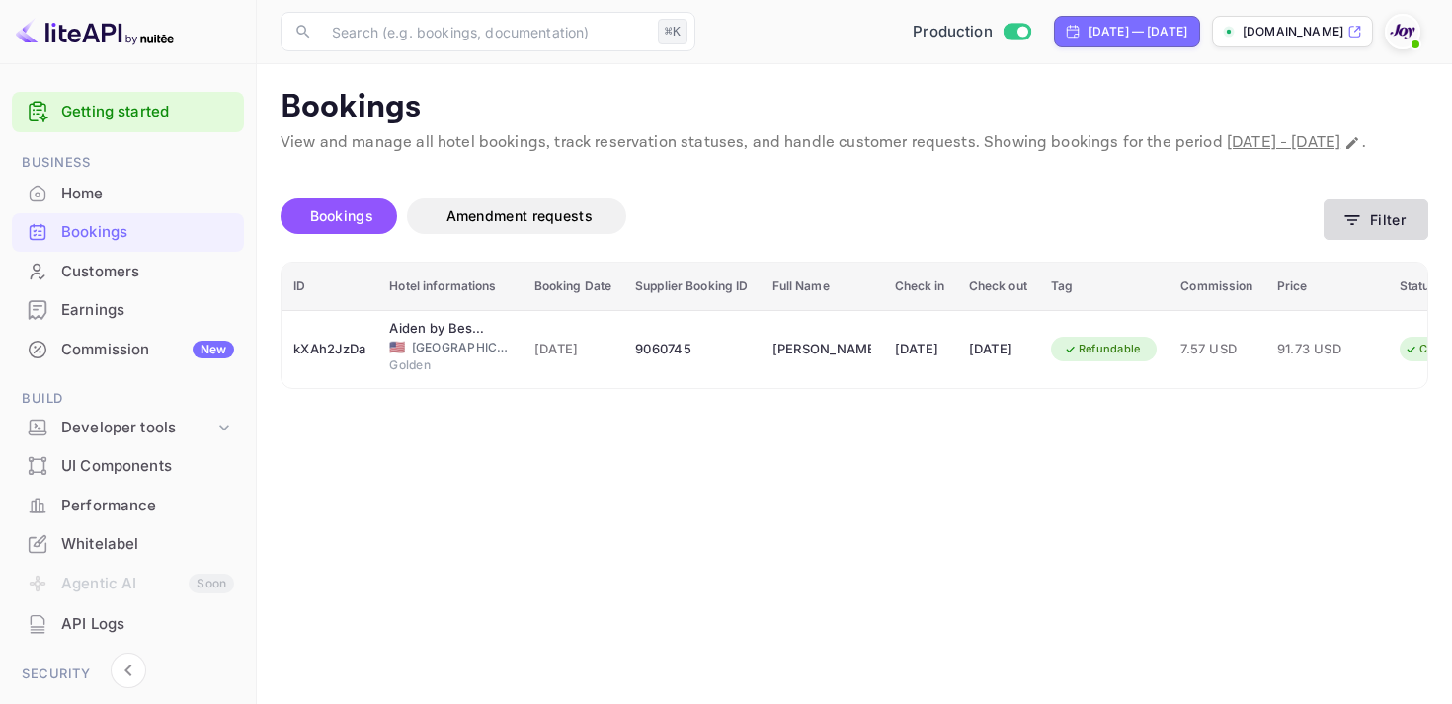
click at [1364, 240] on button "Filter" at bounding box center [1376, 220] width 105 height 40
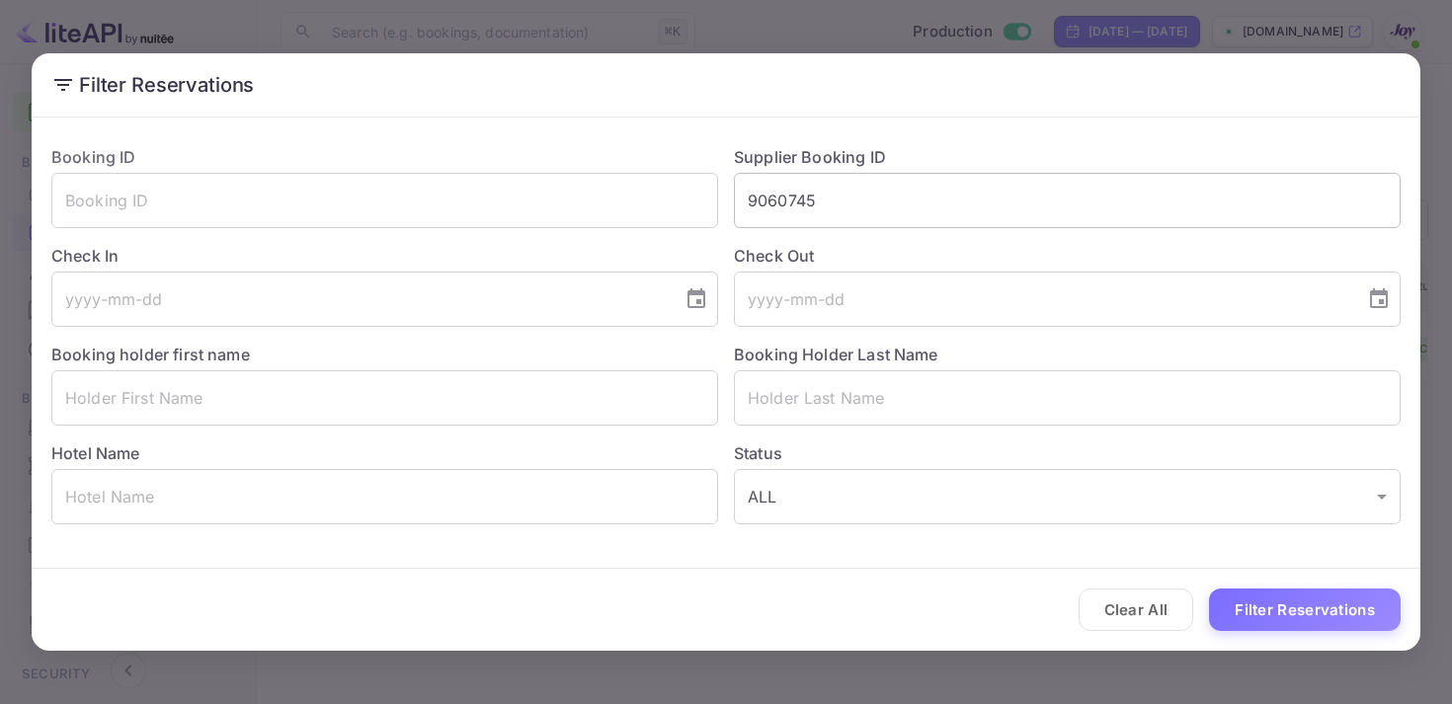
click at [776, 199] on input "9060745" at bounding box center [1067, 200] width 667 height 55
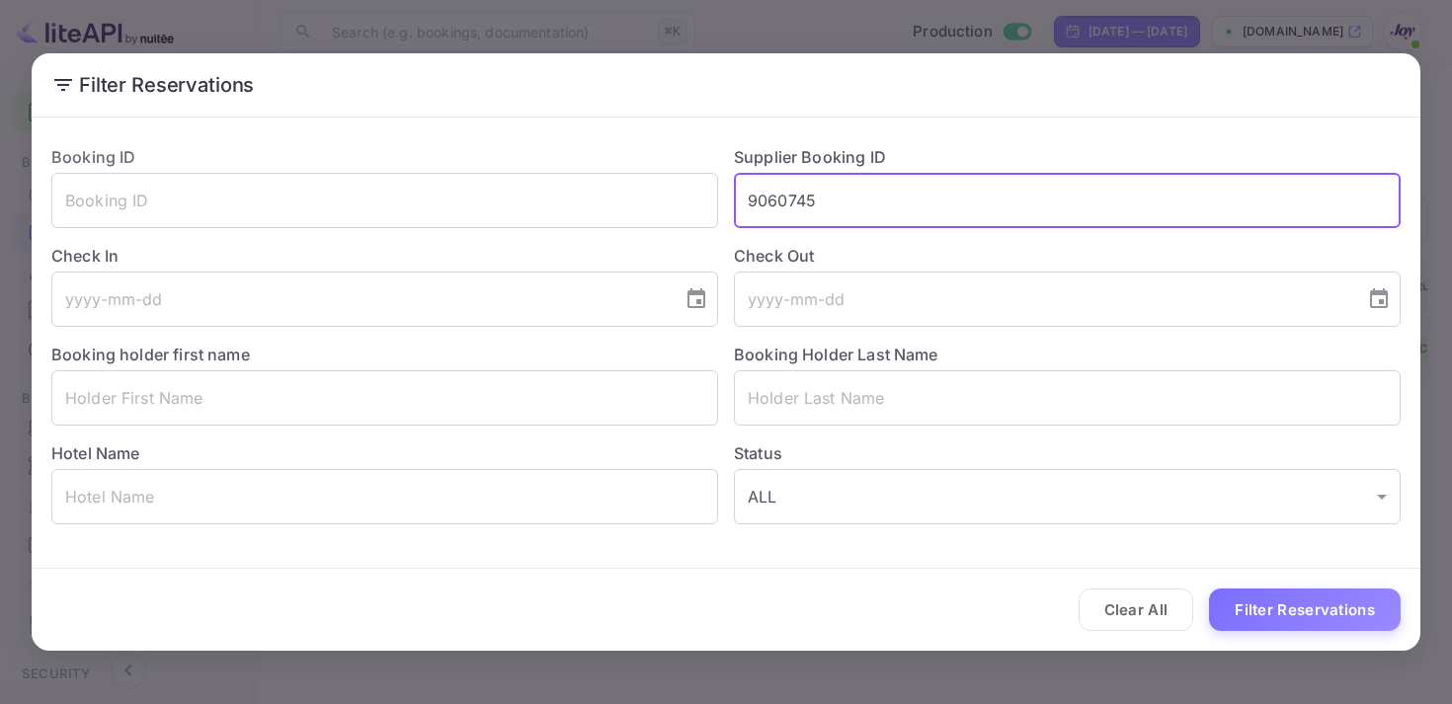
click at [776, 199] on input "9060745" at bounding box center [1067, 200] width 667 height 55
paste input "8475867"
type input "8475867"
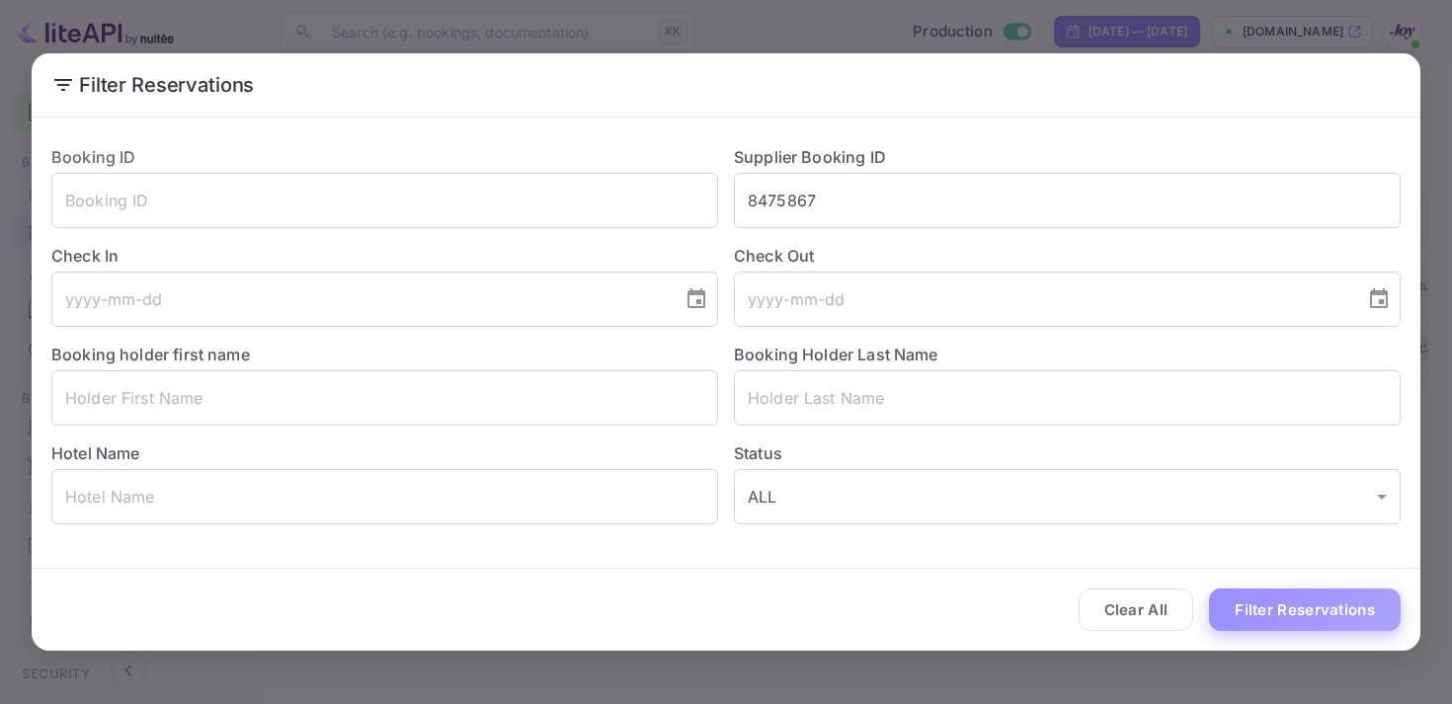
click at [1296, 615] on button "Filter Reservations" at bounding box center [1305, 610] width 192 height 42
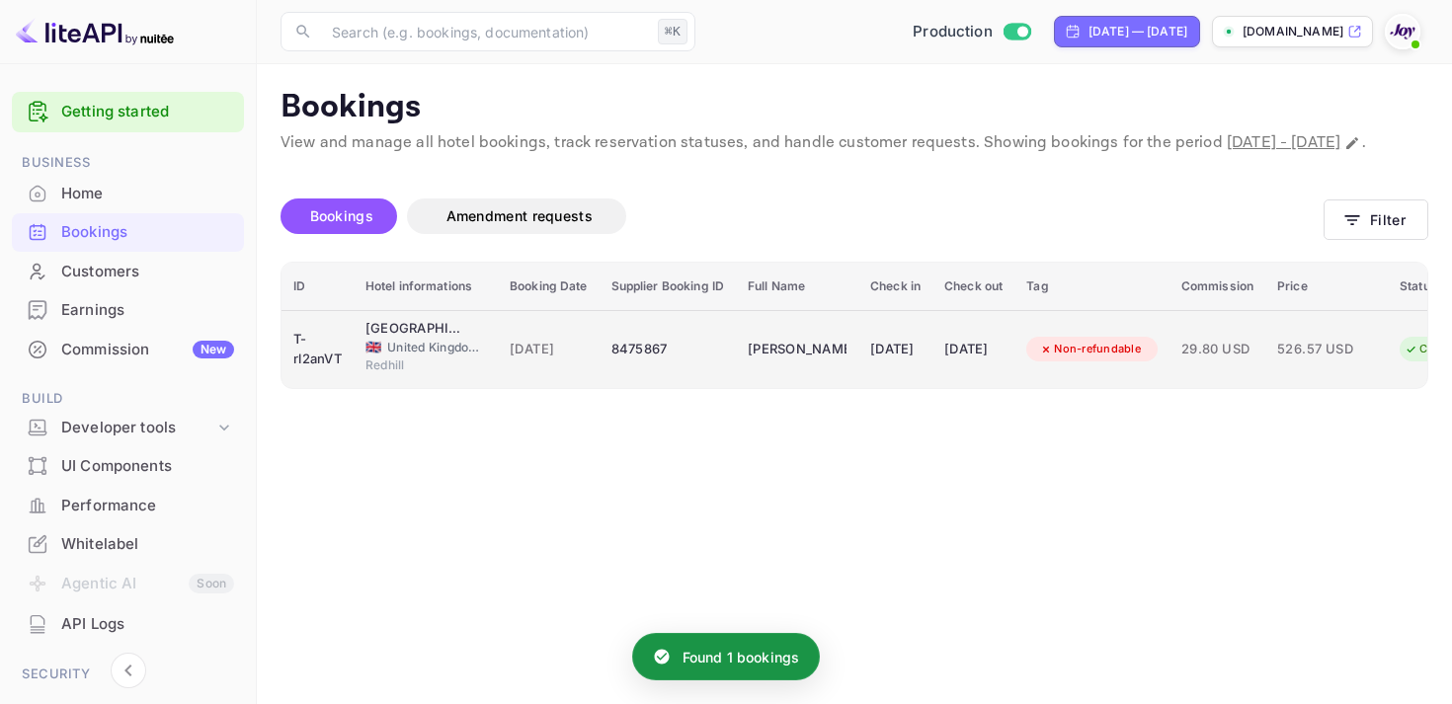
click at [795, 353] on td "[PERSON_NAME]" at bounding box center [797, 349] width 122 height 78
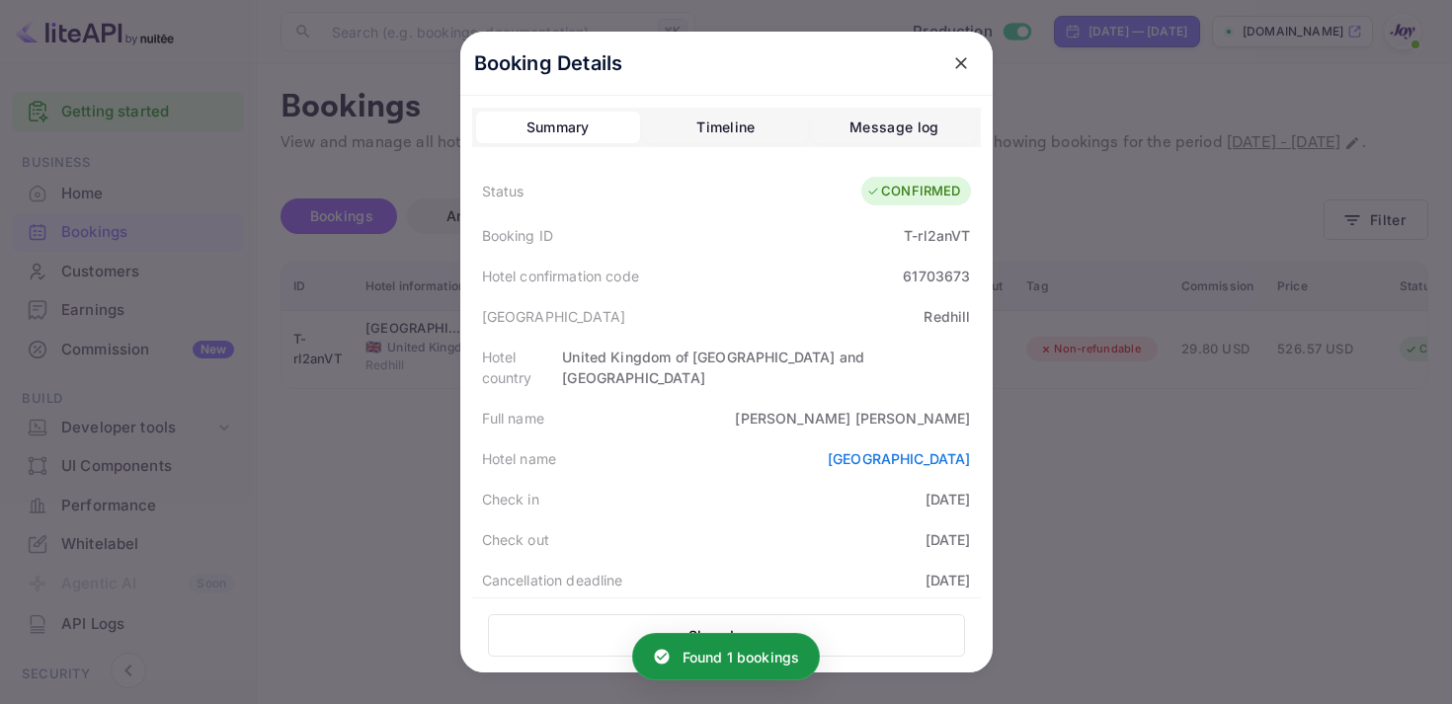
scroll to position [576, 0]
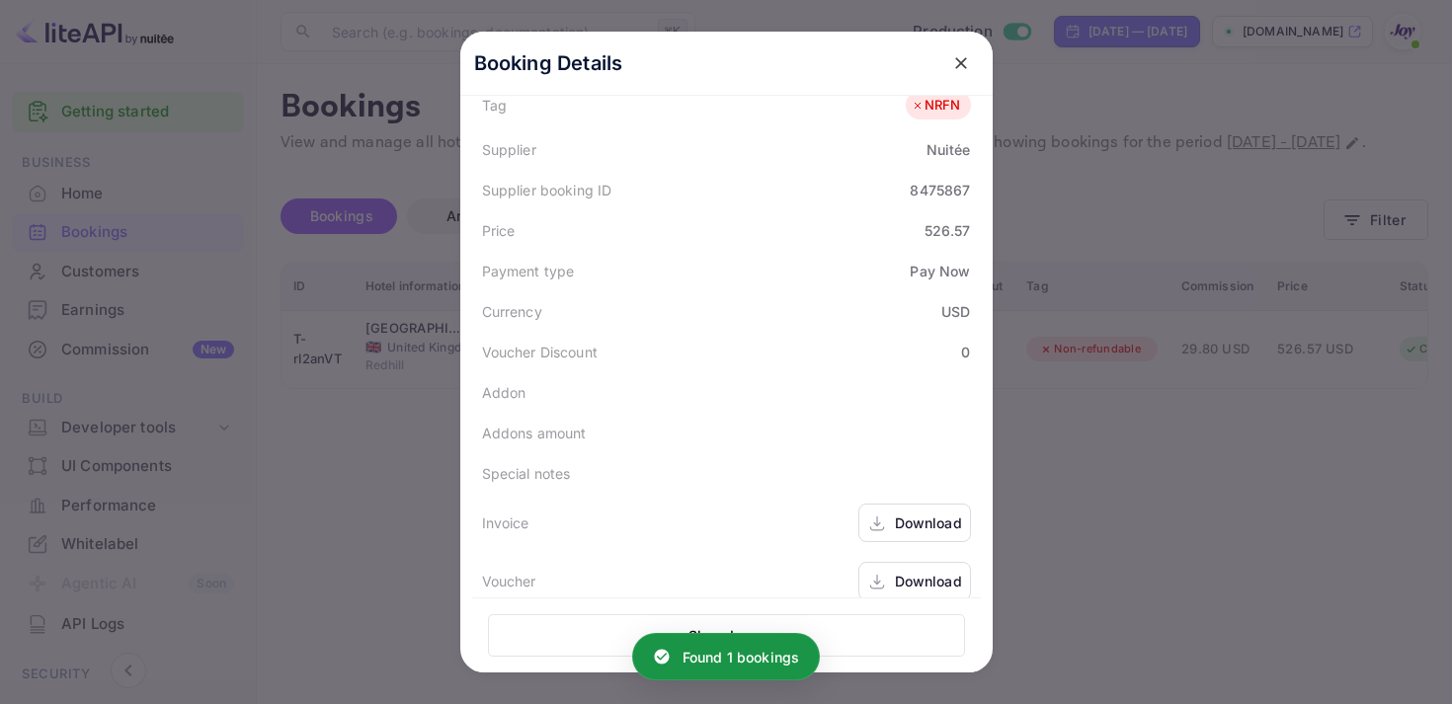
click at [893, 504] on div "Download" at bounding box center [914, 523] width 113 height 39
click at [906, 571] on div "Download" at bounding box center [928, 581] width 67 height 21
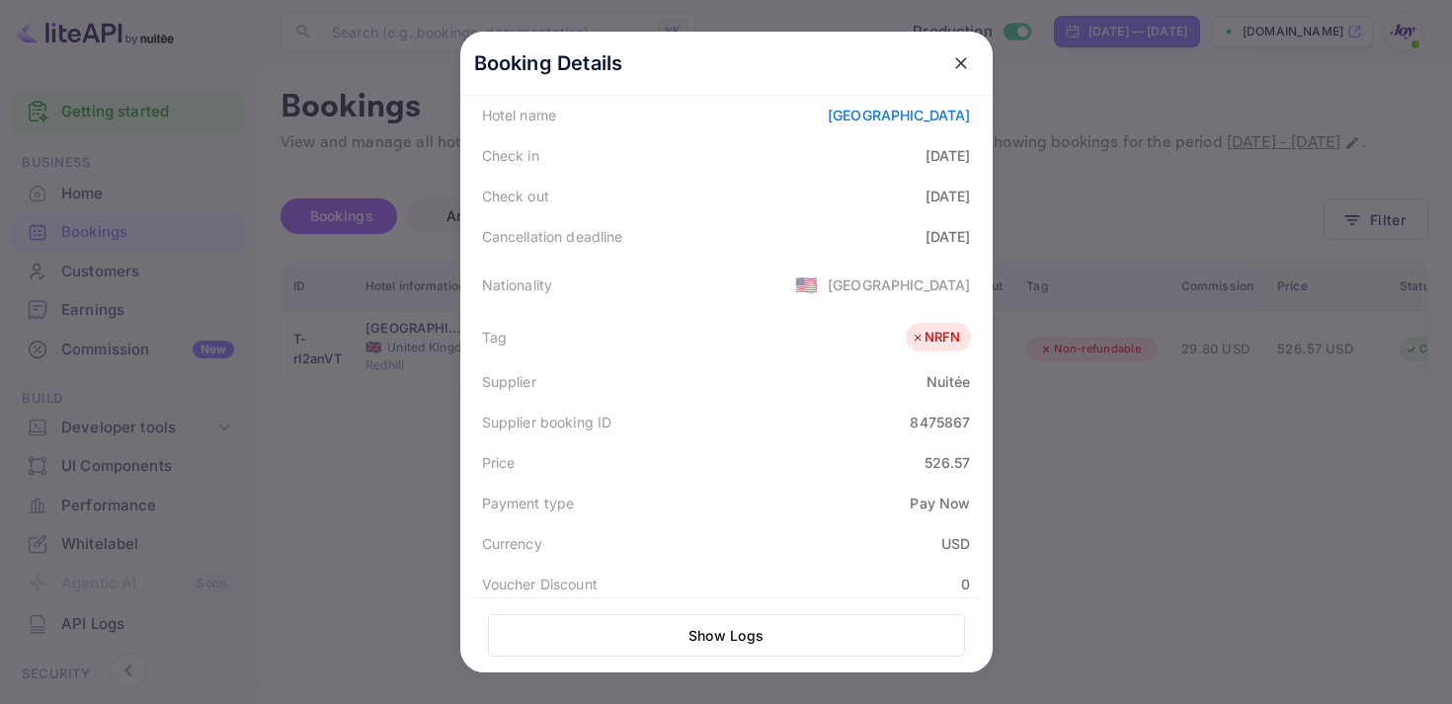
scroll to position [298, 0]
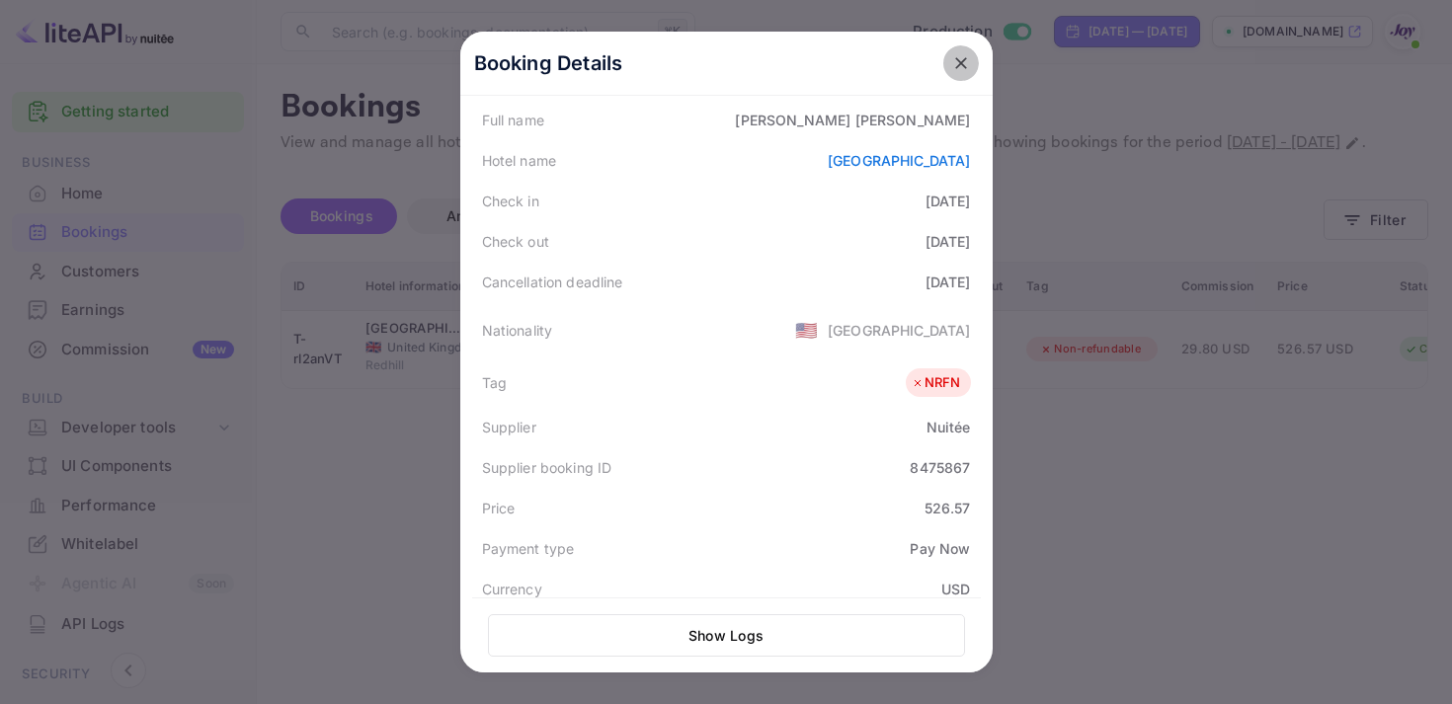
click at [962, 60] on icon "close" at bounding box center [961, 63] width 12 height 12
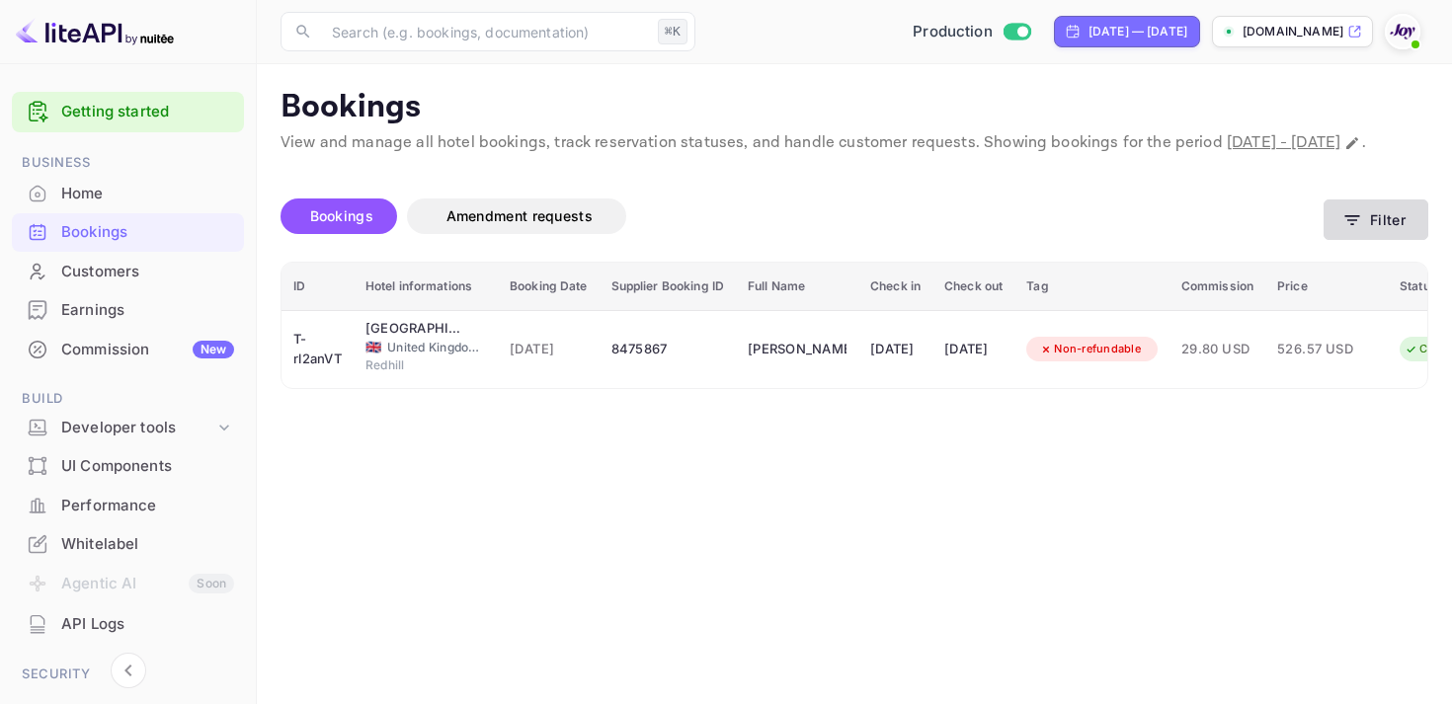
click at [1358, 230] on icon "button" at bounding box center [1352, 220] width 20 height 20
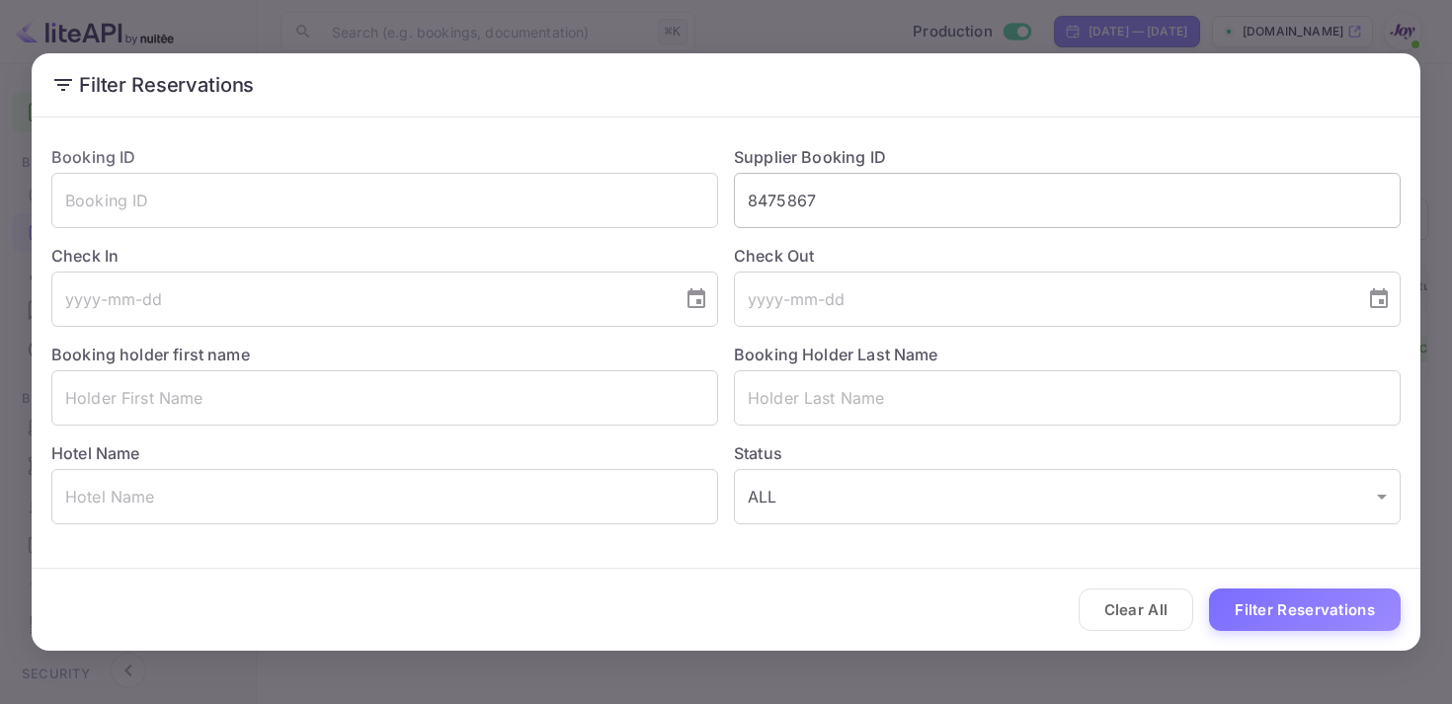
click at [796, 216] on input "8475867" at bounding box center [1067, 200] width 667 height 55
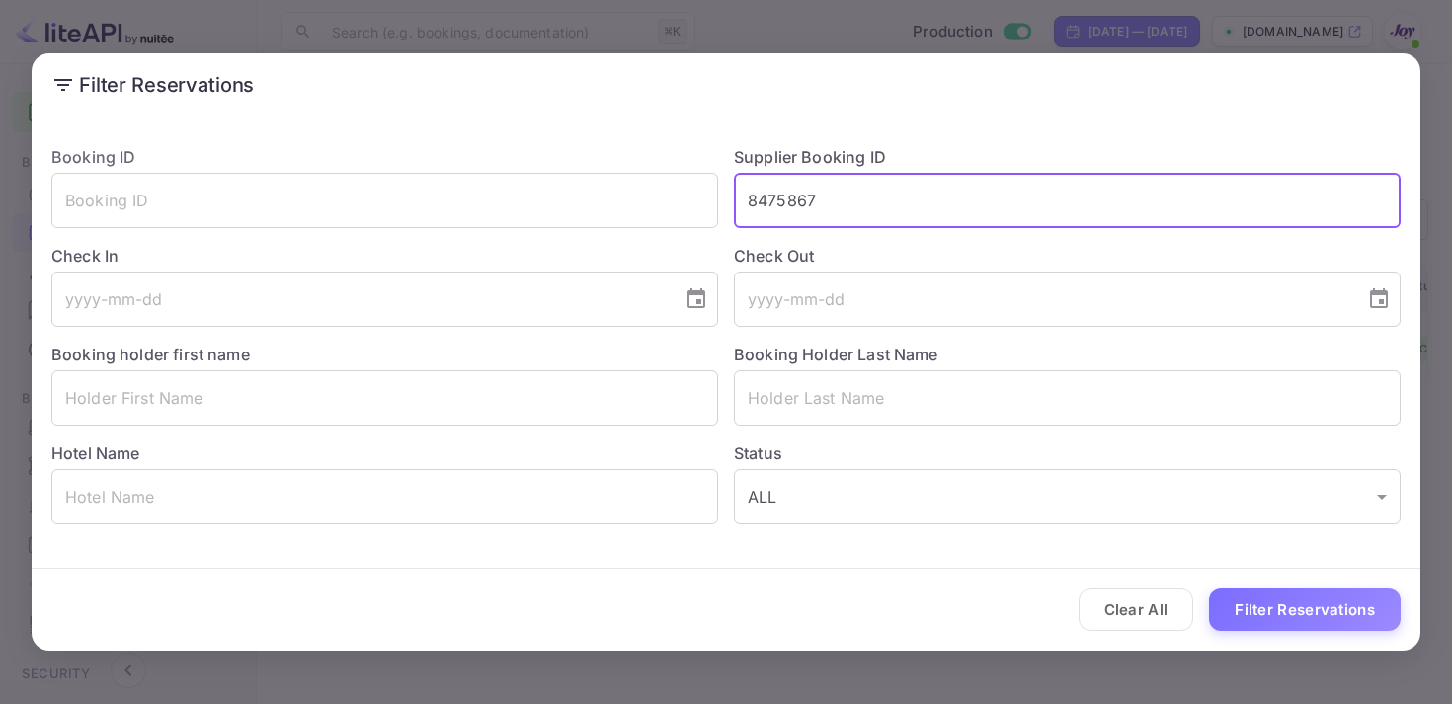
click at [796, 216] on input "8475867" at bounding box center [1067, 200] width 667 height 55
paste input "8363591"
type input "8363591"
click at [1293, 608] on button "Filter Reservations" at bounding box center [1305, 610] width 192 height 42
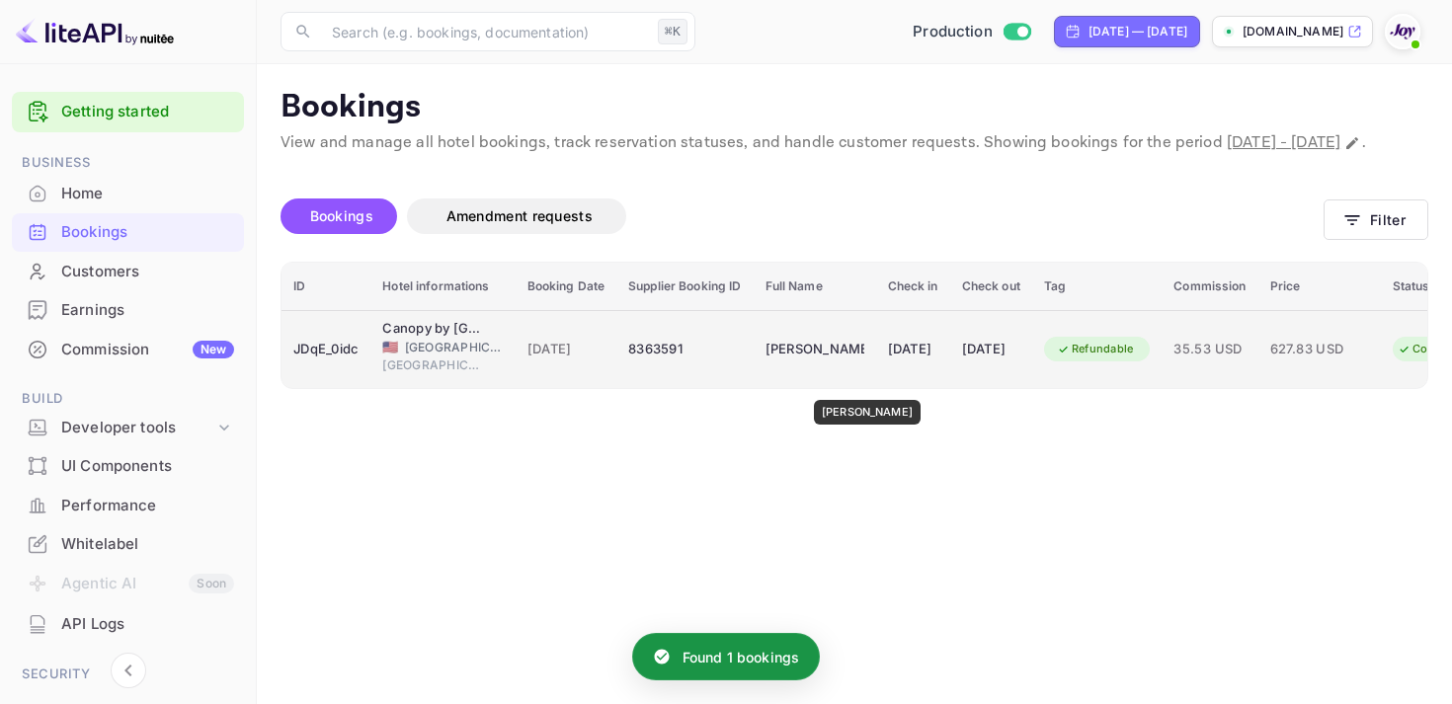
click at [859, 365] on div "[PERSON_NAME]" at bounding box center [814, 350] width 99 height 32
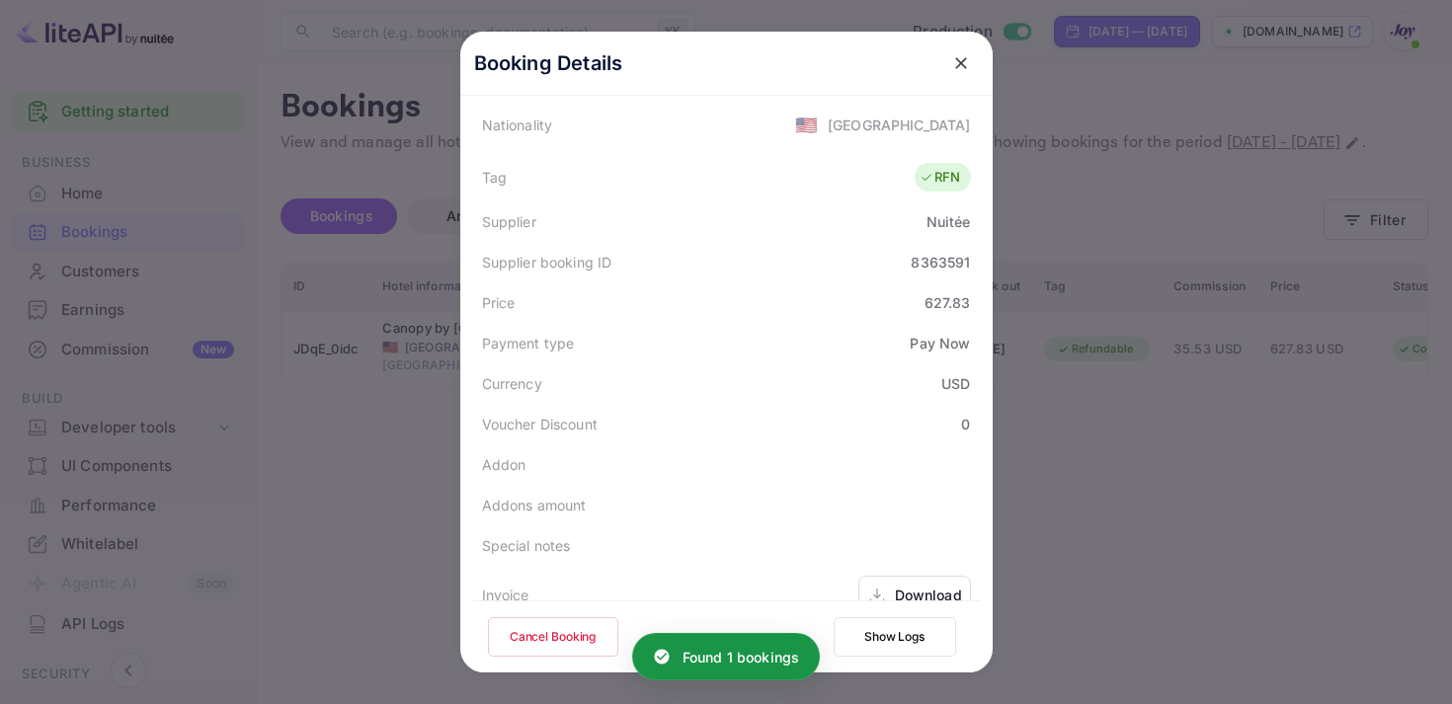
scroll to position [573, 0]
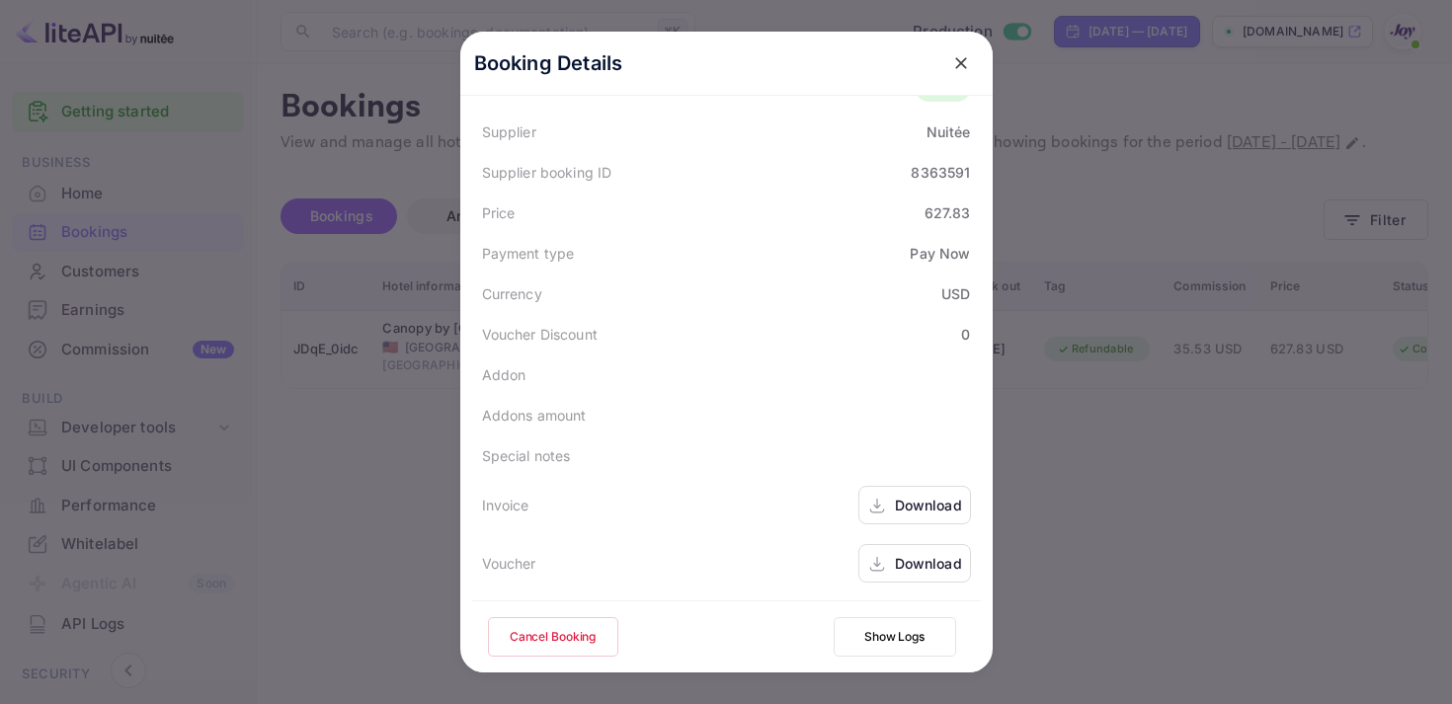
click at [887, 501] on div "Download" at bounding box center [914, 505] width 113 height 39
click at [889, 565] on div "Download" at bounding box center [914, 563] width 113 height 39
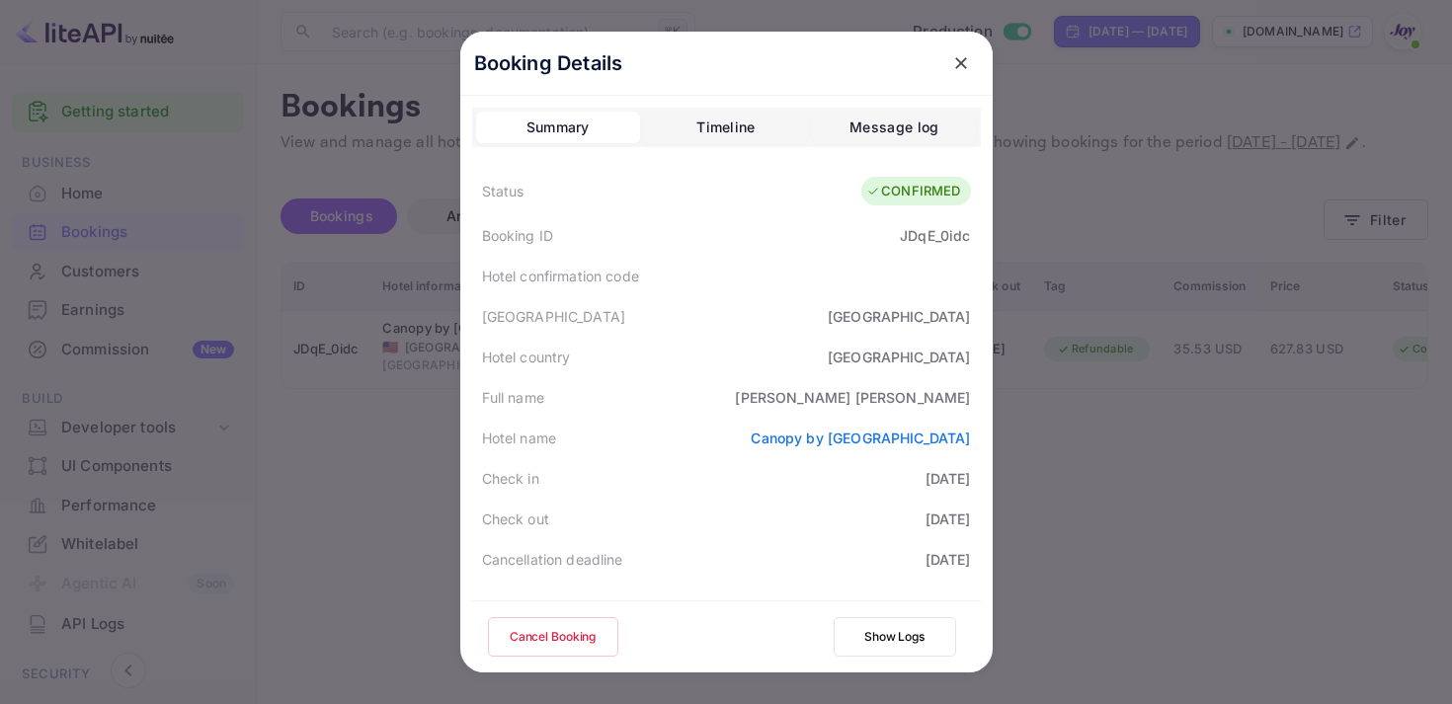
click at [952, 70] on icon "close" at bounding box center [961, 63] width 20 height 20
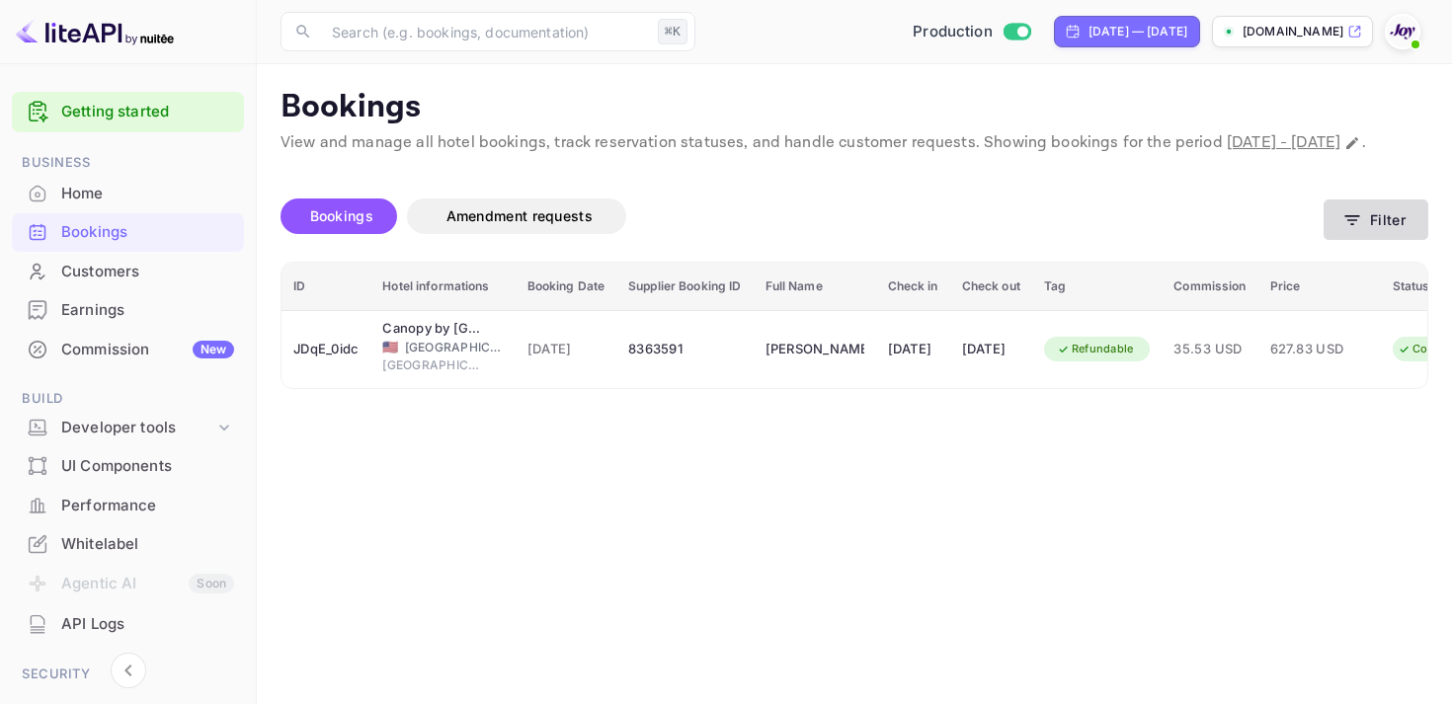
click at [1351, 225] on icon "button" at bounding box center [1352, 220] width 15 height 10
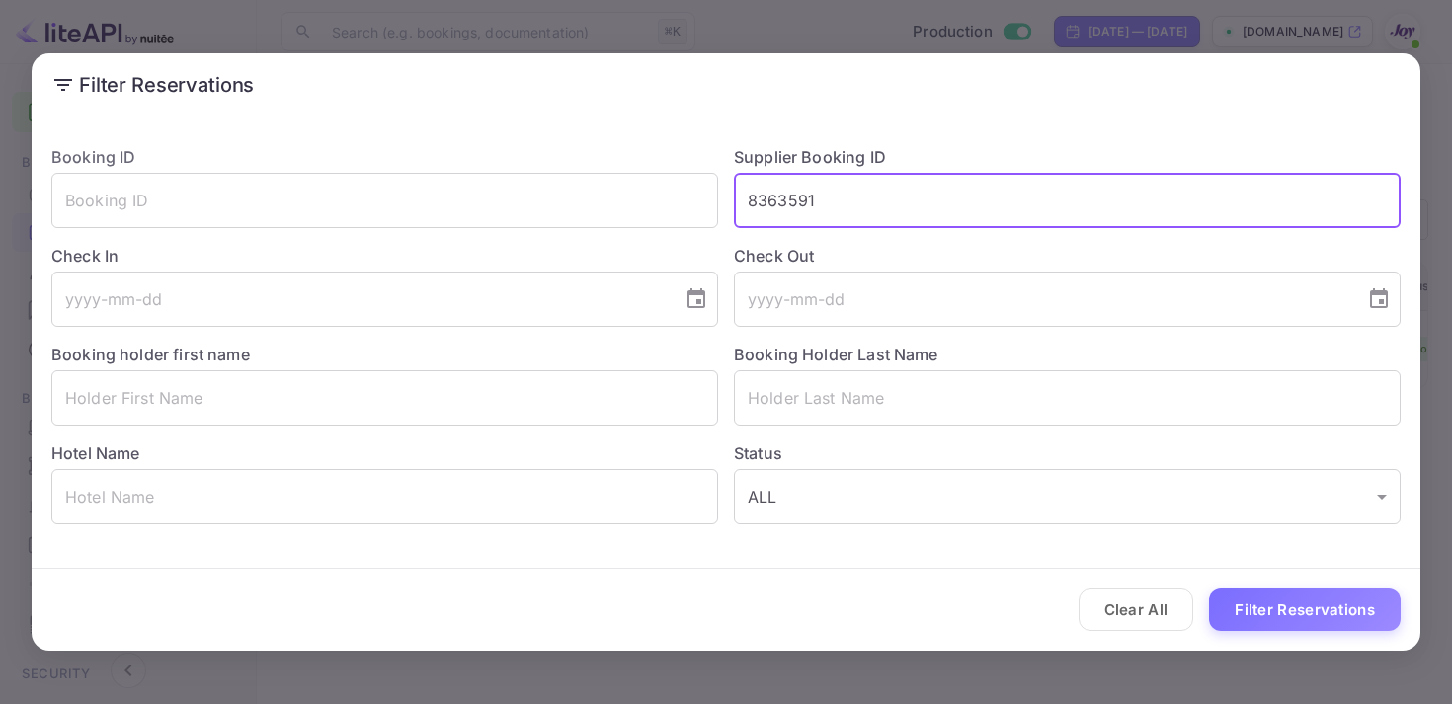
click at [854, 193] on input "8363591" at bounding box center [1067, 200] width 667 height 55
paste input "8214382"
type input "8214382"
click at [1286, 603] on button "Filter Reservations" at bounding box center [1305, 610] width 192 height 42
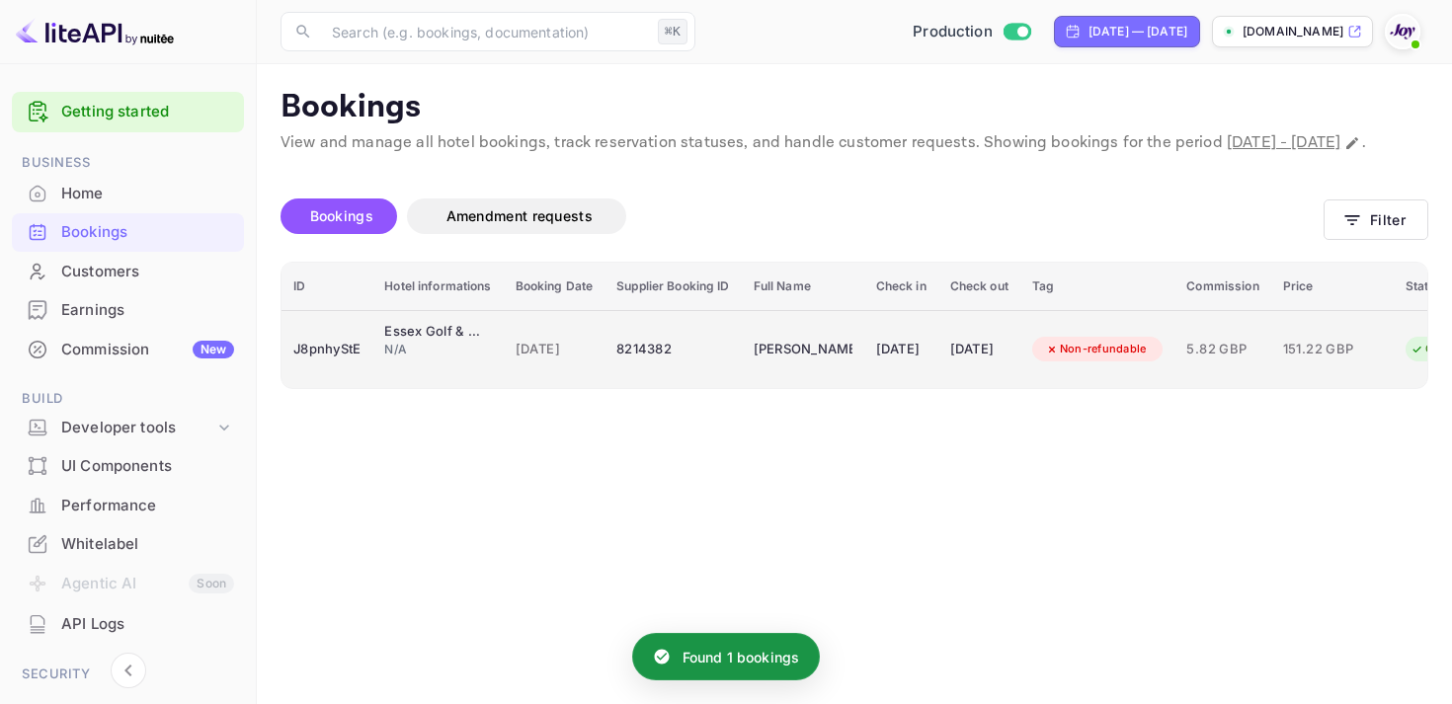
click at [938, 366] on td "[DATE]" at bounding box center [901, 349] width 74 height 78
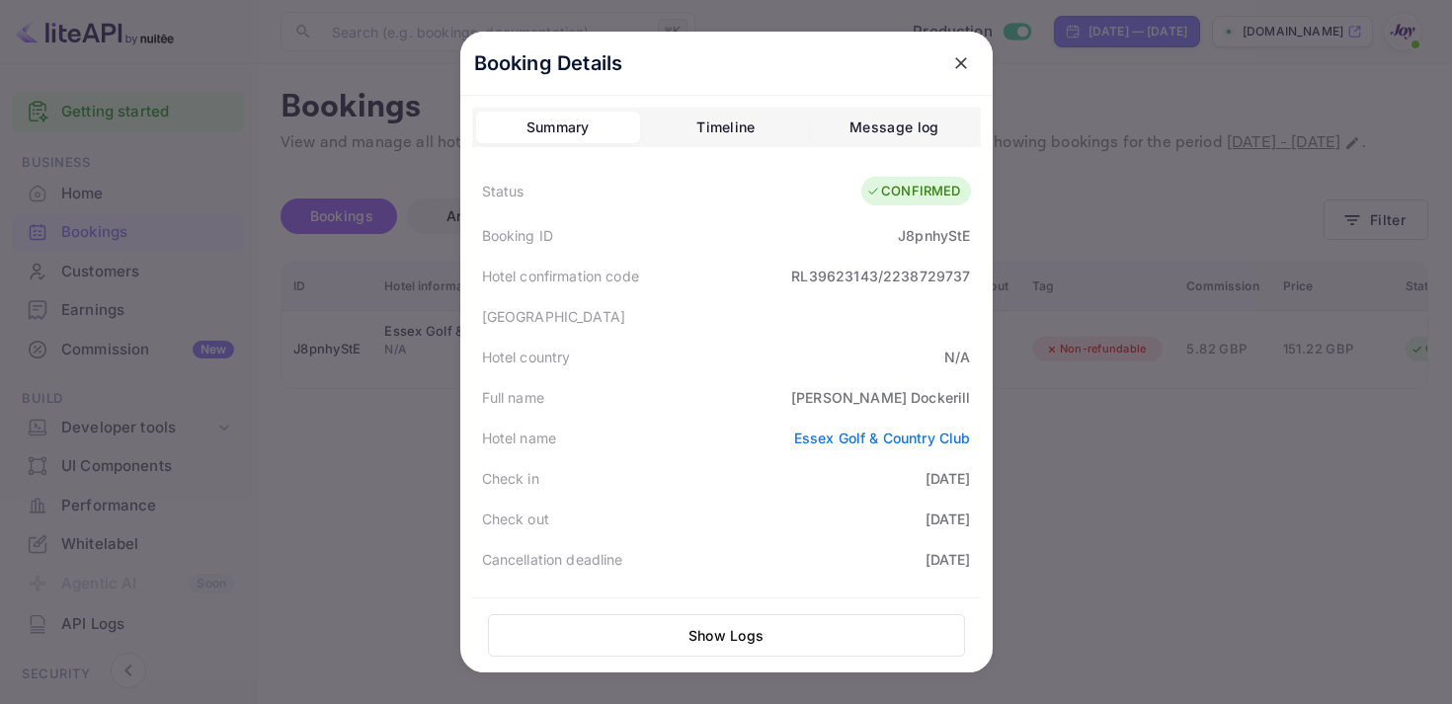
scroll to position [576, 0]
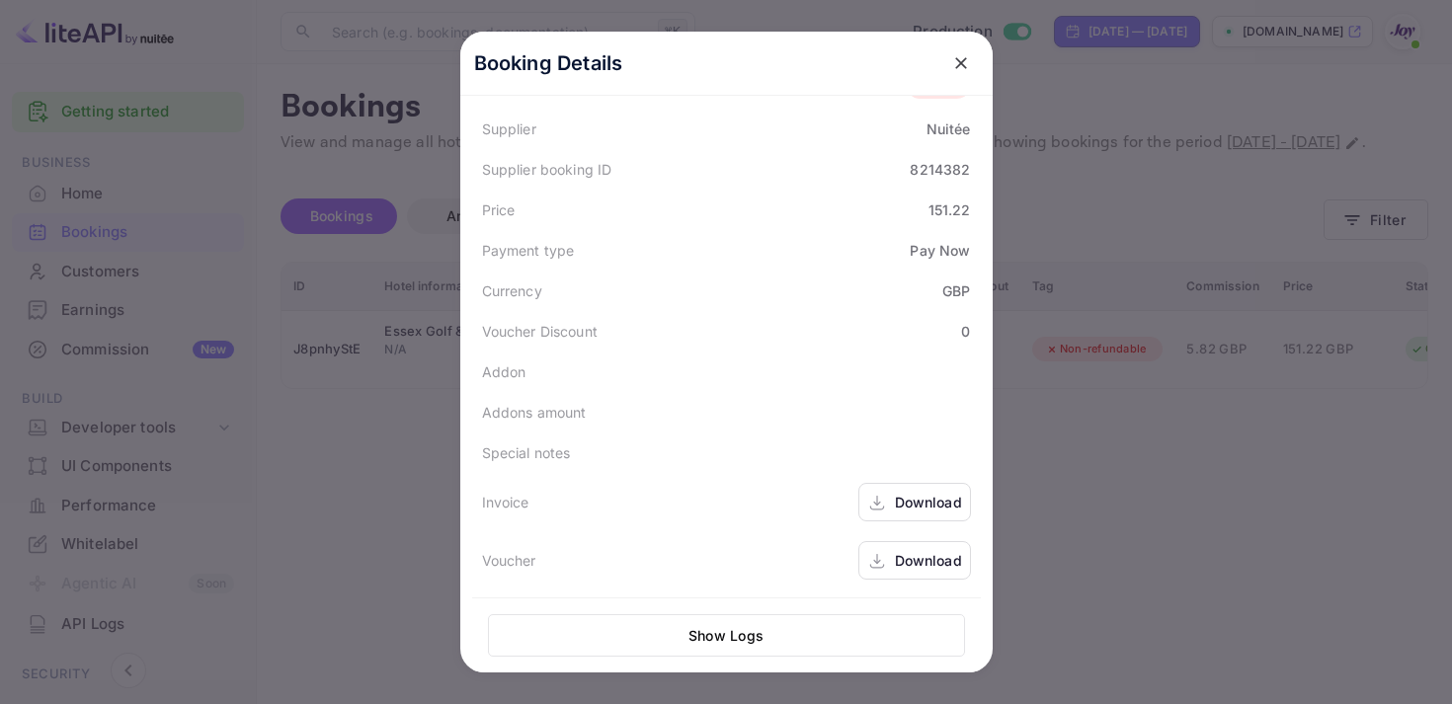
click at [912, 502] on div "Download" at bounding box center [928, 502] width 67 height 21
click at [901, 557] on div "Download" at bounding box center [928, 560] width 67 height 21
click at [904, 501] on div "Download" at bounding box center [928, 502] width 67 height 21
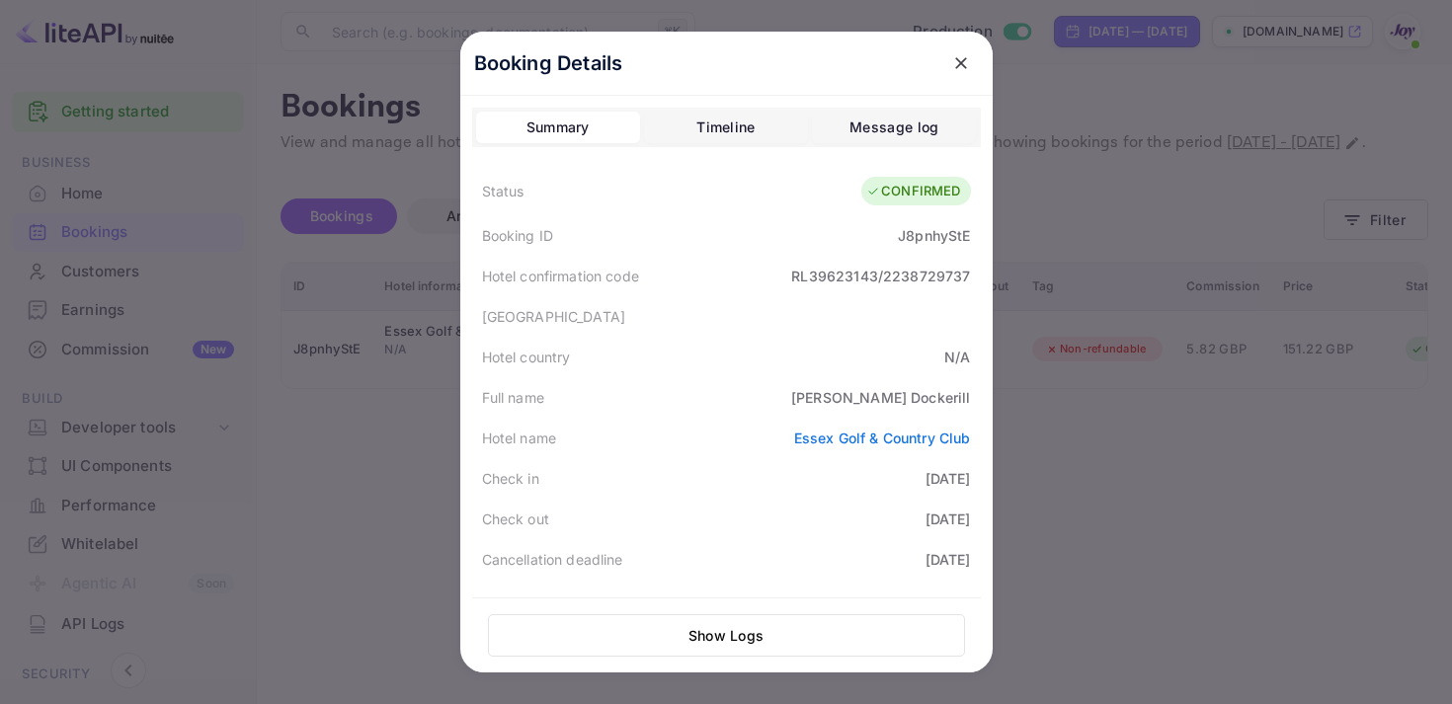
click at [962, 58] on icon "close" at bounding box center [961, 63] width 20 height 20
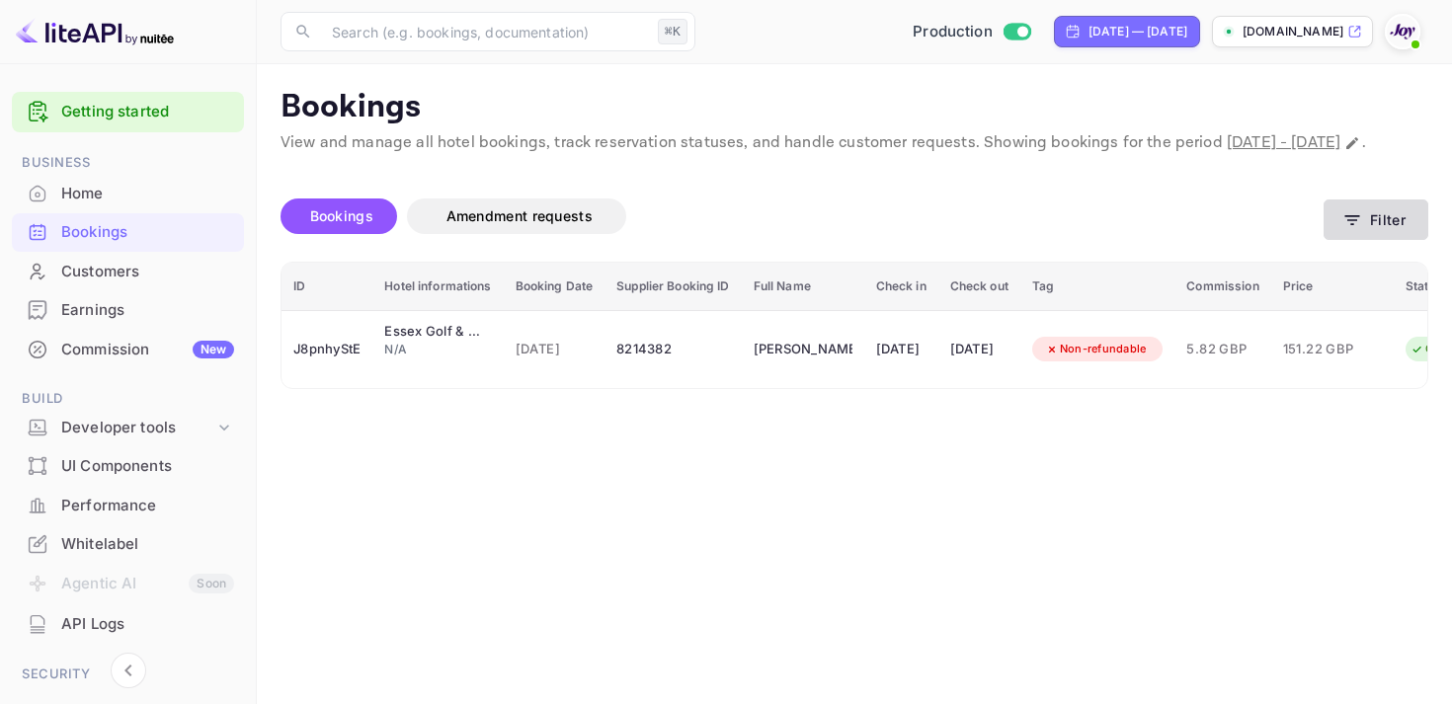
click at [1408, 240] on button "Filter" at bounding box center [1376, 220] width 105 height 40
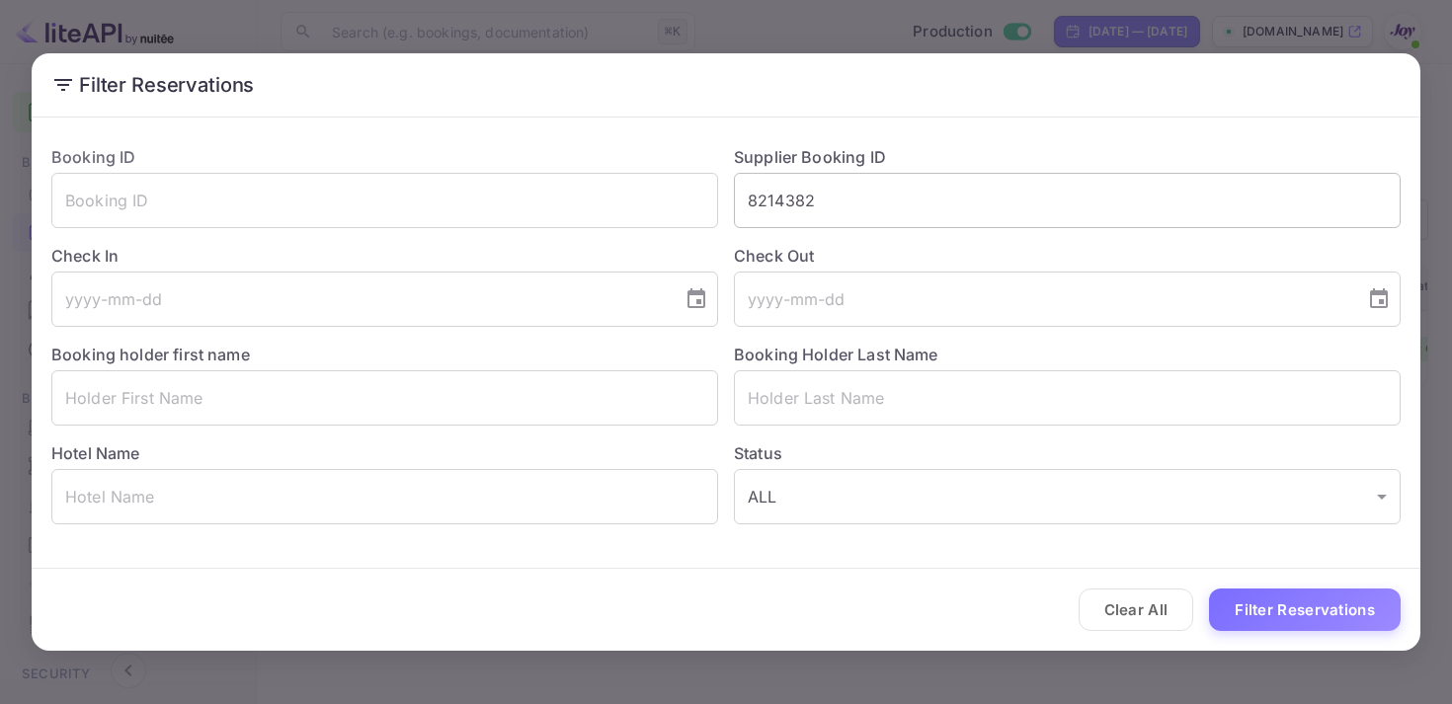
click at [795, 192] on input "8214382" at bounding box center [1067, 200] width 667 height 55
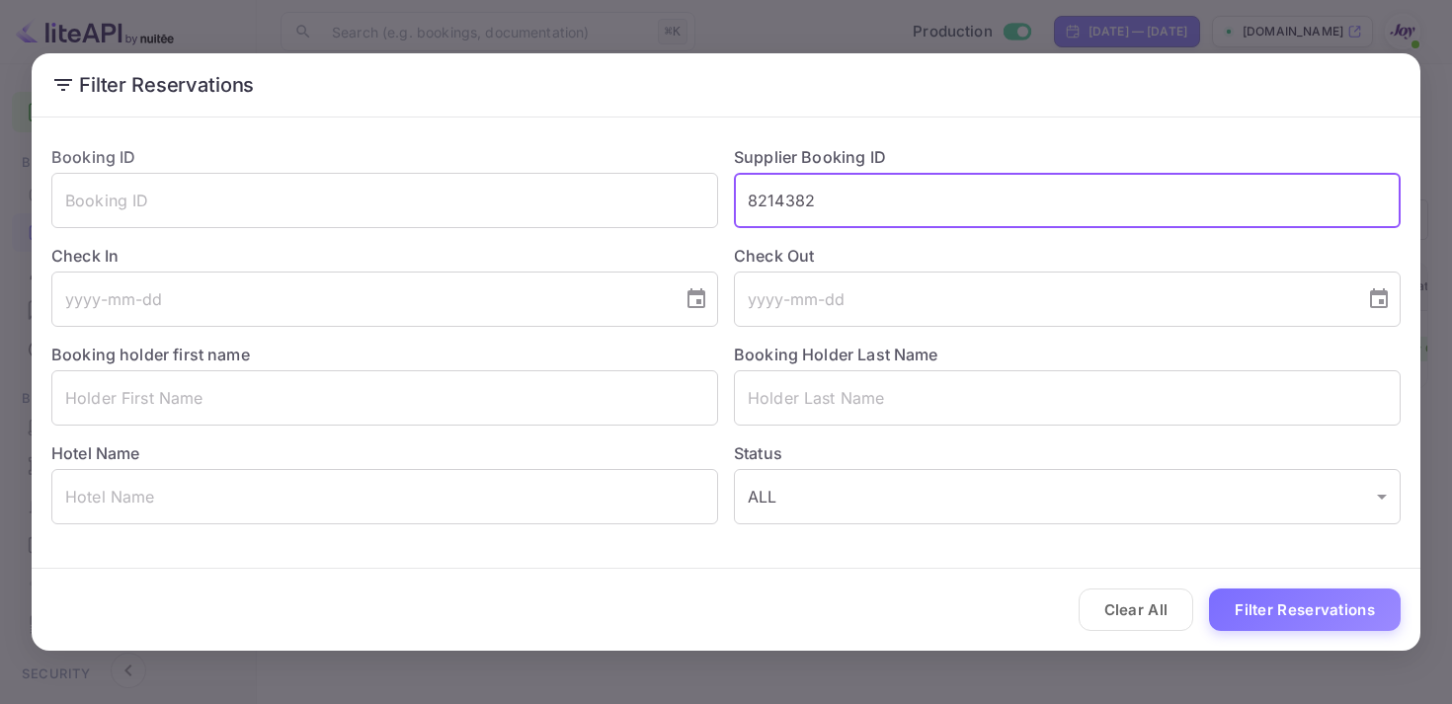
click at [795, 192] on input "8214382" at bounding box center [1067, 200] width 667 height 55
paste input "982118"
type input "8982118"
click at [1262, 601] on button "Filter Reservations" at bounding box center [1305, 610] width 192 height 42
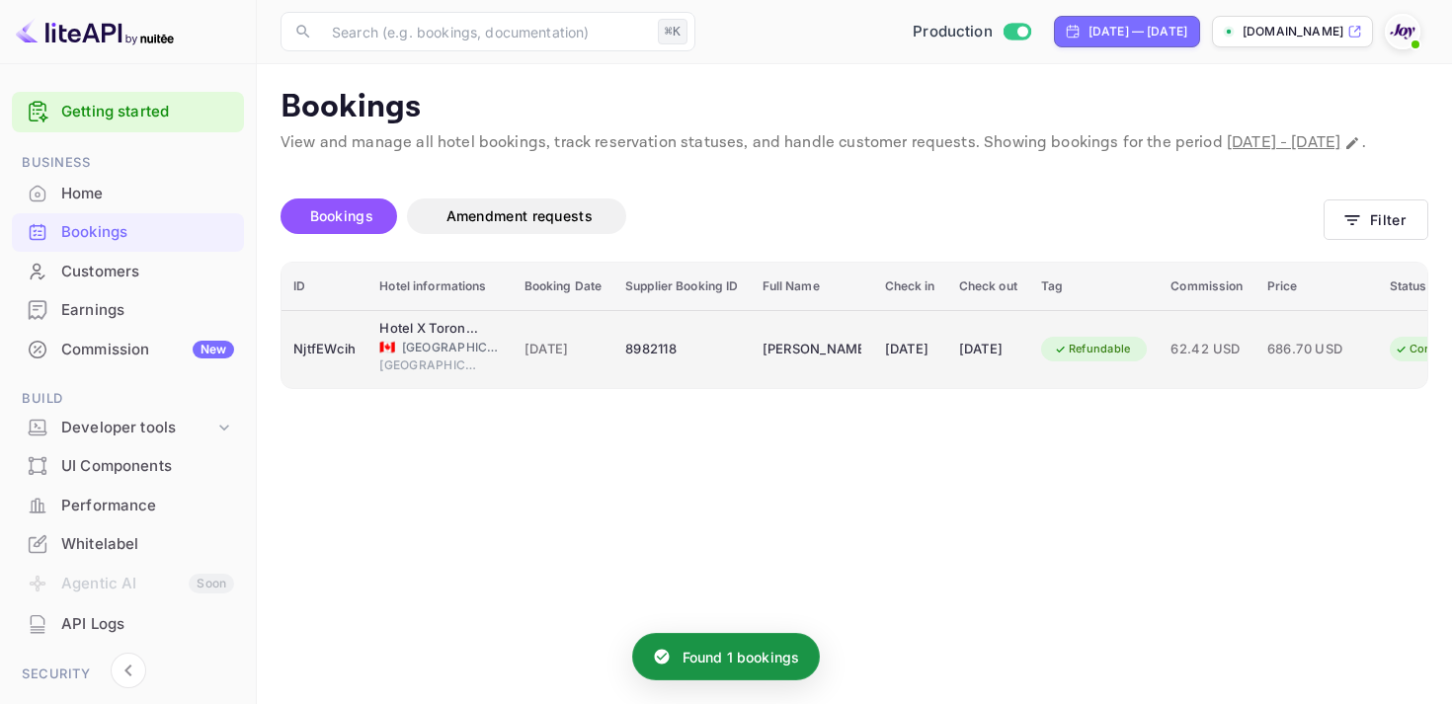
click at [1017, 365] on div "[DATE]" at bounding box center [988, 350] width 58 height 32
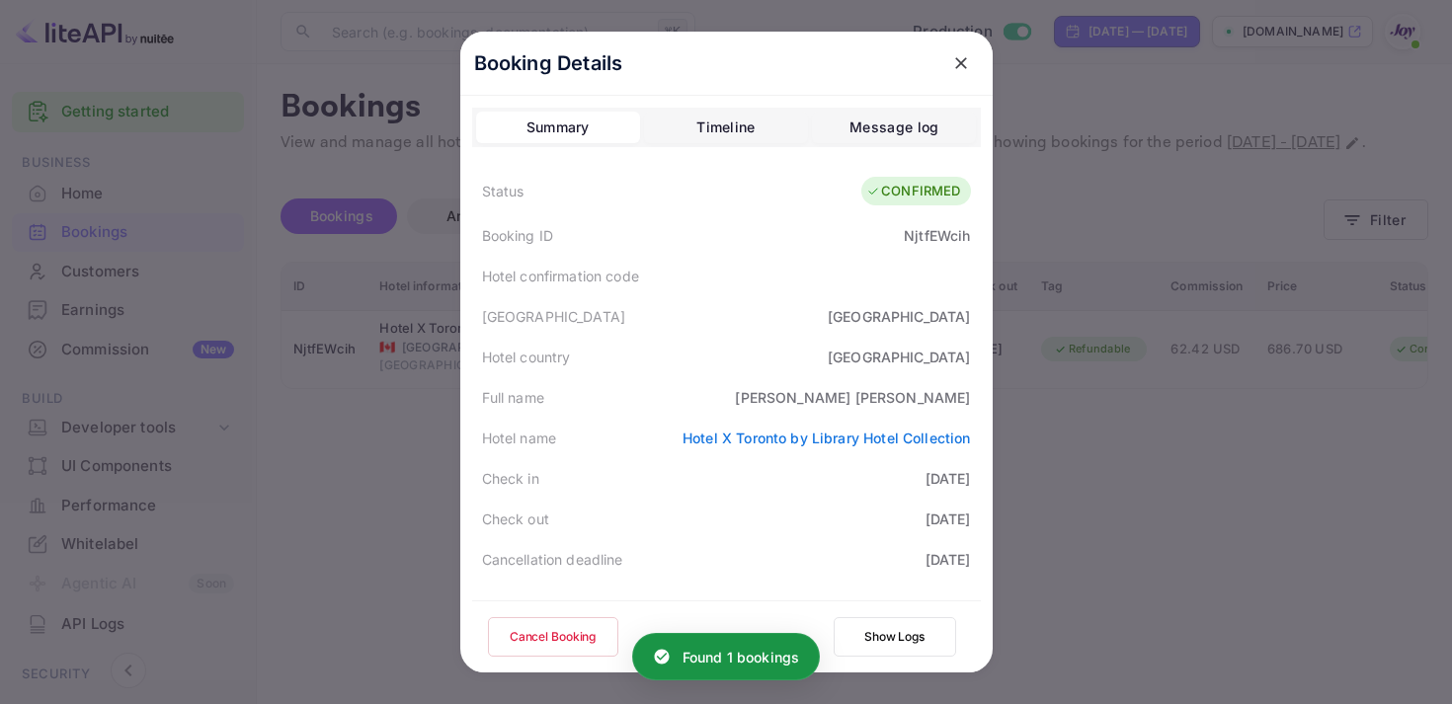
scroll to position [573, 0]
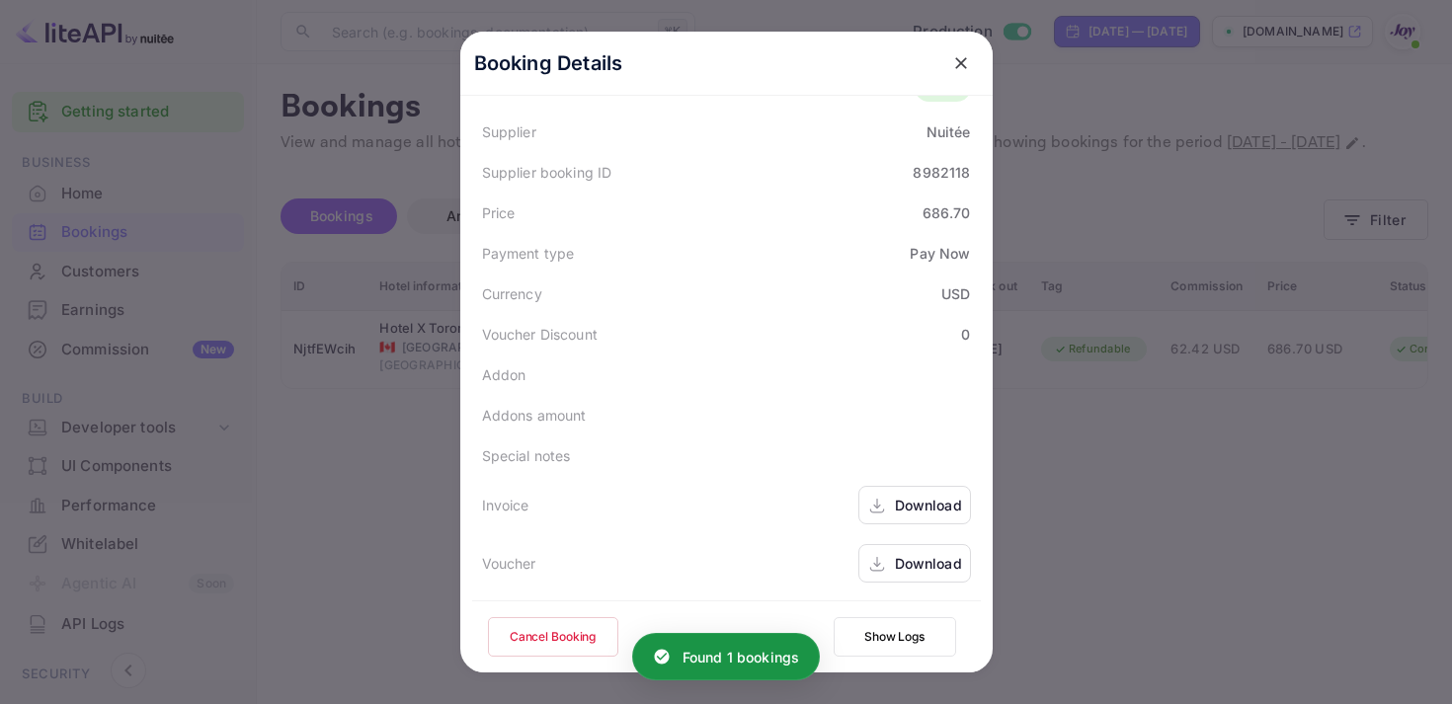
click at [867, 507] on icon at bounding box center [877, 506] width 20 height 21
click at [912, 569] on div "Download" at bounding box center [928, 563] width 67 height 21
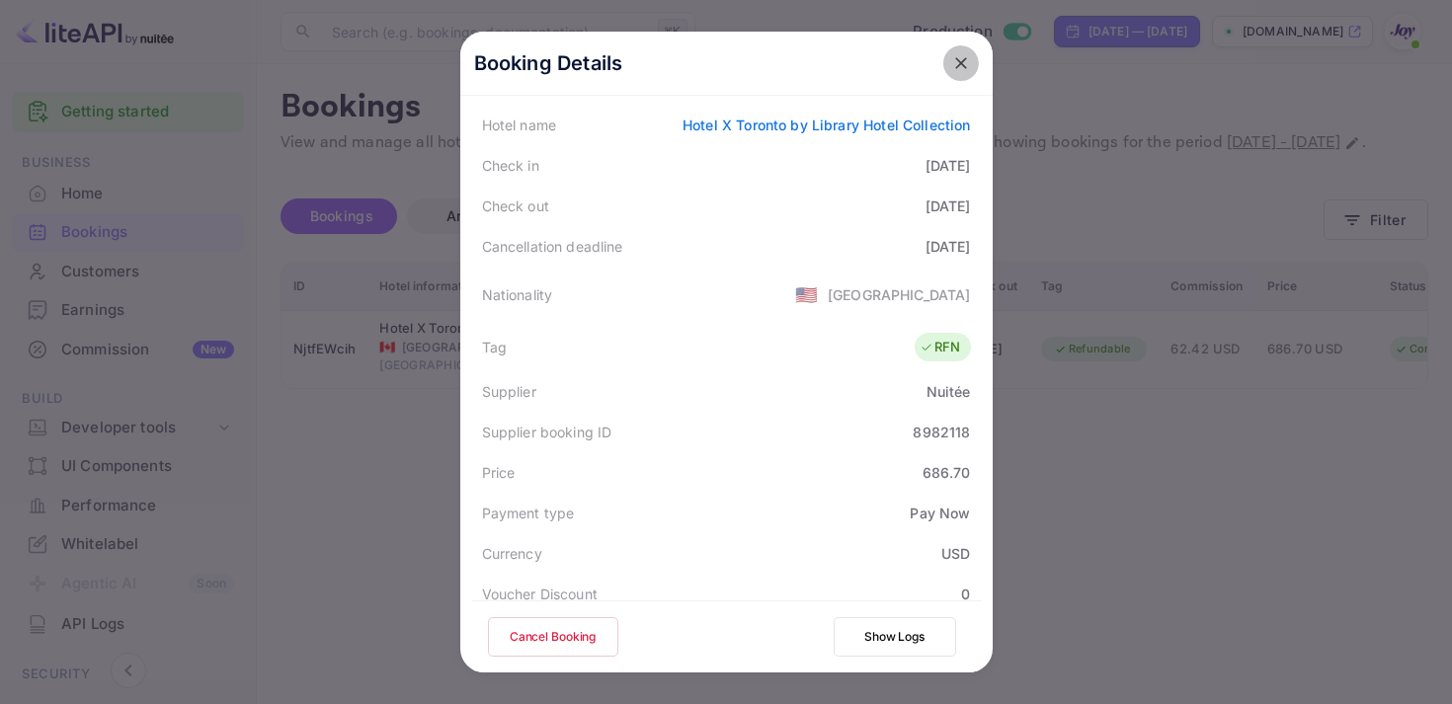
click at [960, 66] on icon "close" at bounding box center [961, 63] width 20 height 20
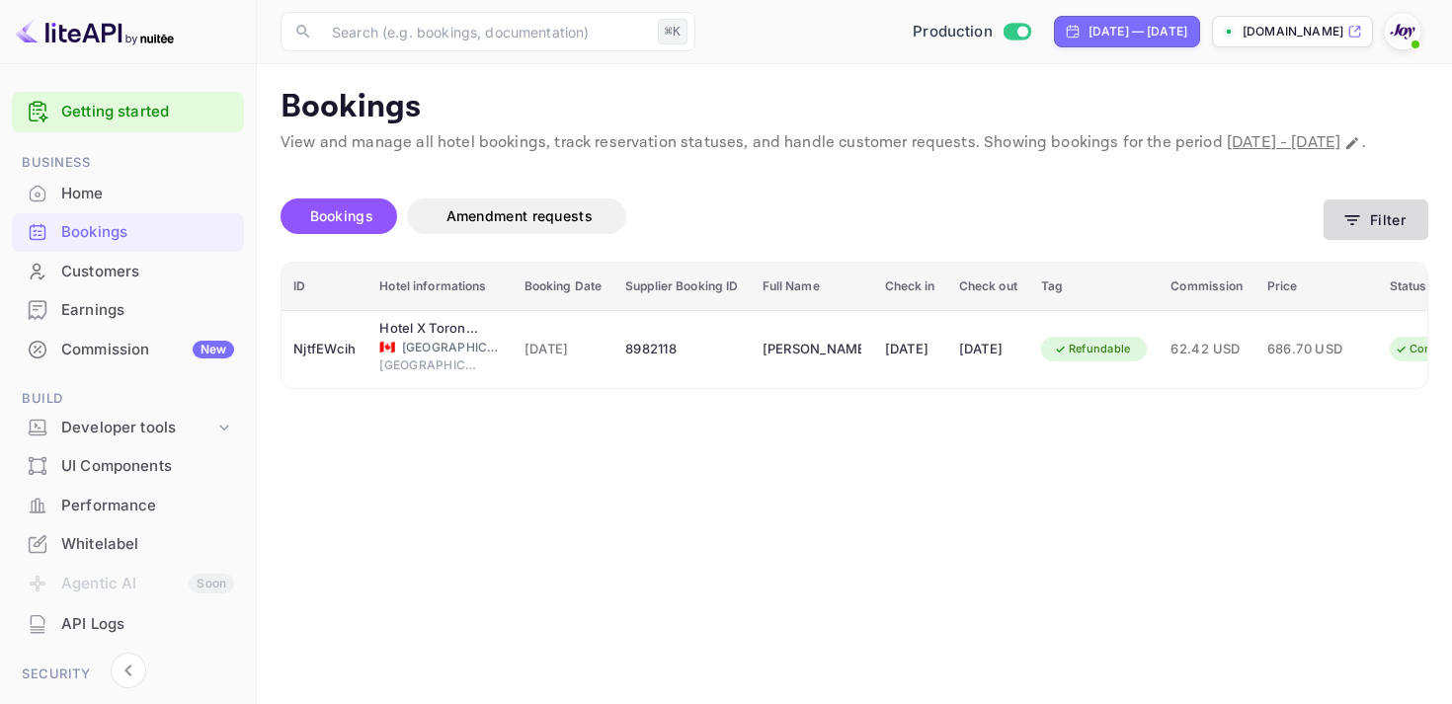
click at [1377, 240] on button "Filter" at bounding box center [1376, 220] width 105 height 40
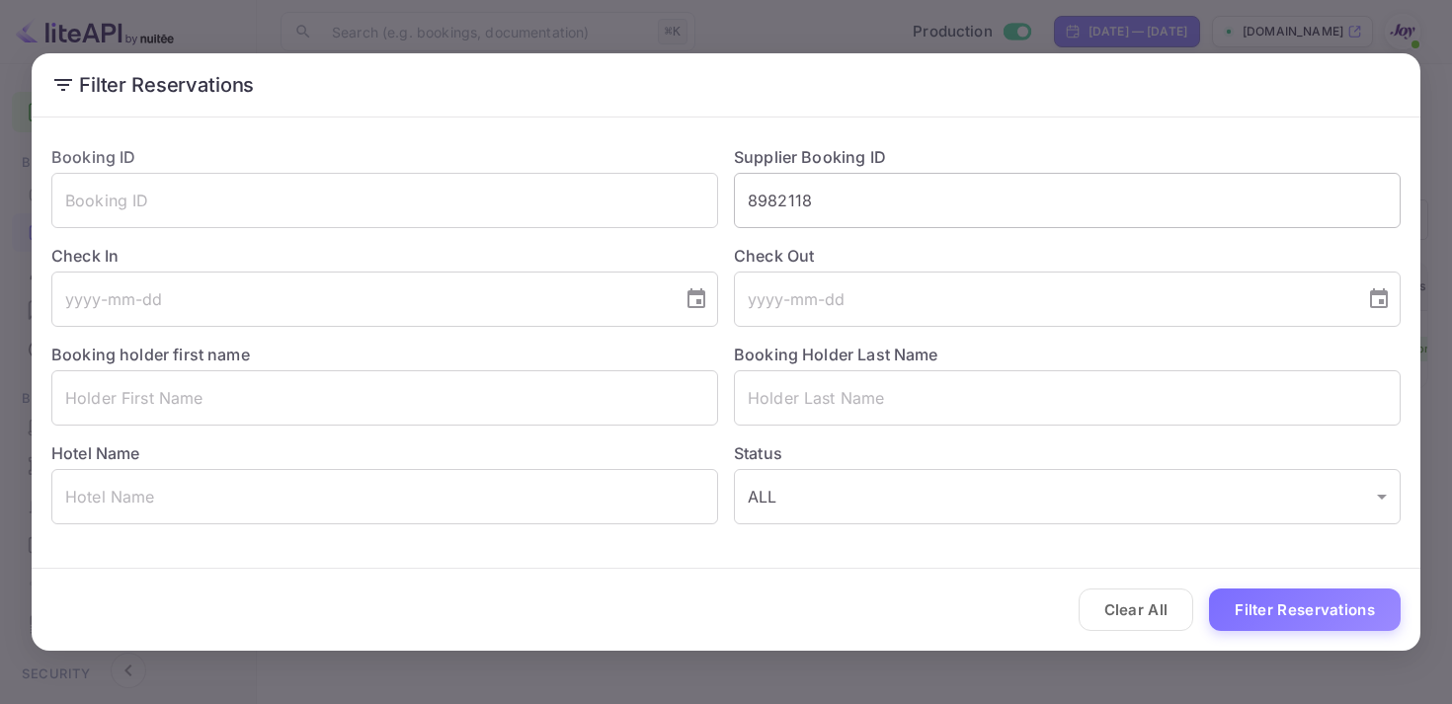
click at [746, 203] on input "8982118" at bounding box center [1067, 200] width 667 height 55
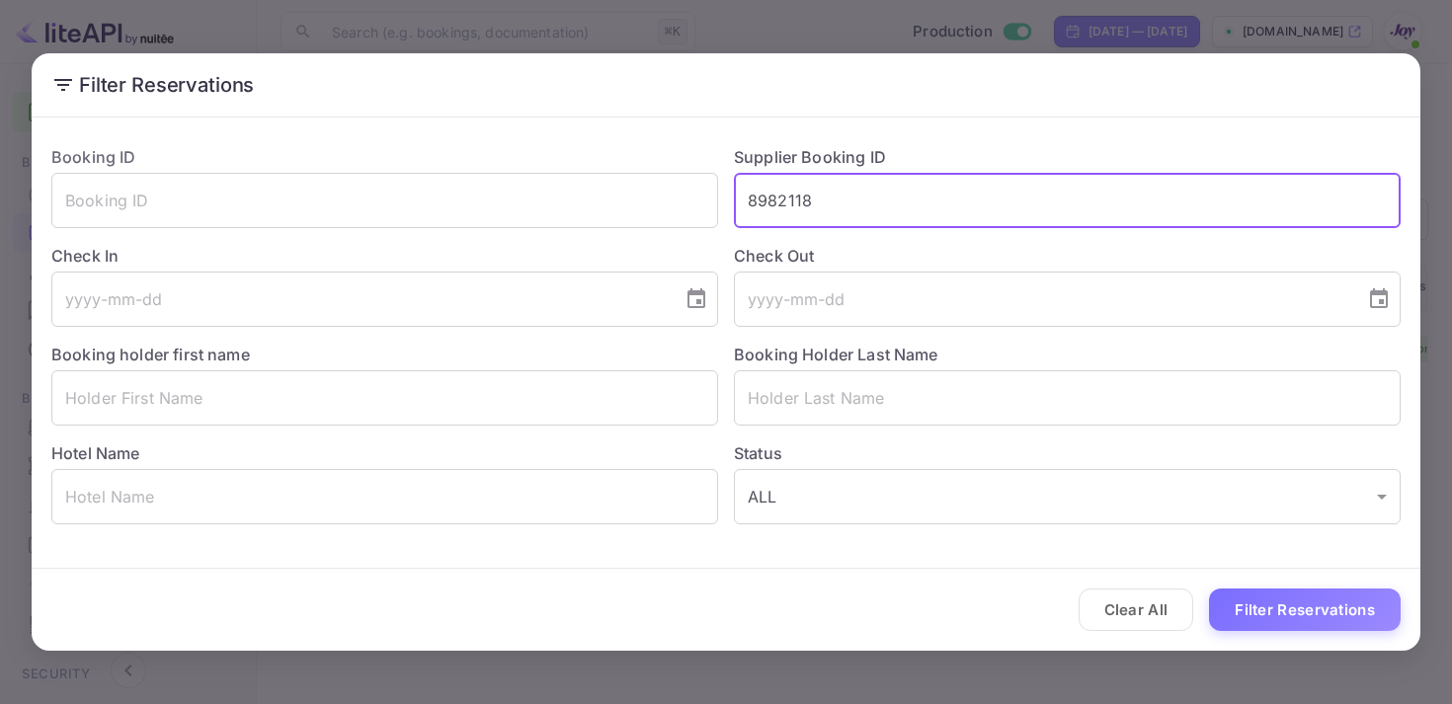
click at [746, 203] on input "8982118" at bounding box center [1067, 200] width 667 height 55
paste input "8810182"
type input "8810182"
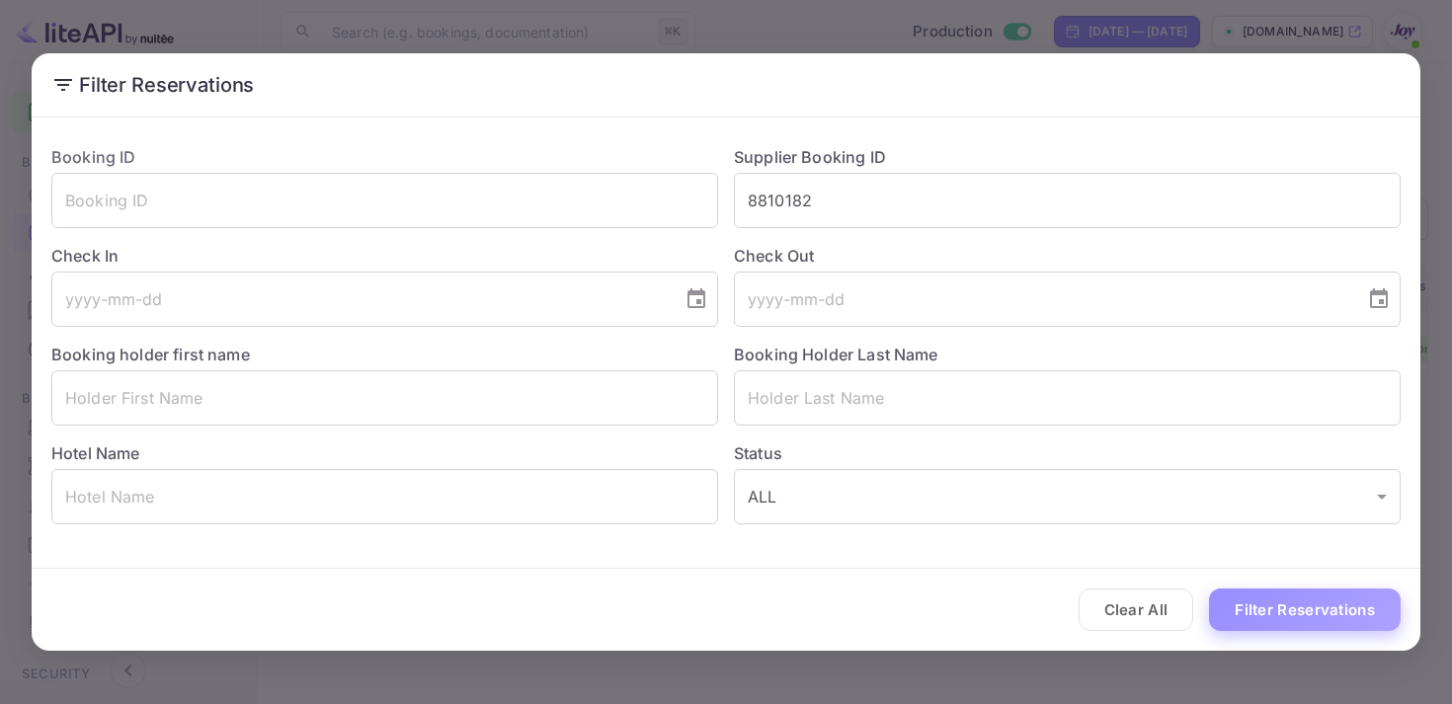
click at [1287, 603] on button "Filter Reservations" at bounding box center [1305, 610] width 192 height 42
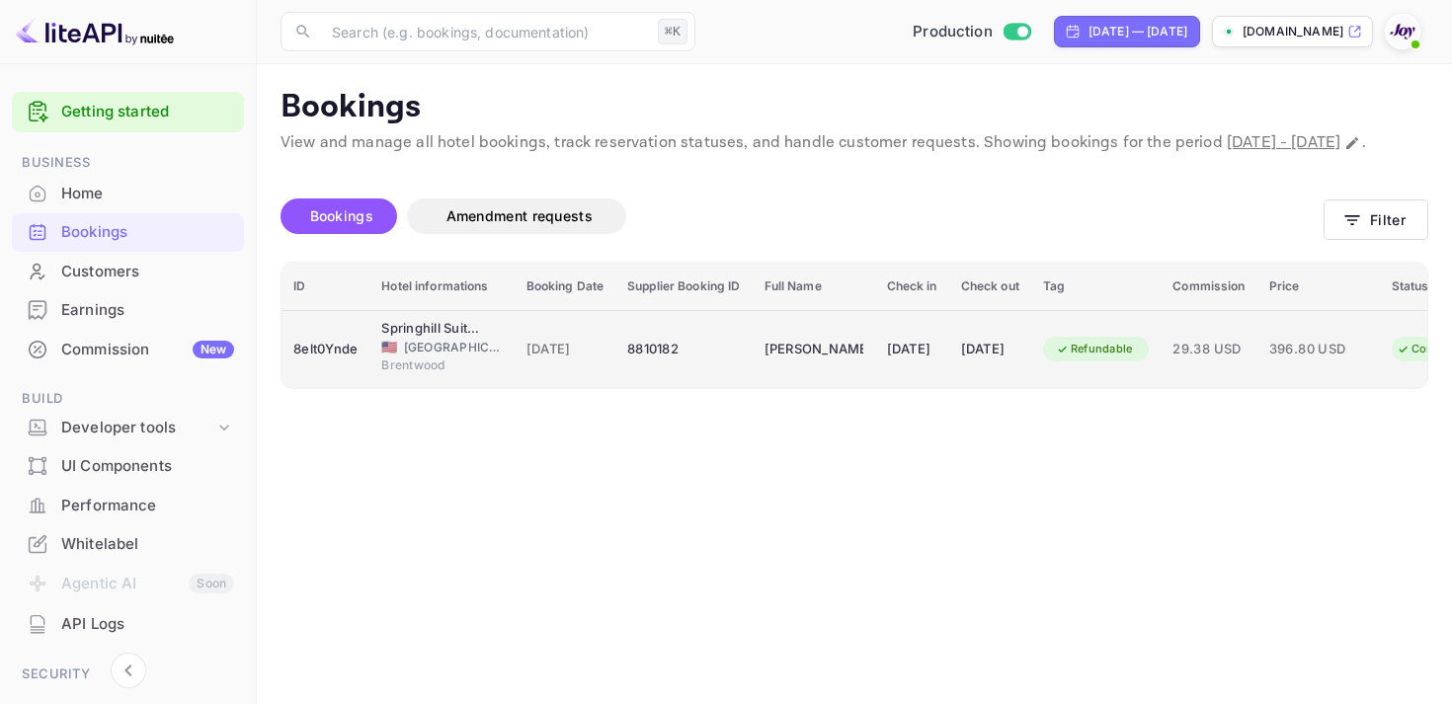
click at [899, 342] on td "[DATE]" at bounding box center [912, 349] width 74 height 78
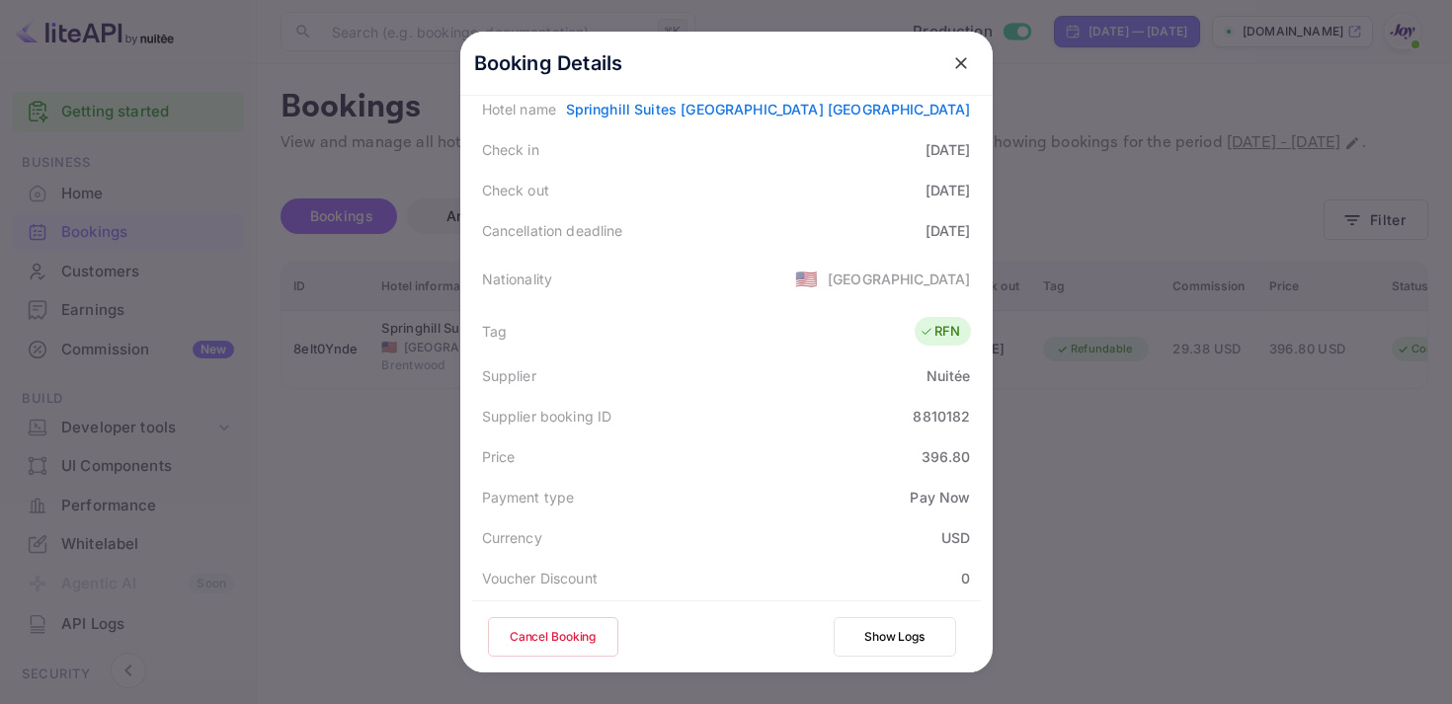
scroll to position [566, 0]
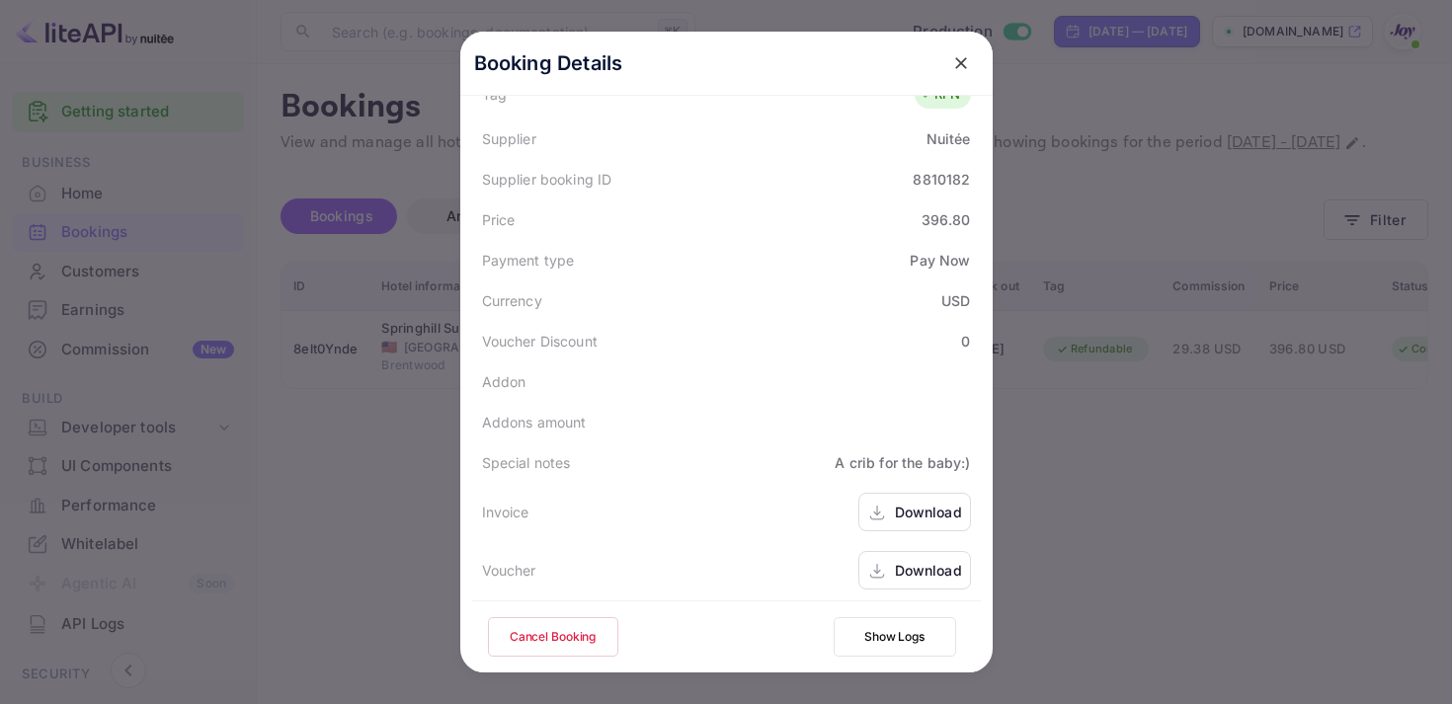
click at [903, 511] on div "Download" at bounding box center [928, 512] width 67 height 21
click at [903, 585] on div "Download" at bounding box center [914, 570] width 113 height 39
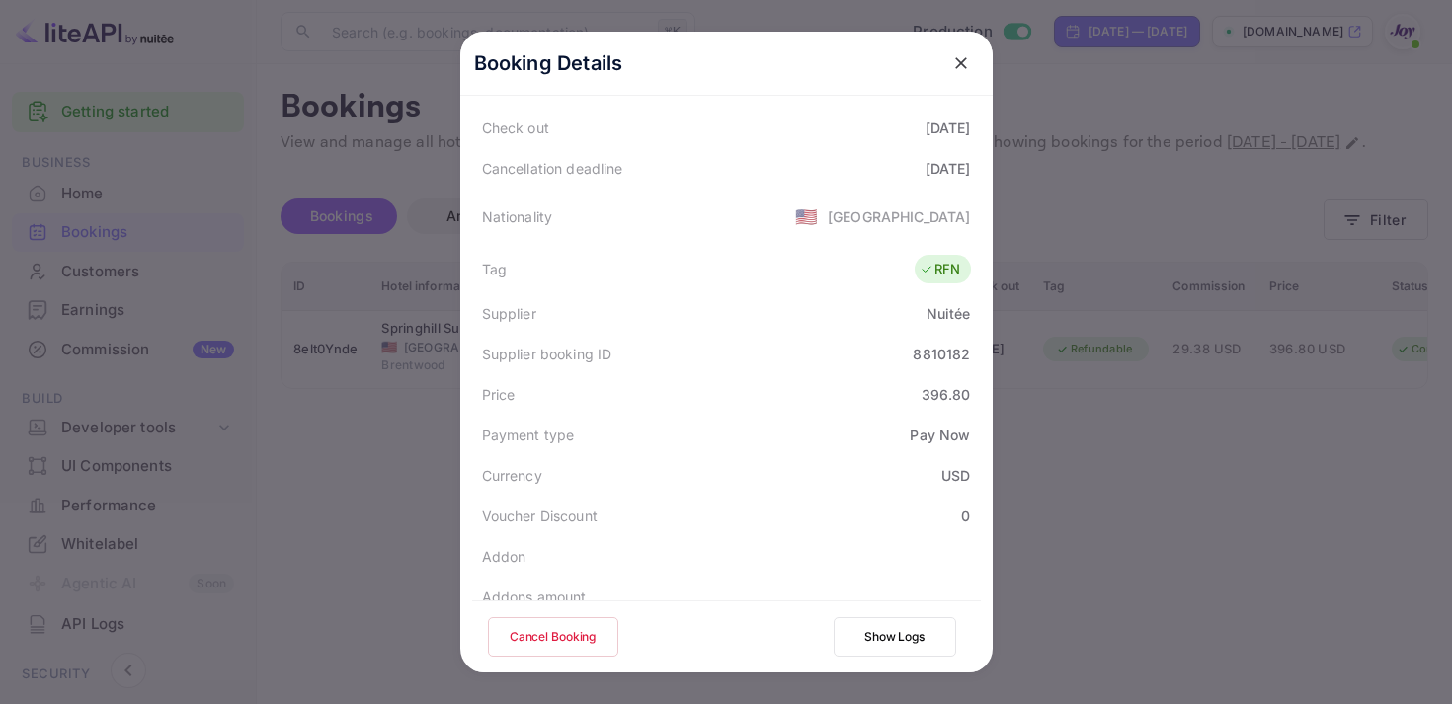
click at [965, 65] on icon "close" at bounding box center [961, 63] width 20 height 20
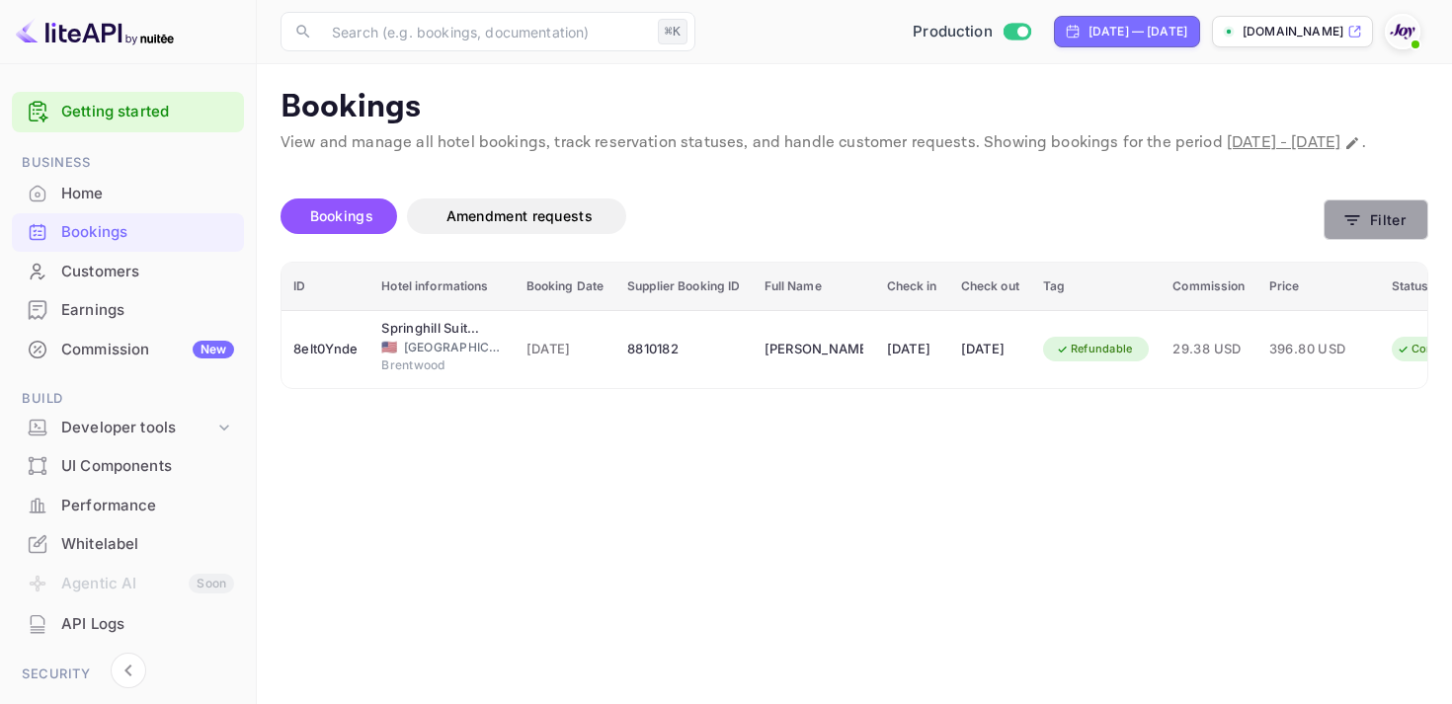
click at [1388, 240] on button "Filter" at bounding box center [1376, 220] width 105 height 40
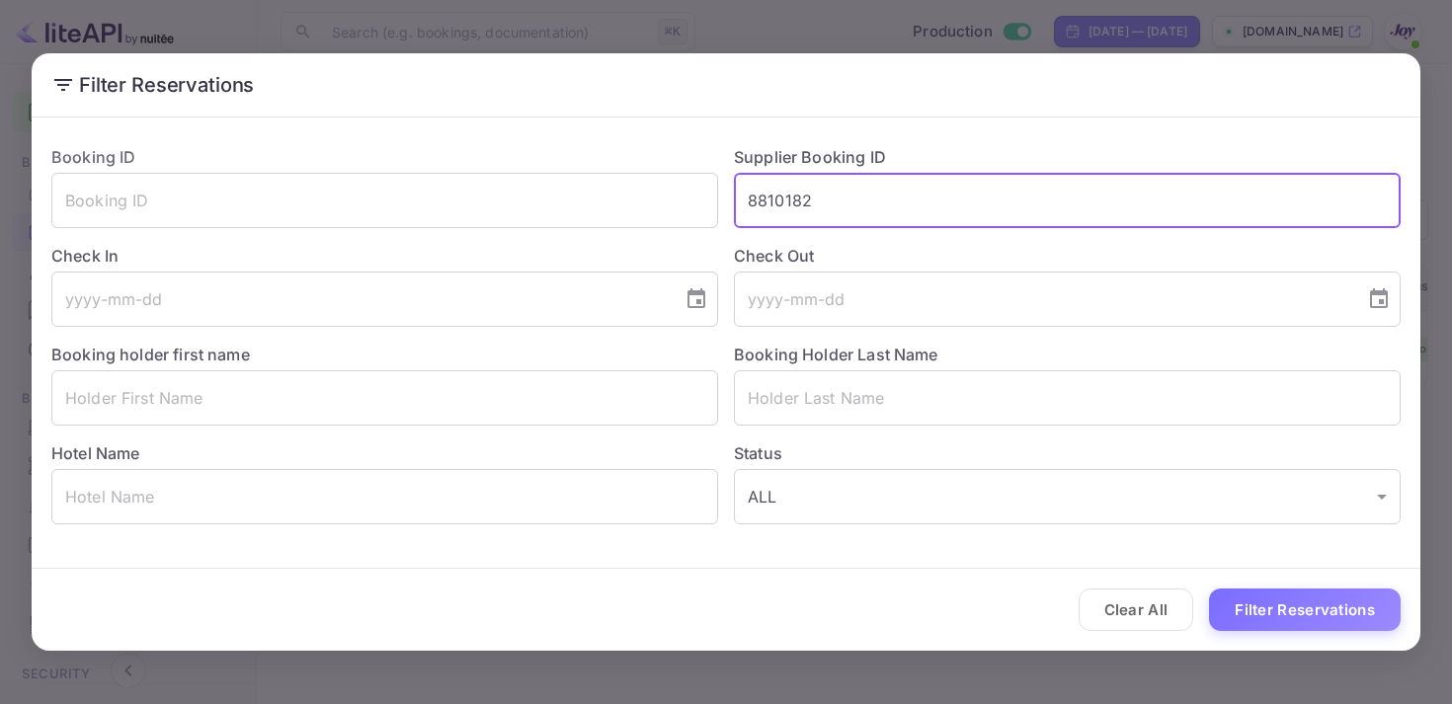
click at [786, 201] on input "8810182" at bounding box center [1067, 200] width 667 height 55
paste input "8820943"
type input "8820943"
click at [1308, 603] on button "Filter Reservations" at bounding box center [1305, 610] width 192 height 42
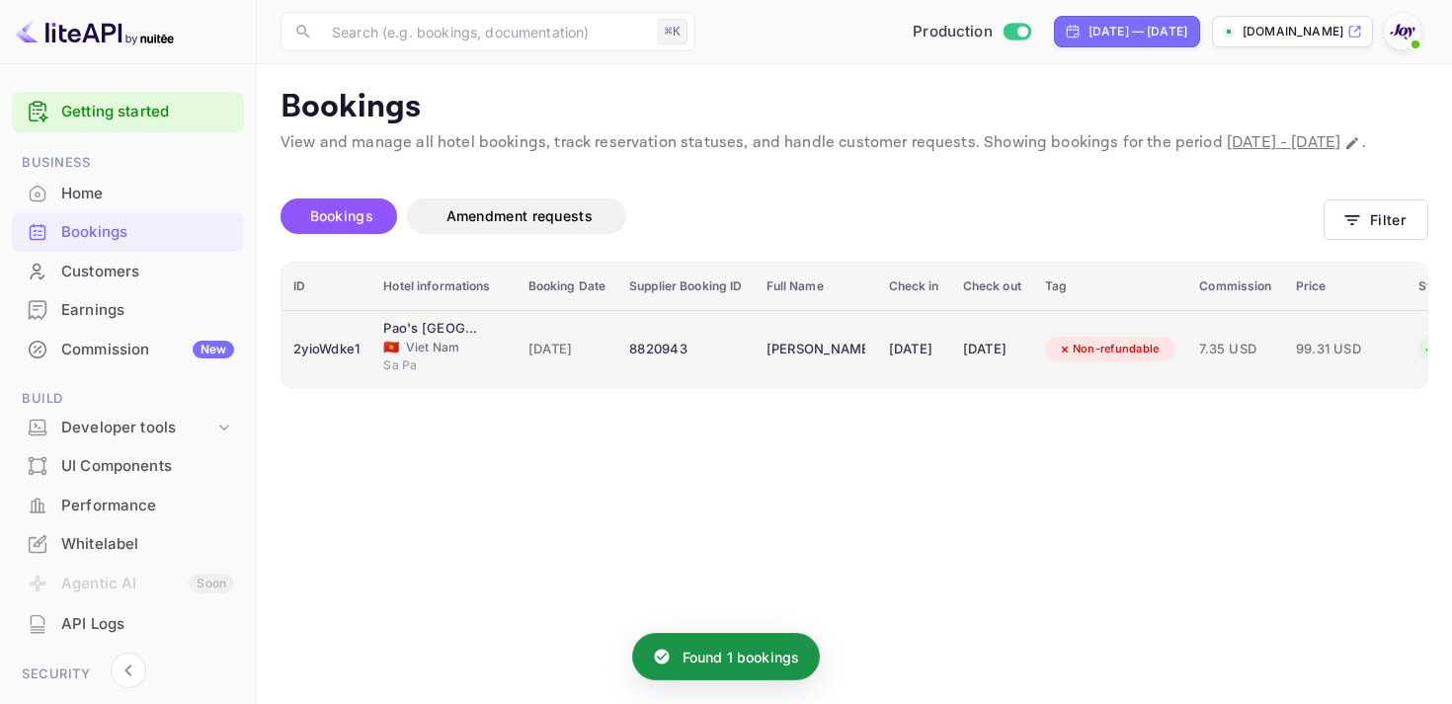
click at [939, 365] on div "[DATE]" at bounding box center [914, 350] width 50 height 32
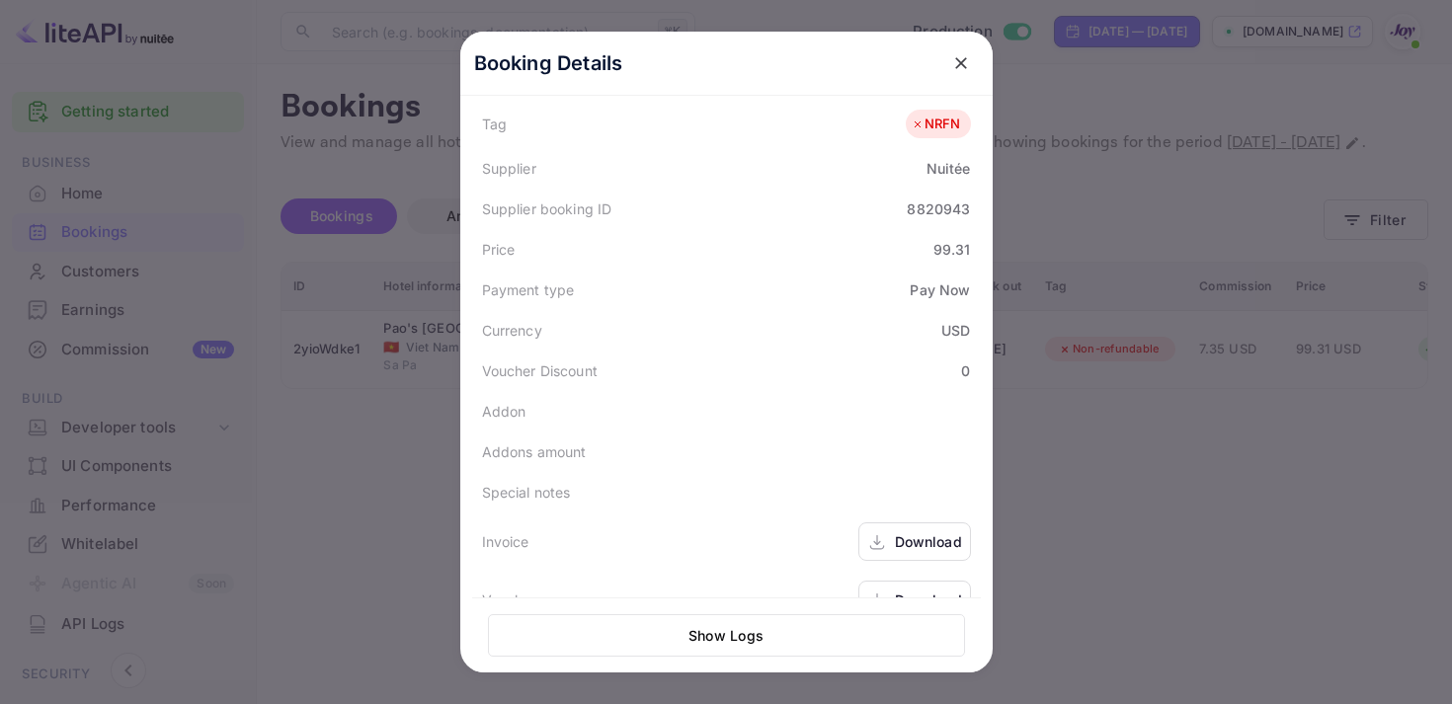
scroll to position [576, 0]
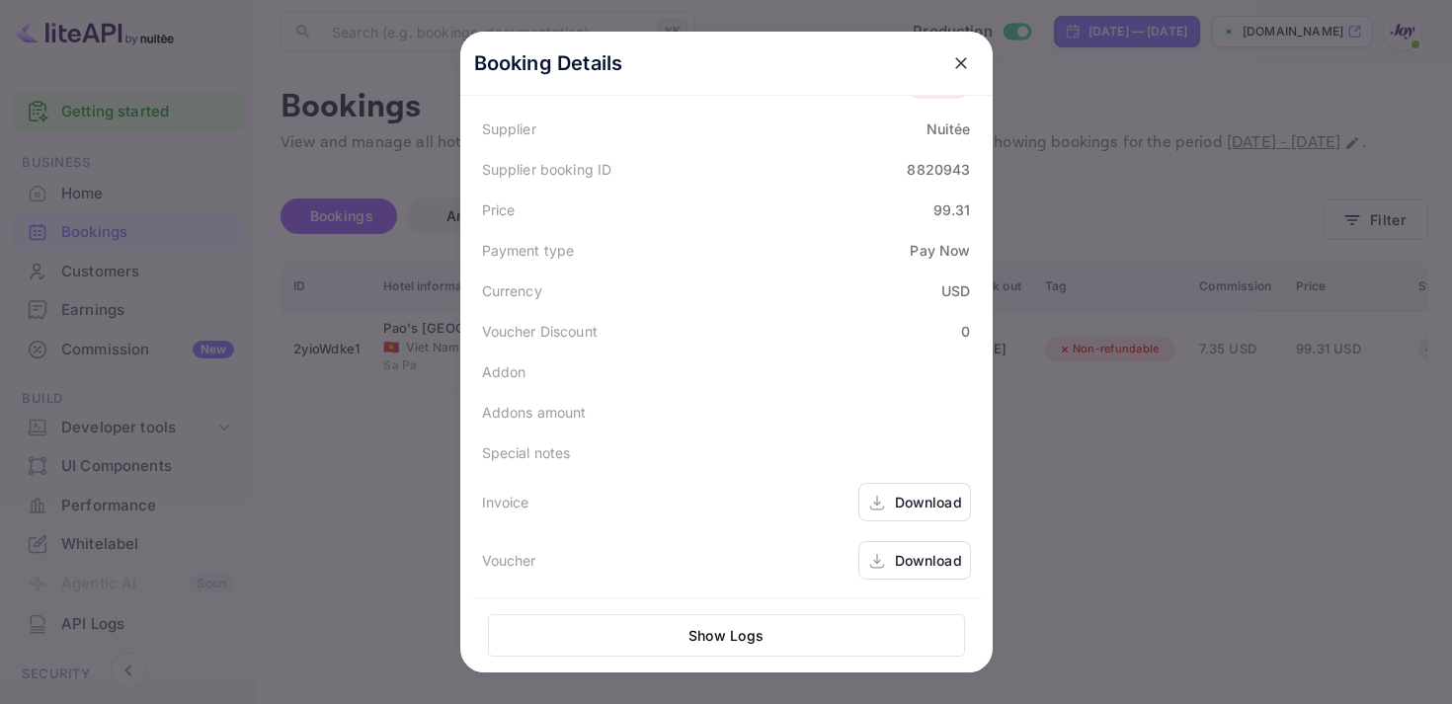
click at [901, 488] on div "Download" at bounding box center [914, 502] width 113 height 39
click at [896, 563] on div "Download" at bounding box center [928, 560] width 67 height 21
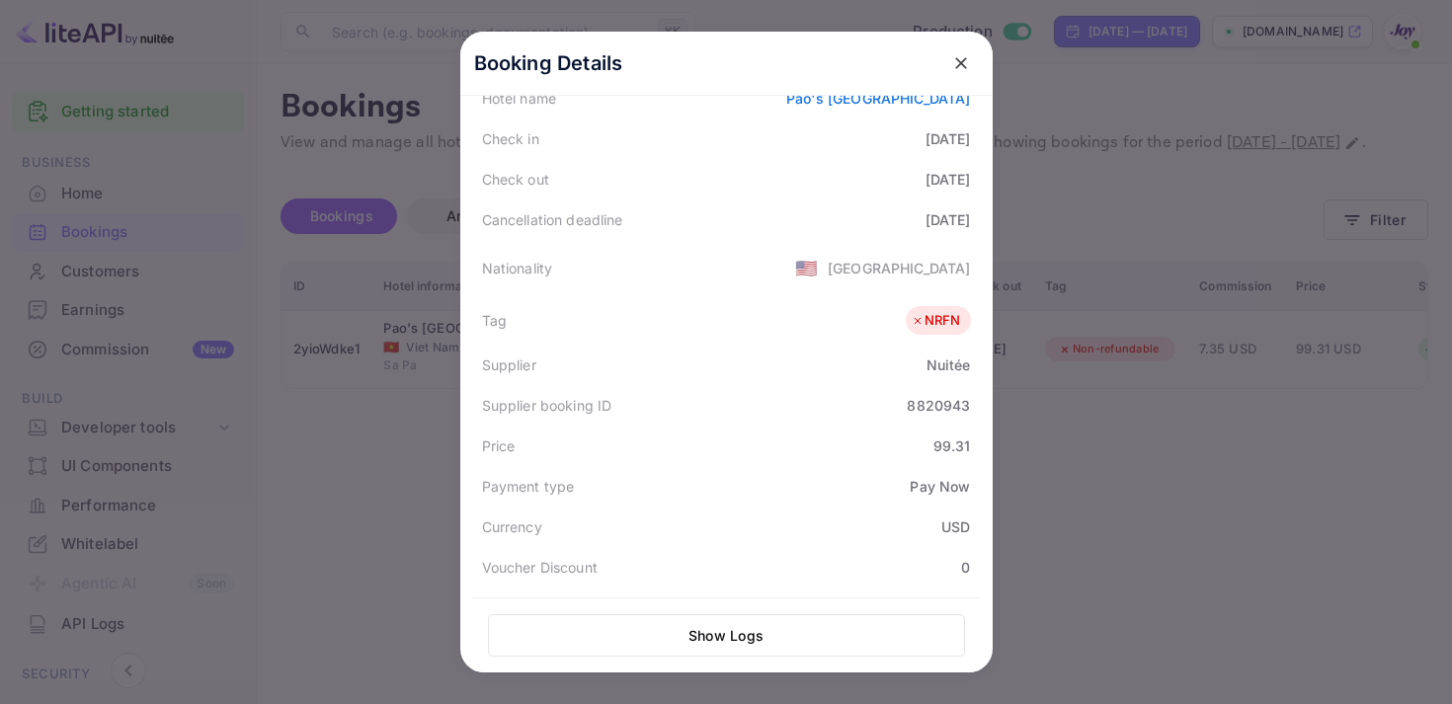
scroll to position [337, 0]
click at [961, 59] on icon "close" at bounding box center [961, 63] width 20 height 20
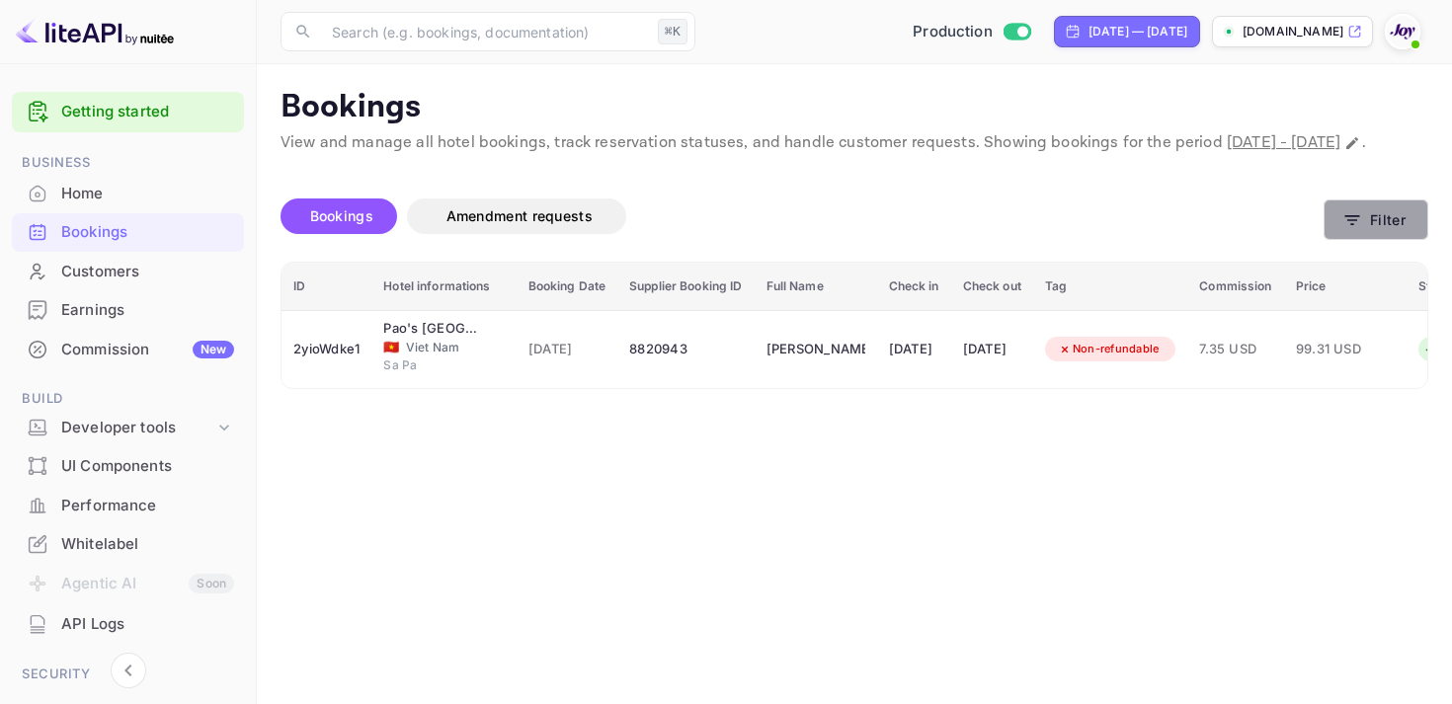
click at [1384, 235] on button "Filter" at bounding box center [1376, 220] width 105 height 40
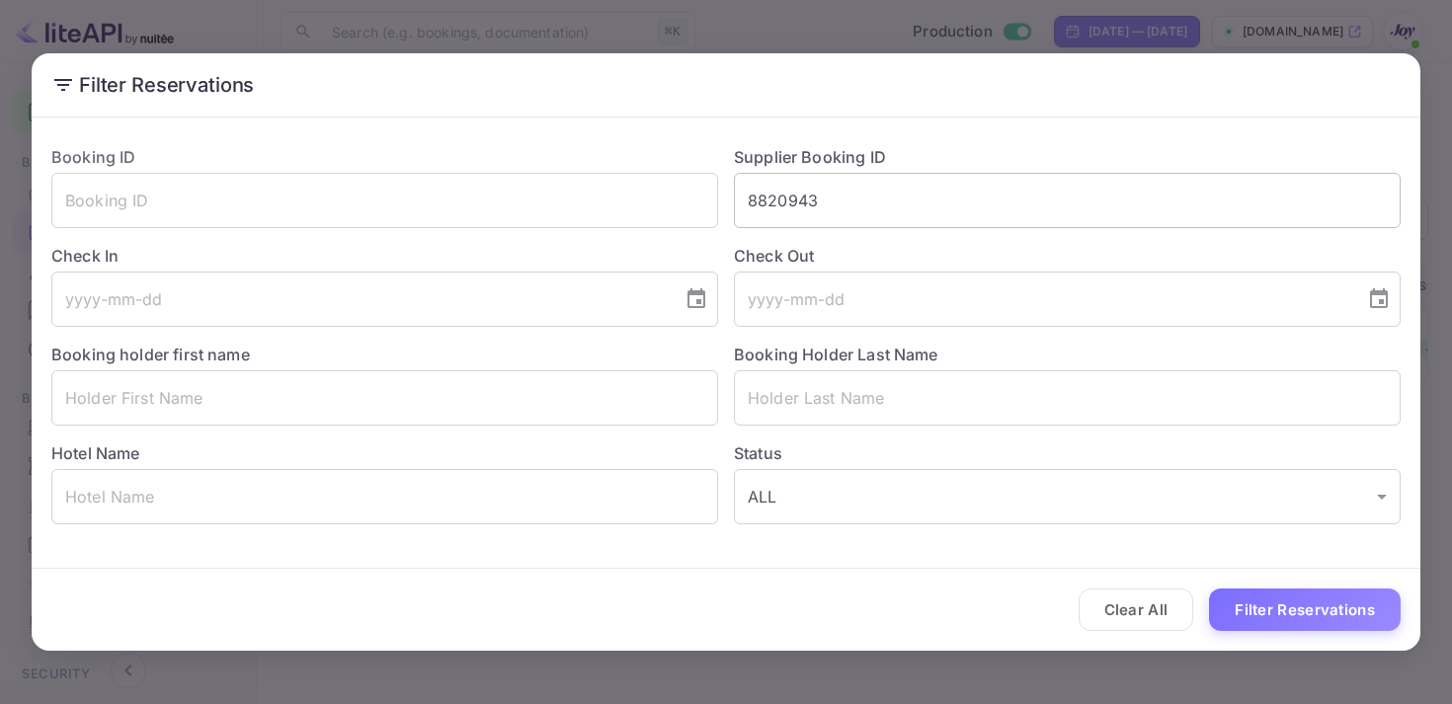
click at [799, 210] on input "8820943" at bounding box center [1067, 200] width 667 height 55
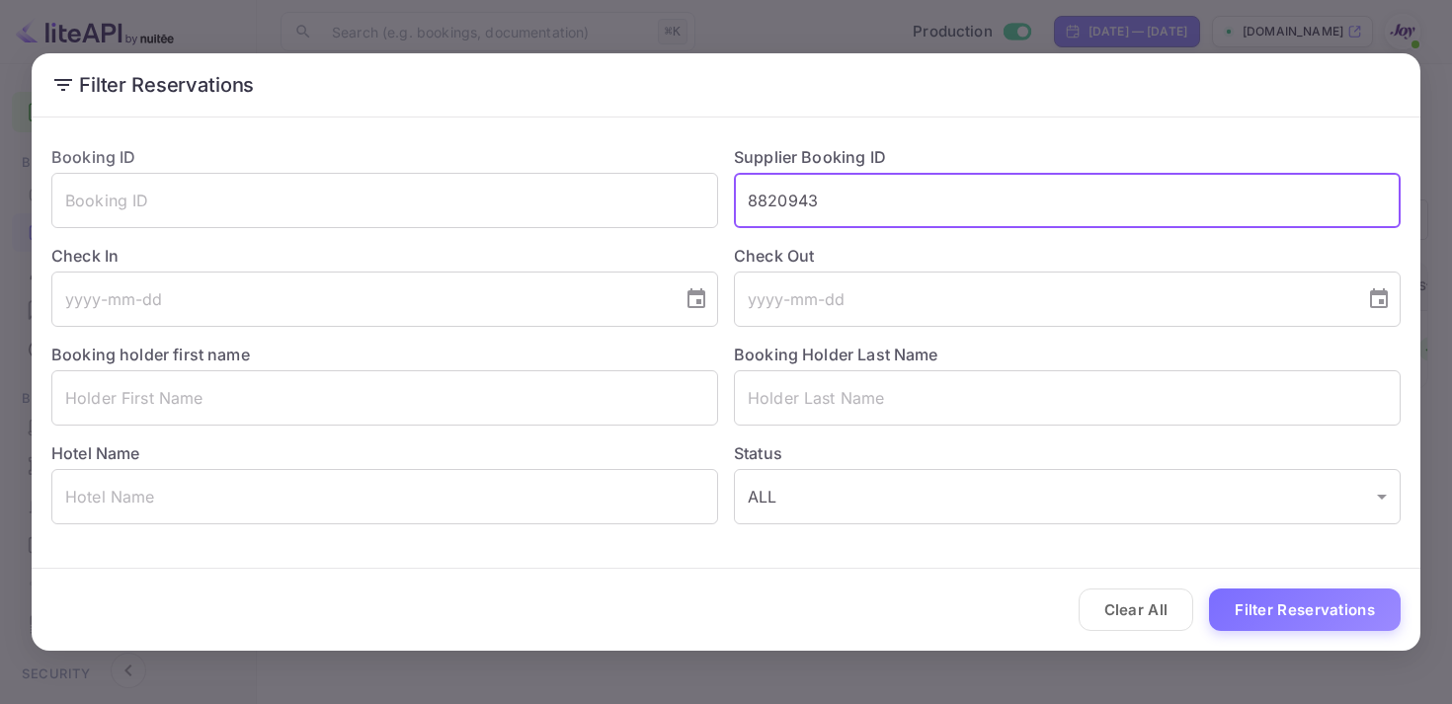
click at [799, 210] on input "8820943" at bounding box center [1067, 200] width 667 height 55
paste input "9475360"
type input "9475360"
click at [1301, 620] on button "Filter Reservations" at bounding box center [1305, 610] width 192 height 42
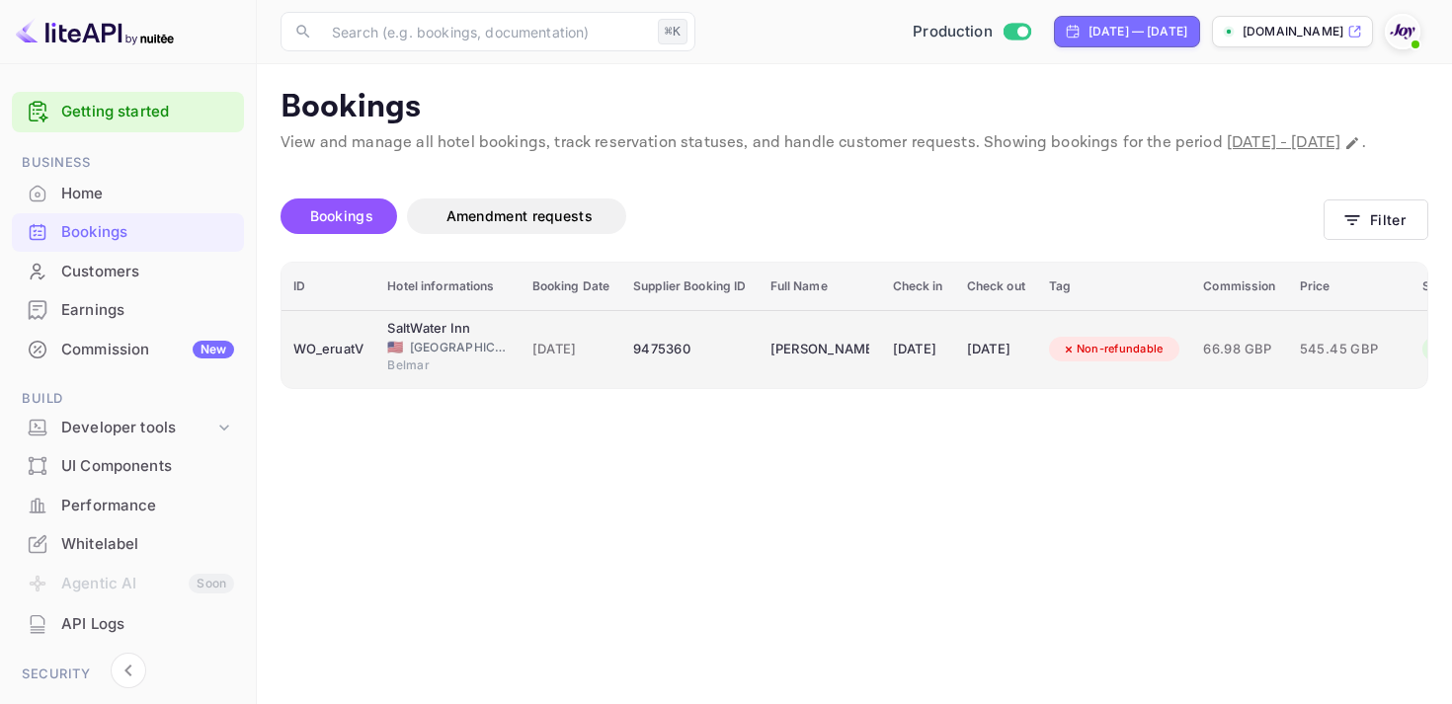
click at [923, 365] on div "[DATE]" at bounding box center [918, 350] width 50 height 32
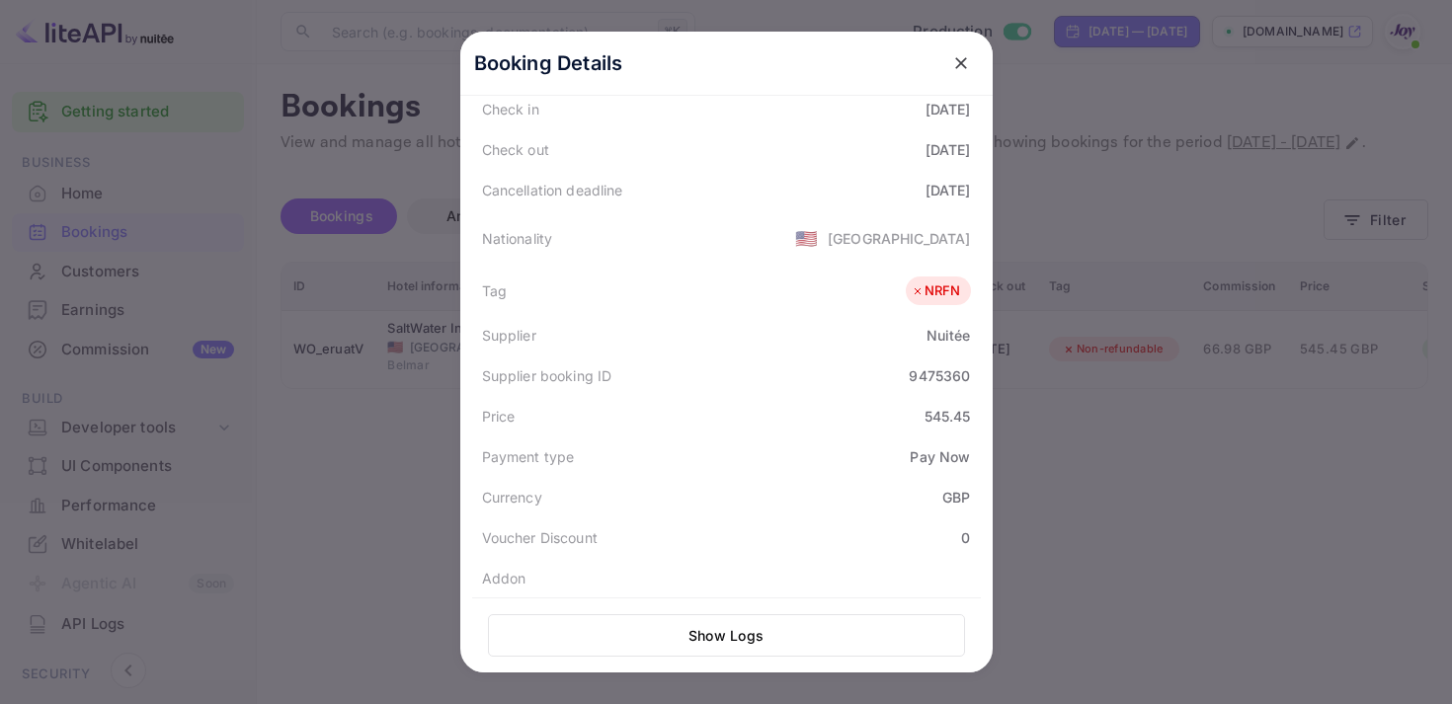
scroll to position [576, 0]
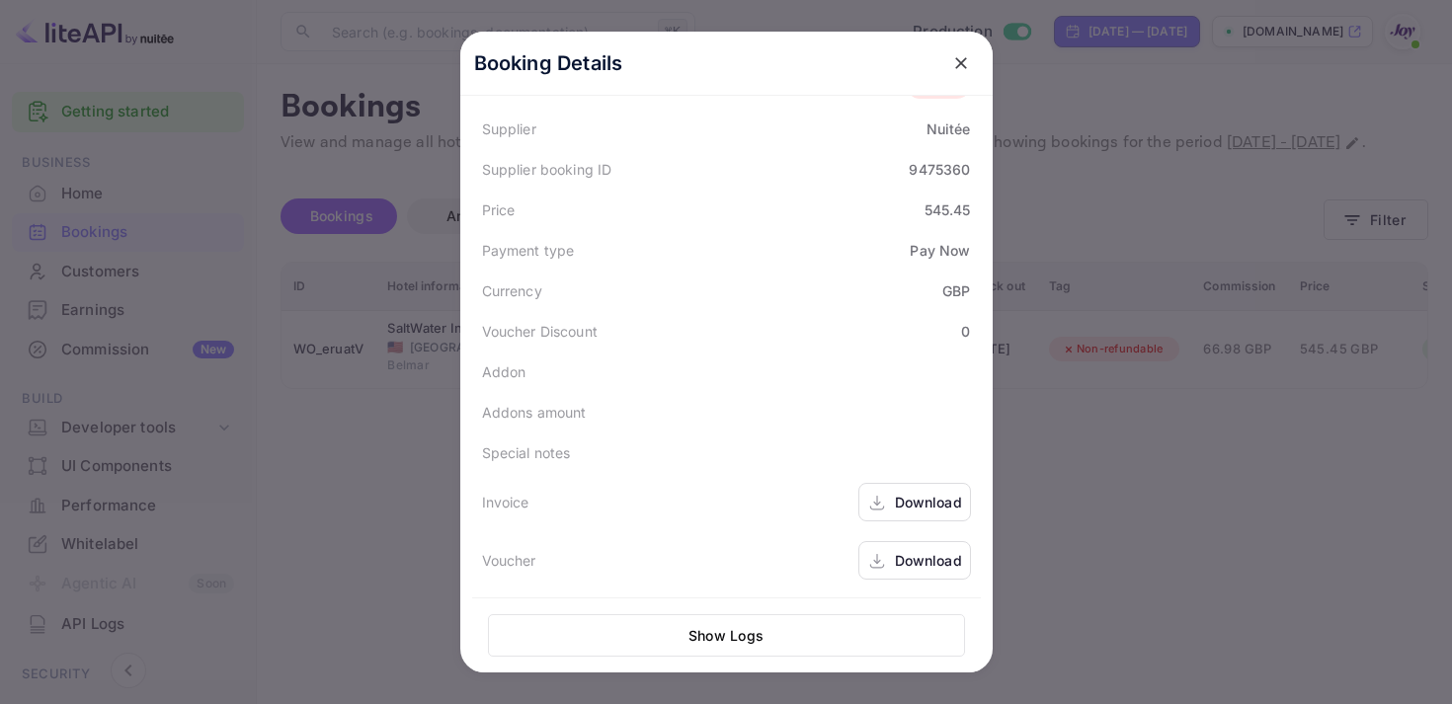
click at [897, 503] on div "Download" at bounding box center [928, 502] width 67 height 21
click at [905, 573] on div "Download" at bounding box center [914, 560] width 113 height 39
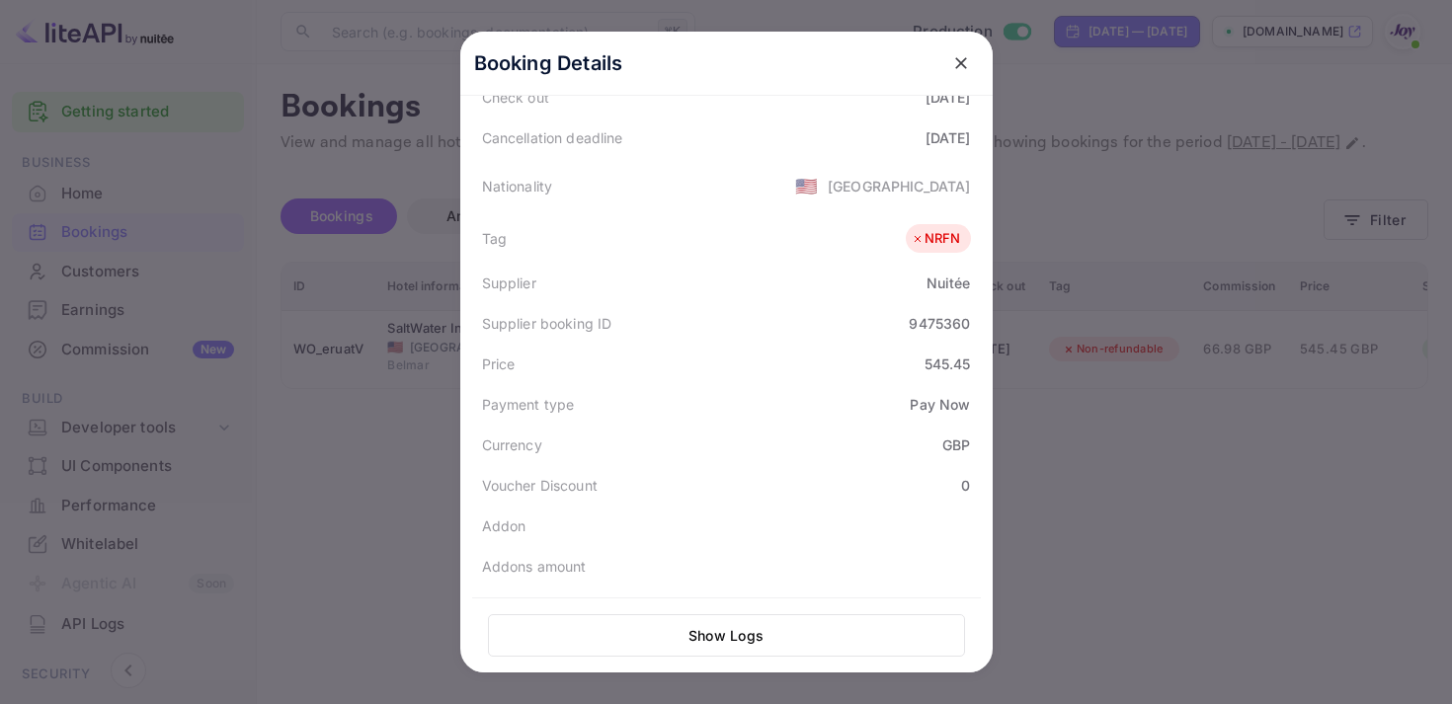
scroll to position [355, 0]
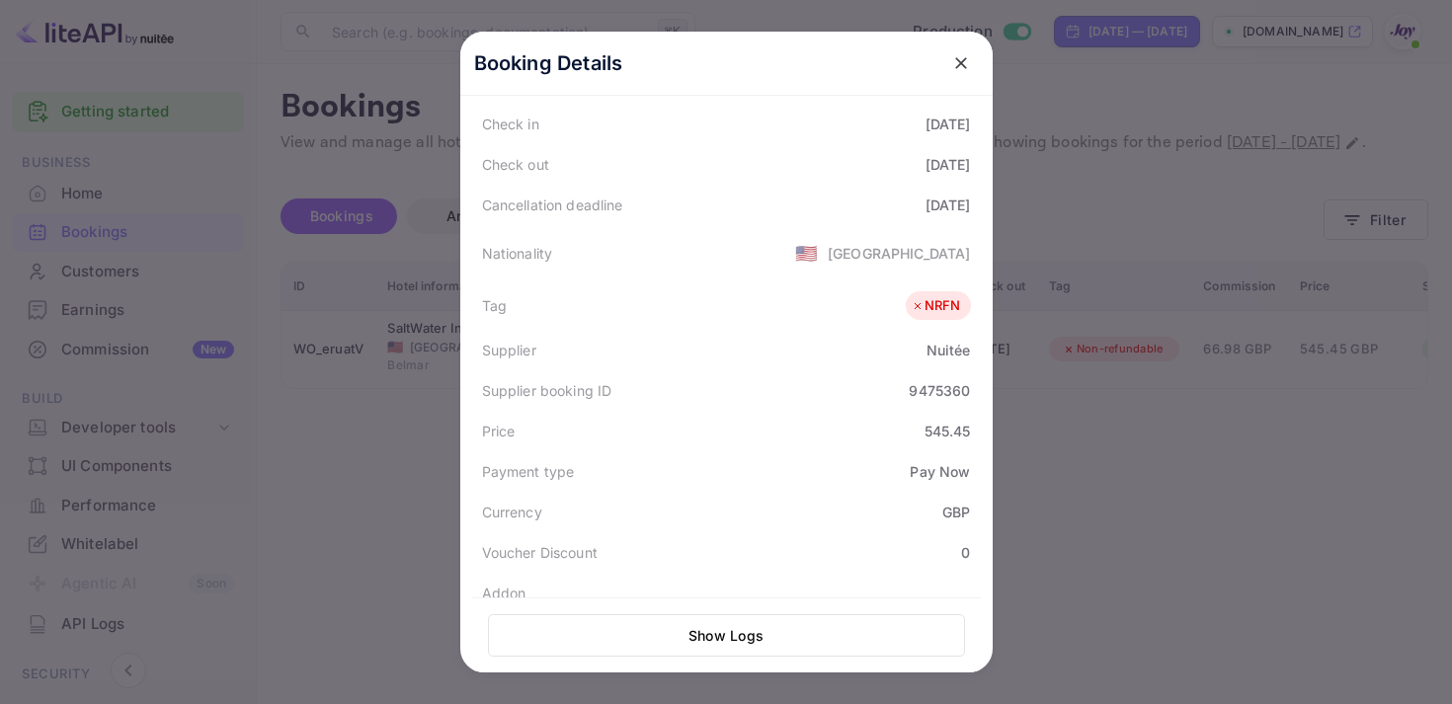
click at [960, 70] on icon "close" at bounding box center [961, 63] width 20 height 20
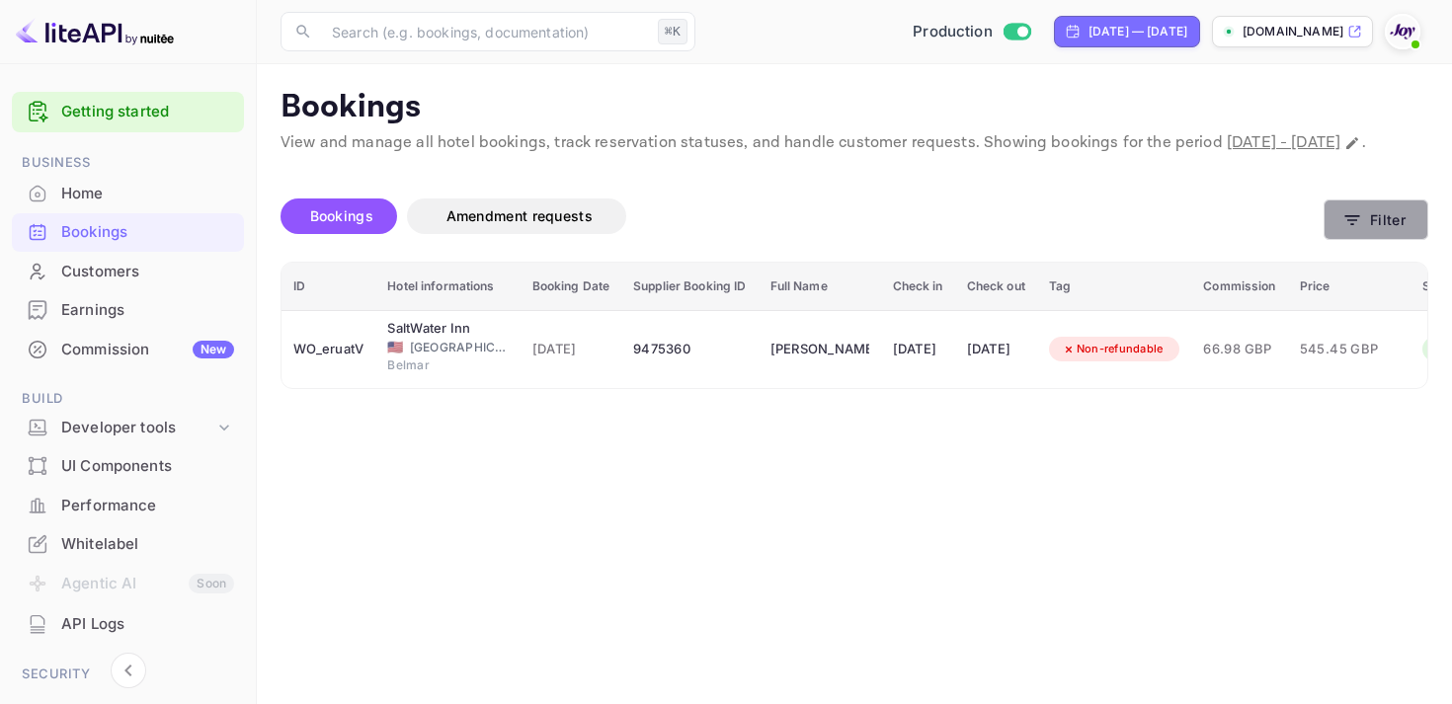
click at [1367, 240] on button "Filter" at bounding box center [1376, 220] width 105 height 40
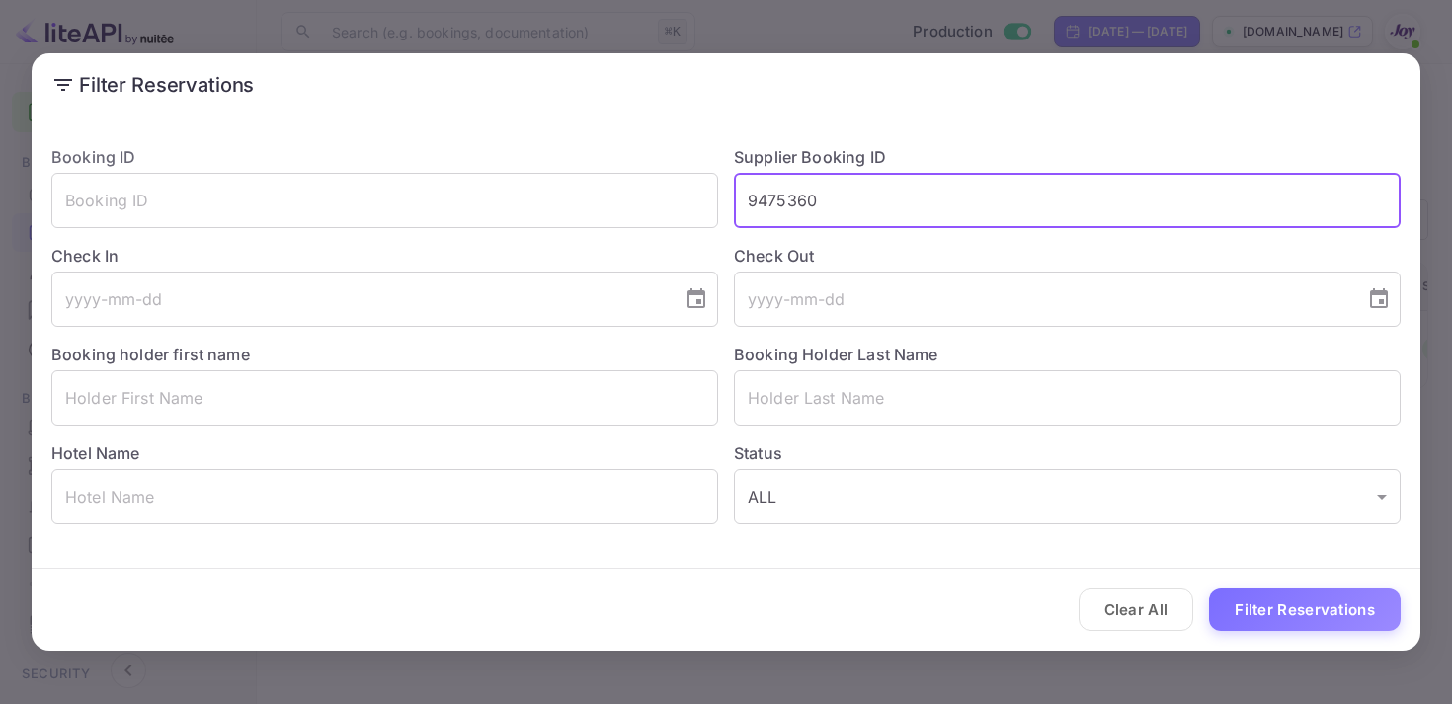
click at [795, 199] on input "9475360" at bounding box center [1067, 200] width 667 height 55
paste input "8752299"
type input "8752299"
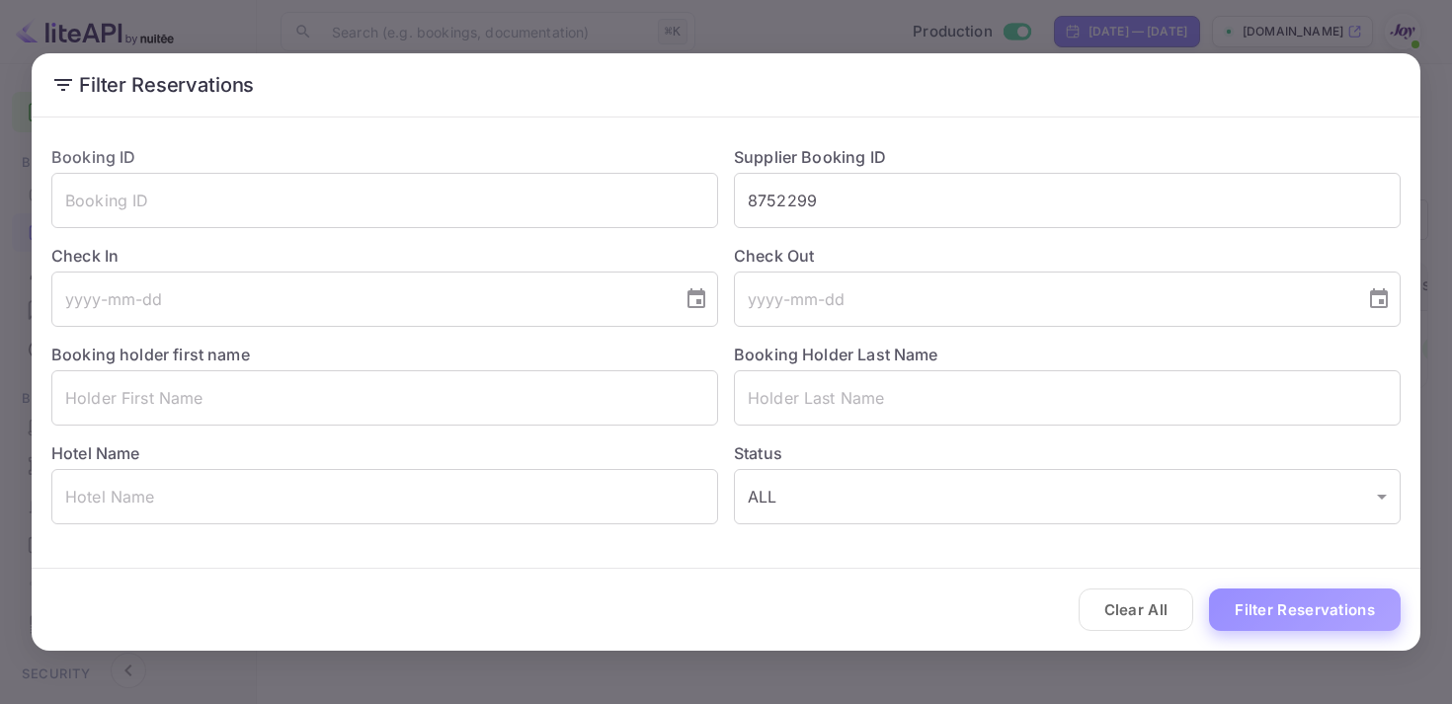
click at [1272, 620] on button "Filter Reservations" at bounding box center [1305, 610] width 192 height 42
